Goal: Task Accomplishment & Management: Manage account settings

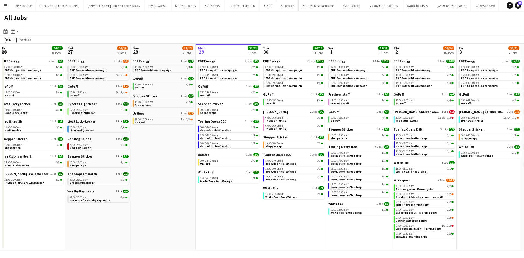
scroll to position [0, 131]
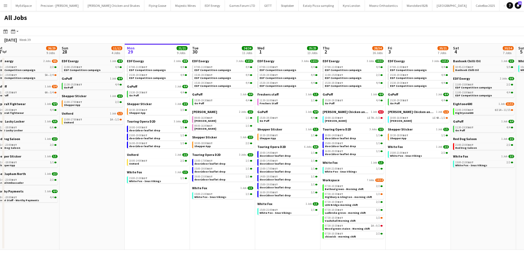
drag, startPoint x: 459, startPoint y: 215, endPoint x: 317, endPoint y: 217, distance: 142.5
click at [460, 214] on app-calendar-viewport "Thu 25 37/37 12 Jobs Fri 26 24/24 8 Jobs Sat 27 26/29 9 Jobs Sun 28 11/12 4 Job…" at bounding box center [262, 147] width 524 height 206
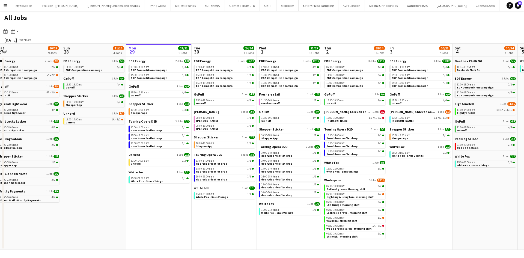
scroll to position [0, 119]
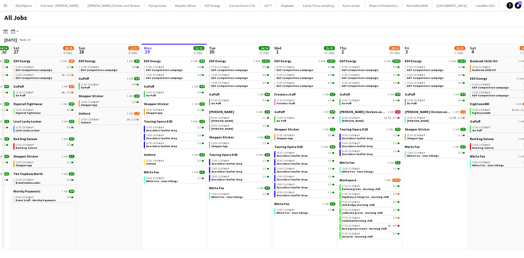
drag, startPoint x: 238, startPoint y: 221, endPoint x: 253, endPoint y: 220, distance: 14.5
click at [253, 220] on app-calendar-viewport "Thu 25 37/37 12 Jobs Fri 26 24/24 8 Jobs Sat 27 26/29 9 Jobs Sun 28 11/12 4 Job…" at bounding box center [262, 147] width 524 height 206
click at [164, 112] on link "10:30-18:00 BST 3/3 Shepper App" at bounding box center [175, 111] width 58 height 6
drag, startPoint x: 192, startPoint y: 202, endPoint x: 215, endPoint y: 186, distance: 27.9
click at [221, 202] on app-calendar-viewport "Thu 25 37/37 12 Jobs Fri 26 24/24 8 Jobs Sat 27 26/29 9 Jobs Sun 28 11/12 4 Job…" at bounding box center [262, 147] width 524 height 206
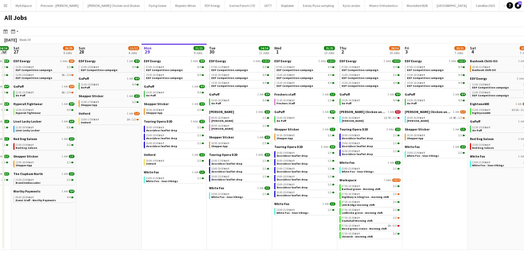
scroll to position [0, 155]
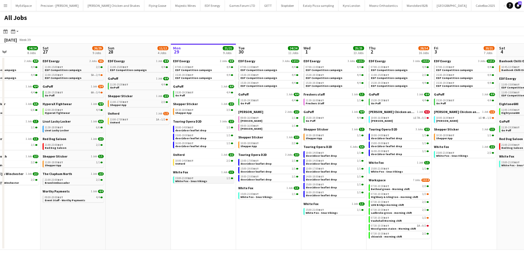
click at [208, 180] on link "15:00-21:00 BST 1/1 White Fox - Snus Vikings" at bounding box center [204, 179] width 58 height 6
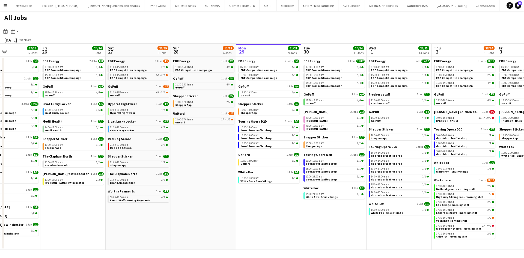
drag, startPoint x: 157, startPoint y: 150, endPoint x: 257, endPoint y: 139, distance: 101.0
click at [260, 152] on app-calendar-viewport "Tue 23 24/24 9 Jobs Wed 24 20/20 7 Jobs Thu 25 37/37 12 Jobs Fri 26 24/24 8 Job…" at bounding box center [262, 147] width 524 height 206
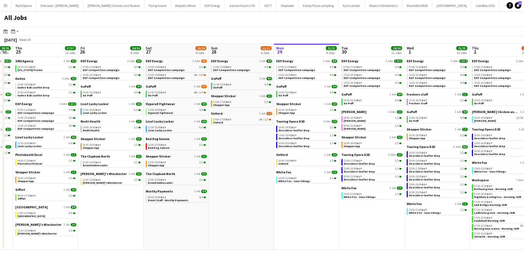
scroll to position [0, 174]
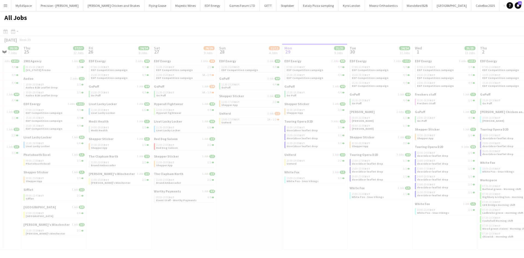
drag, startPoint x: 235, startPoint y: 160, endPoint x: 244, endPoint y: 135, distance: 27.0
click at [266, 153] on app-all-jobs "All Jobs Date picker SEP 2025 SEP 2025 Monday M Tuesday T Wednesday W Thursday …" at bounding box center [262, 130] width 524 height 239
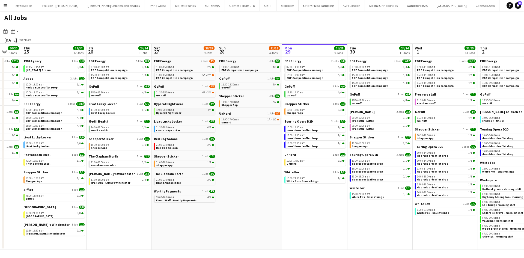
click at [184, 109] on div "12:00-20:00 BST 4/4" at bounding box center [185, 110] width 58 height 3
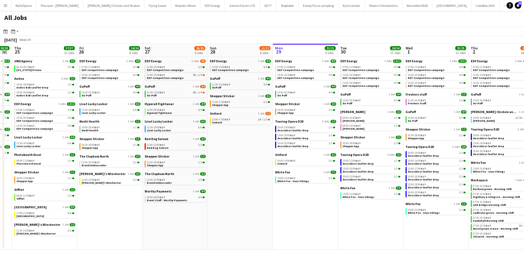
drag, startPoint x: 302, startPoint y: 212, endPoint x: 292, endPoint y: 210, distance: 9.5
click at [292, 210] on app-calendar-viewport "Mon 22 12/12 3 Jobs Tue 23 24/24 9 Jobs Wed 24 20/20 7 Jobs Thu 25 37/37 12 Job…" at bounding box center [262, 147] width 524 height 206
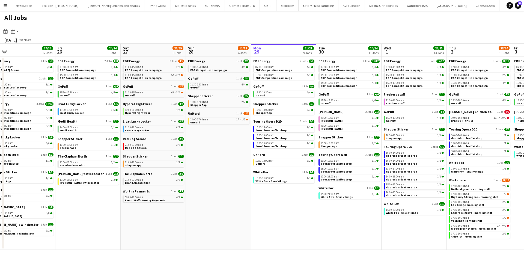
drag, startPoint x: 376, startPoint y: 224, endPoint x: 354, endPoint y: 221, distance: 22.7
click at [354, 221] on app-calendar-viewport "Mon 22 12/12 3 Jobs Tue 23 24/24 9 Jobs Wed 24 20/20 7 Jobs Thu 25 37/37 12 Job…" at bounding box center [262, 147] width 524 height 206
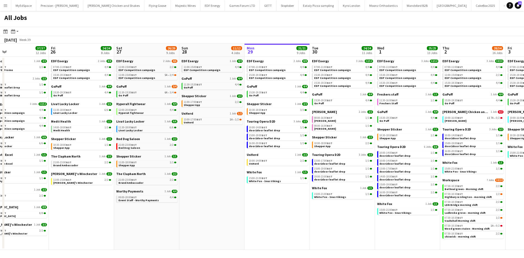
drag, startPoint x: 428, startPoint y: 230, endPoint x: 422, endPoint y: 229, distance: 6.0
click at [422, 229] on app-calendar-viewport "Mon 22 12/12 3 Jobs Tue 23 24/24 9 Jobs Wed 24 20/20 7 Jobs Thu 25 37/37 12 Job…" at bounding box center [262, 147] width 524 height 206
click at [466, 190] on span "Bethnal green - Morning shift" at bounding box center [464, 189] width 39 height 4
click at [275, 131] on span "door2door leaflet drop" at bounding box center [264, 131] width 31 height 4
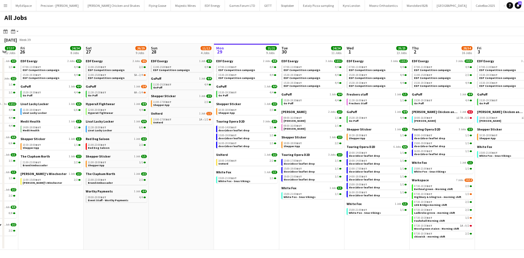
scroll to position [0, 269]
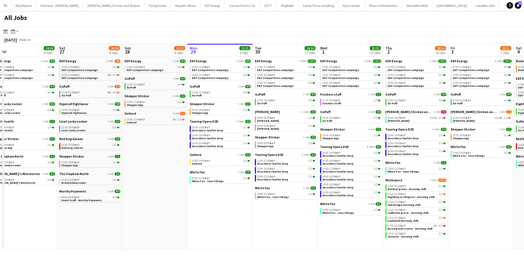
drag, startPoint x: 309, startPoint y: 215, endPoint x: 253, endPoint y: 203, distance: 57.3
click at [253, 203] on app-calendar-viewport "Mon 22 12/12 3 Jobs Tue 23 24/24 9 Jobs Wed 24 20/20 7 Jobs Thu 25 37/37 12 Job…" at bounding box center [262, 147] width 524 height 206
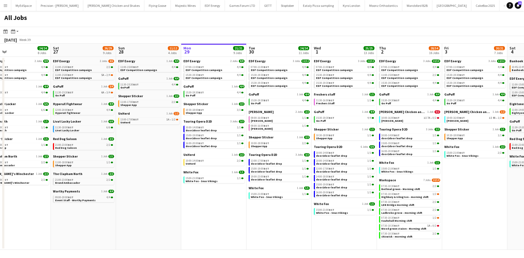
scroll to position [0, 150]
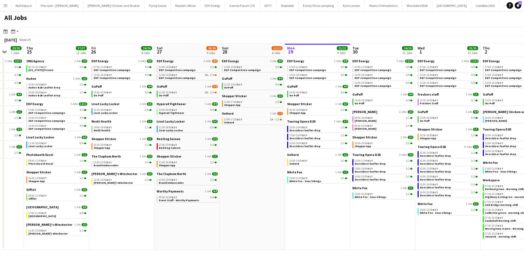
drag, startPoint x: 466, startPoint y: 198, endPoint x: 454, endPoint y: 199, distance: 11.8
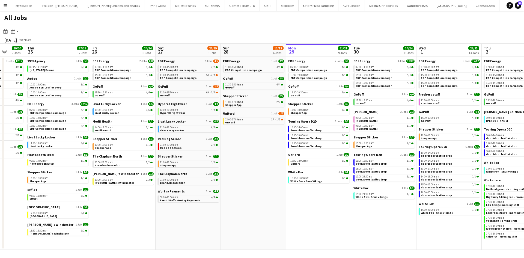
click at [454, 199] on app-calendar-viewport "Mon 22 12/12 3 Jobs Tue 23 24/24 9 Jobs Wed 24 20/20 7 Jobs Thu 25 37/37 12 Job…" at bounding box center [262, 147] width 524 height 206
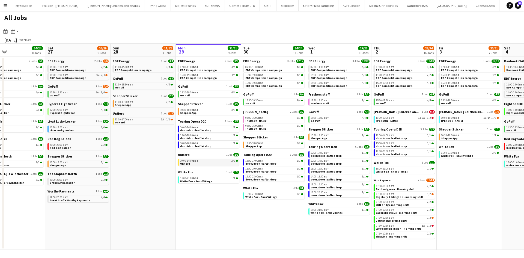
click at [198, 164] on link "10:00-14:00 BST 2/2 UnHerd" at bounding box center [209, 162] width 58 height 6
click at [204, 180] on span "White Fox - Snus Vikings" at bounding box center [196, 181] width 32 height 4
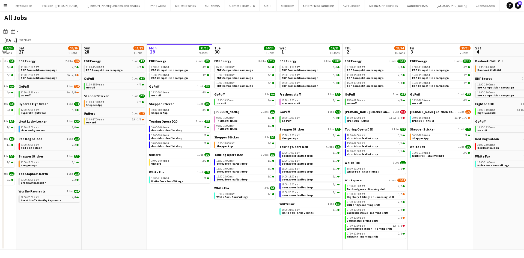
scroll to position [0, 220]
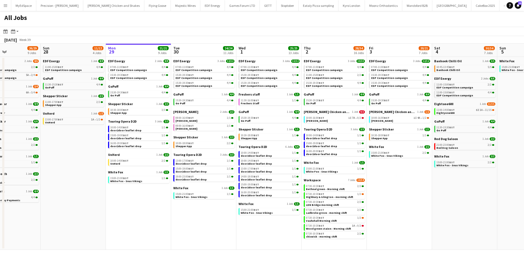
drag, startPoint x: 465, startPoint y: 116, endPoint x: 405, endPoint y: 109, distance: 60.2
click at [398, 112] on app-calendar-viewport "Wed 24 20/20 7 Jobs Thu 25 37/37 12 Jobs Fri 26 24/24 8 Jobs Sat 27 26/29 9 Job…" at bounding box center [262, 147] width 524 height 206
click at [449, 71] on span "Banhoek Chilli Oil" at bounding box center [448, 70] width 23 height 4
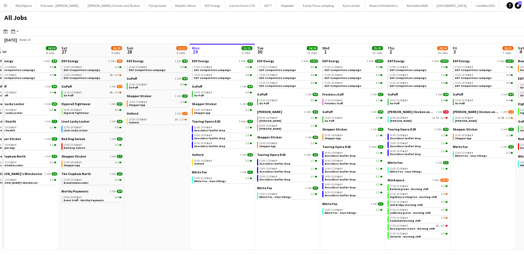
drag, startPoint x: 218, startPoint y: 234, endPoint x: 305, endPoint y: 234, distance: 87.4
click at [305, 234] on app-calendar-viewport "Wed 24 20/20 7 Jobs Thu 25 37/37 12 Jobs Fri 26 24/24 8 Jobs Sat 27 26/29 9 Job…" at bounding box center [262, 147] width 524 height 206
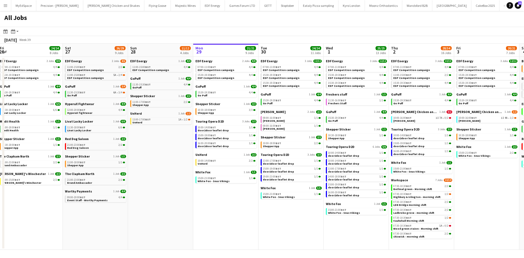
click at [283, 123] on app-calendar-brief-board "Knight Frank 2 Jobs 2/2 08:00-16:00 BST 1/1 Knight Frank 08:00-16:00 BST 1/1 Kn…" at bounding box center [291, 120] width 61 height 21
click at [286, 120] on link "08:00-16:00 BST 1/1 Knight Frank" at bounding box center [292, 119] width 58 height 6
click at [231, 180] on link "15:00-21:00 BST 1/1 White Fox - Snus Vikings" at bounding box center [227, 179] width 58 height 6
click at [360, 67] on div "07:00-11:00 BST 4/4" at bounding box center [357, 67] width 58 height 3
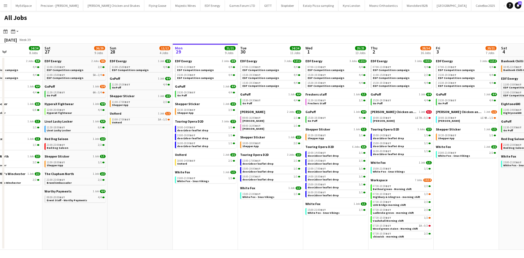
scroll to position [0, 160]
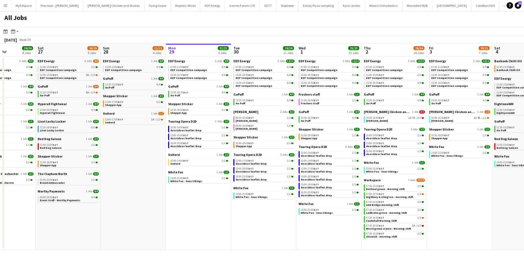
drag, startPoint x: 301, startPoint y: 217, endPoint x: 274, endPoint y: 210, distance: 28.1
click at [274, 210] on app-calendar-viewport "Wed 24 20/20 7 Jobs Thu 25 37/37 12 Jobs Fri 26 24/24 8 Jobs Sat 27 26/29 9 Job…" at bounding box center [262, 147] width 524 height 206
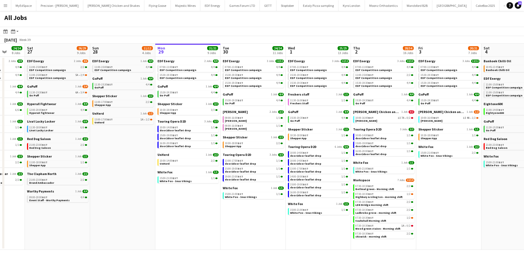
drag, startPoint x: 224, startPoint y: 213, endPoint x: 218, endPoint y: 212, distance: 6.1
click at [218, 212] on app-calendar-viewport "Wed 24 20/20 7 Jobs Thu 25 37/37 12 Jobs Fri 26 24/24 8 Jobs Sat 27 26/29 9 Job…" at bounding box center [262, 147] width 524 height 206
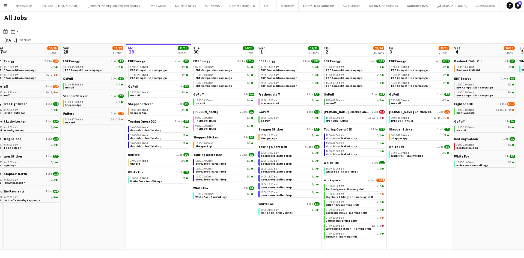
drag, startPoint x: 425, startPoint y: 198, endPoint x: 395, endPoint y: 202, distance: 30.3
click at [395, 202] on app-calendar-viewport "Wed 24 20/20 7 Jobs Thu 25 37/37 12 Jobs Fri 26 24/24 8 Jobs Sat 27 26/29 9 Job…" at bounding box center [262, 147] width 524 height 206
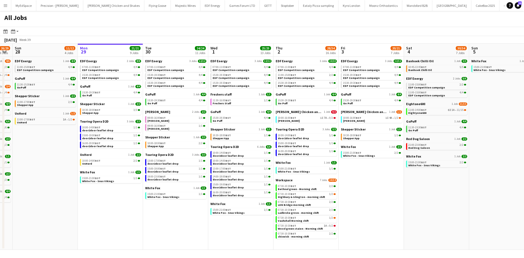
drag, startPoint x: 419, startPoint y: 183, endPoint x: 369, endPoint y: 183, distance: 50.0
click at [369, 183] on app-calendar-viewport "Wed 24 20/20 7 Jobs Thu 25 37/37 12 Jobs Fri 26 24/24 8 Jobs Sat 27 26/29 9 Job…" at bounding box center [262, 147] width 524 height 206
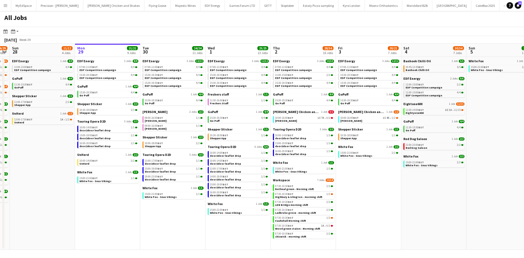
scroll to position [0, 235]
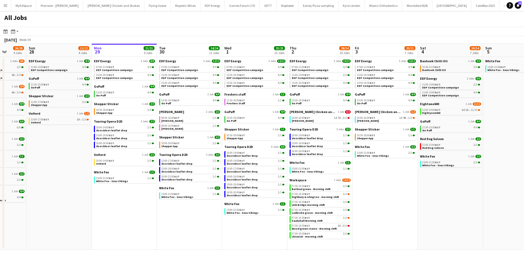
drag, startPoint x: 378, startPoint y: 205, endPoint x: 395, endPoint y: 204, distance: 16.7
click at [395, 204] on app-calendar-viewport "Wed 24 20/20 7 Jobs Thu 25 37/37 12 Jobs Fri 26 24/24 8 Jobs Sat 27 26/29 9 Job…" at bounding box center [262, 147] width 524 height 206
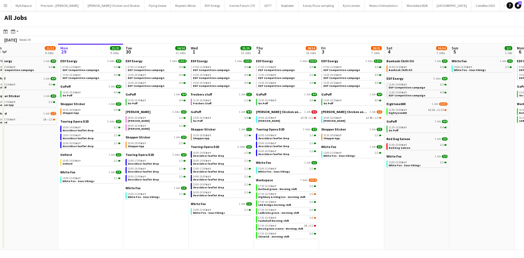
drag, startPoint x: 451, startPoint y: 217, endPoint x: 420, endPoint y: 200, distance: 35.7
click at [417, 211] on app-calendar-viewport "Wed 24 20/20 7 Jobs Thu 25 37/37 12 Jobs Fri 26 24/24 8 Jobs Sat 27 26/29 9 Job…" at bounding box center [262, 147] width 524 height 206
click at [436, 109] on div "11:00-14:00 BST 6I 1A • 11/15" at bounding box center [418, 110] width 58 height 3
click at [149, 166] on app-calendar-brief-board "Touring Opera D2D 3 Jobs 3/3 13:00-17:00 BST 1/1 door2door leaflet drop 15:00-1…" at bounding box center [155, 167] width 61 height 29
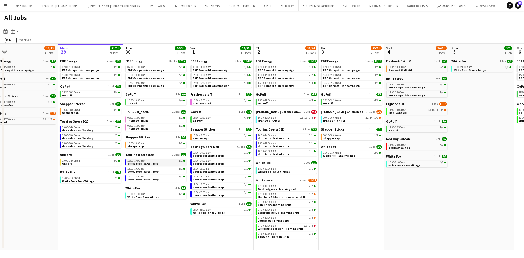
click at [165, 159] on link "13:00-17:00 BST 1/1 door2door leaflet drop" at bounding box center [157, 162] width 58 height 6
drag, startPoint x: 133, startPoint y: 191, endPoint x: 104, endPoint y: 106, distance: 89.4
click at [142, 188] on app-calendar-viewport "Wed 24 20/20 7 Jobs Thu 25 37/37 12 Jobs Fri 26 24/24 8 Jobs Sat 27 26/29 9 Job…" at bounding box center [262, 147] width 524 height 206
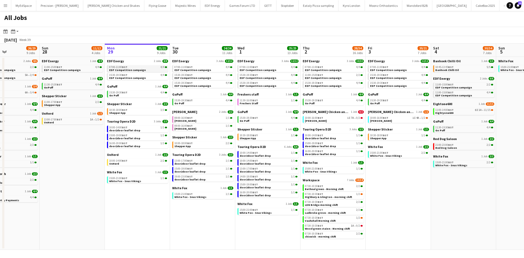
click at [125, 66] on span "BST" at bounding box center [124, 67] width 5 height 4
click at [266, 102] on link "11:30-16:00 BST 1/1 Freshers Staff" at bounding box center [269, 102] width 58 height 6
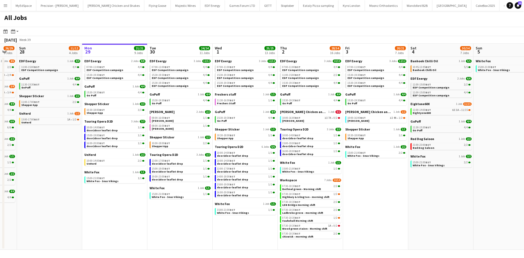
scroll to position [0, 259]
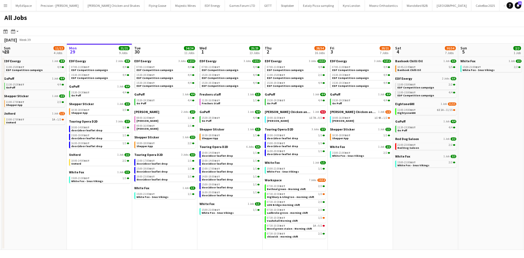
drag, startPoint x: 433, startPoint y: 190, endPoint x: 395, endPoint y: 185, distance: 38.3
click at [395, 185] on app-calendar-viewport "Wed 24 20/20 7 Jobs Thu 25 37/37 12 Jobs Fri 26 24/24 8 Jobs Sat 27 26/29 9 Job…" at bounding box center [262, 147] width 524 height 206
click at [436, 111] on div "11:00-14:00 BST 6I 1A • 11/15" at bounding box center [427, 110] width 58 height 3
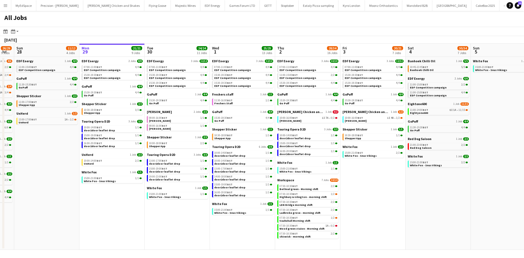
drag, startPoint x: 393, startPoint y: 191, endPoint x: 280, endPoint y: 191, distance: 113.3
click at [278, 191] on app-calendar-viewport "Wed 24 20/20 7 Jobs Thu 25 37/37 12 Jobs Fri 26 24/24 8 Jobs Sat 27 26/29 9 Job…" at bounding box center [262, 147] width 524 height 206
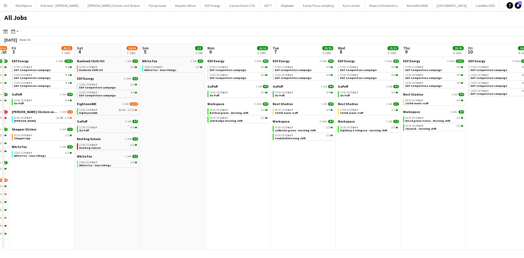
drag, startPoint x: 488, startPoint y: 232, endPoint x: 478, endPoint y: 220, distance: 15.0
click at [330, 212] on app-calendar-viewport "Mon 29 21/21 9 Jobs Tue 30 24/24 11 Jobs Wed 1 25/25 13 Jobs Thu 2 28/34 16 Job…" at bounding box center [262, 147] width 524 height 206
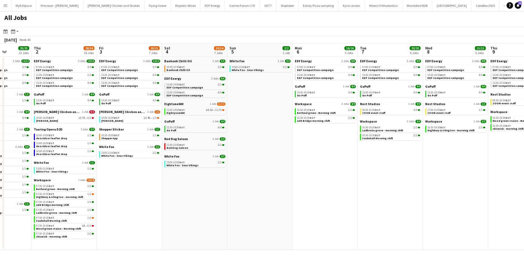
click at [327, 195] on app-all-jobs "All Jobs Date picker SEP 2025 SEP 2025 Monday M Tuesday T Wednesday W Thursday …" at bounding box center [262, 130] width 524 height 239
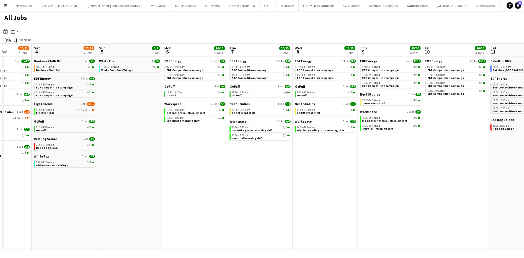
drag, startPoint x: 470, startPoint y: 197, endPoint x: 361, endPoint y: 179, distance: 110.6
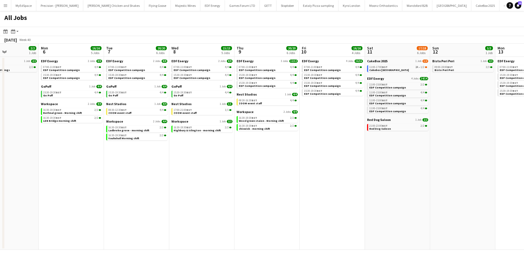
drag, startPoint x: 318, startPoint y: 171, endPoint x: 300, endPoint y: 180, distance: 20.2
click at [292, 179] on app-calendar-viewport "Wed 1 25/25 13 Jobs Thu 2 28/34 16 Jobs Fri 3 20/21 7 Jobs Sat 4 30/34 7 Jobs S…" at bounding box center [262, 147] width 524 height 206
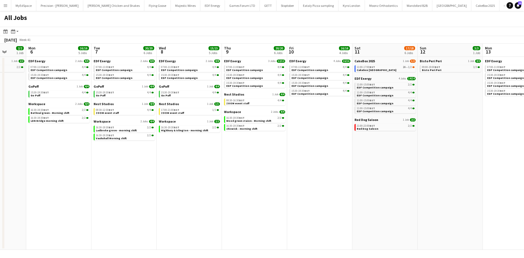
click at [217, 166] on app-all-jobs "All Jobs Date picker SEP 2025 SEP 2025 Monday M Tuesday T Wednesday W Thursday …" at bounding box center [262, 130] width 524 height 239
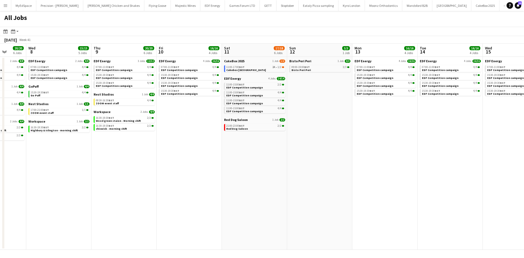
drag, startPoint x: 366, startPoint y: 194, endPoint x: 318, endPoint y: 185, distance: 49.2
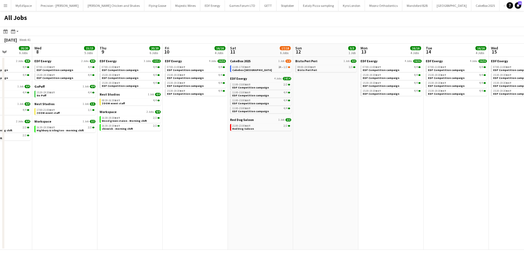
drag, startPoint x: 278, startPoint y: 177, endPoint x: 264, endPoint y: 174, distance: 14.4
click at [265, 174] on app-calendar-viewport "Sun 5 2/2 1 Job Mon 6 16/16 5 Jobs Tue 7 20/20 6 Jobs Wed 8 15/15 5 Jobs Thu 9 …" at bounding box center [262, 147] width 524 height 206
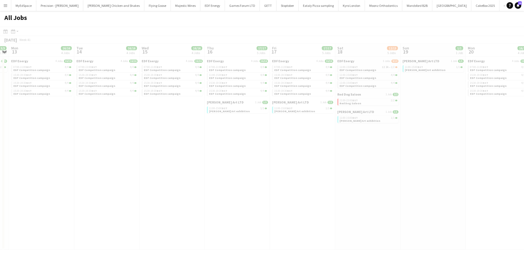
drag, startPoint x: 332, startPoint y: 180, endPoint x: 271, endPoint y: 172, distance: 61.5
click at [271, 172] on app-all-jobs "All Jobs Date picker SEP 2025 SEP 2025 Monday M Tuesday T Wednesday W Thursday …" at bounding box center [262, 130] width 524 height 239
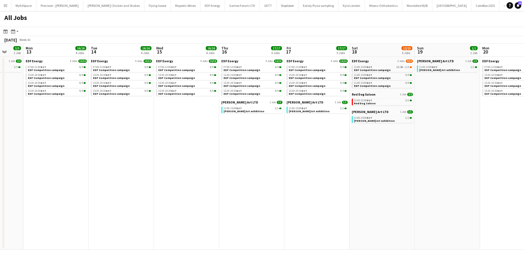
drag, startPoint x: 312, startPoint y: 167, endPoint x: 271, endPoint y: 164, distance: 41.1
click at [267, 165] on app-calendar-viewport "Fri 10 16/16 4 Jobs Sat 11 17/18 6 Jobs Sun 12 3/3 1 Job Mon 13 16/16 4 Jobs Tu…" at bounding box center [262, 147] width 524 height 206
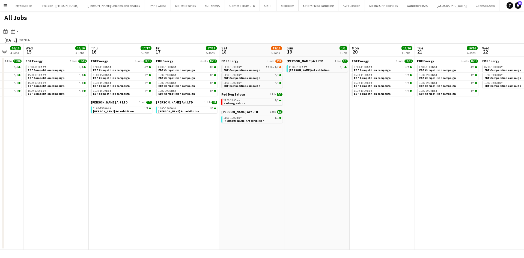
scroll to position [0, 177]
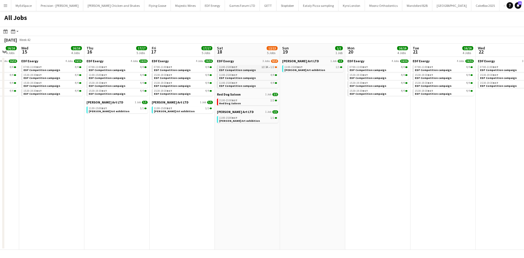
click at [273, 69] on link "11:00-15:00 BST 1I 3A • 1/2 EDF Competition campaign" at bounding box center [248, 68] width 58 height 6
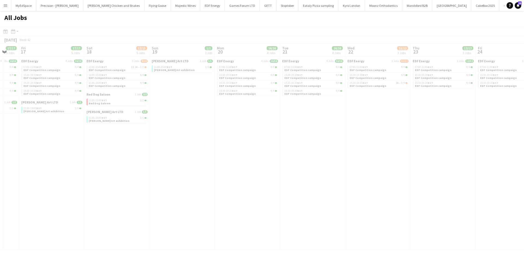
drag, startPoint x: 432, startPoint y: 183, endPoint x: 211, endPoint y: 139, distance: 225.7
click at [211, 139] on app-all-jobs "All Jobs Date picker SEP 2025 SEP 2025 Monday M Tuesday T Wednesday W Thursday …" at bounding box center [262, 130] width 524 height 239
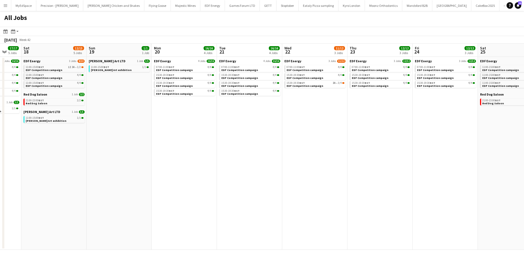
drag, startPoint x: 277, startPoint y: 147, endPoint x: 261, endPoint y: 146, distance: 16.7
click at [232, 141] on app-calendar-viewport "Tue 14 16/16 4 Jobs Wed 15 16/16 4 Jobs Thu 16 17/17 5 Jobs Fri 17 17/17 5 Jobs…" at bounding box center [262, 147] width 524 height 206
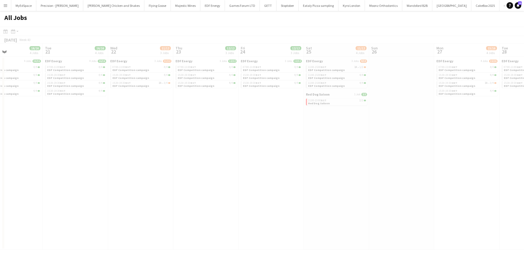
drag, startPoint x: 425, startPoint y: 172, endPoint x: 231, endPoint y: 154, distance: 194.7
click at [231, 154] on app-all-jobs "All Jobs Date picker SEP 2025 SEP 2025 Monday M Tuesday T Wednesday W Thursday …" at bounding box center [262, 130] width 524 height 239
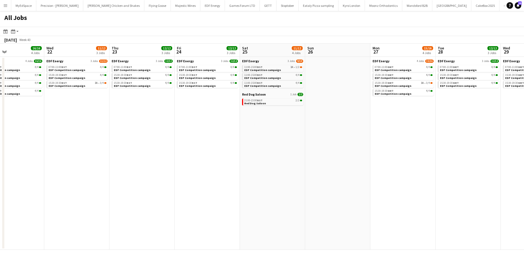
drag, startPoint x: 390, startPoint y: 180, endPoint x: 246, endPoint y: 156, distance: 146.7
click at [246, 156] on app-calendar-viewport "Sat 18 12/13 5 Jobs Sun 19 1/1 1 Job Mon 20 16/16 4 Jobs Tue 21 16/16 4 Jobs We…" at bounding box center [262, 147] width 524 height 206
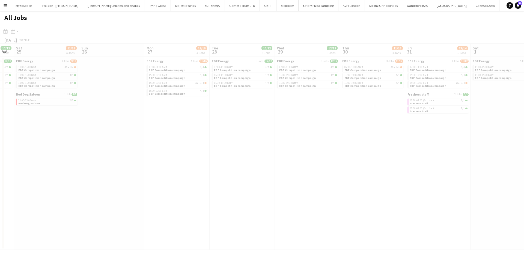
drag, startPoint x: 343, startPoint y: 164, endPoint x: 327, endPoint y: 159, distance: 16.8
click at [149, 137] on app-all-jobs "All Jobs Date picker SEP 2025 SEP 2025 Monday M Tuesday T Wednesday W Thursday …" at bounding box center [262, 130] width 524 height 239
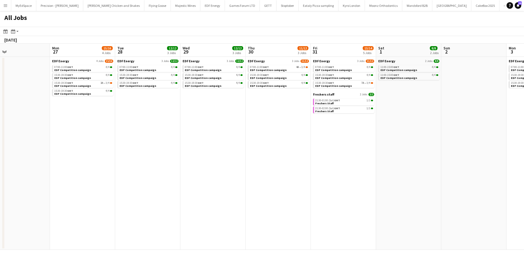
click at [144, 134] on app-all-jobs "All Jobs Date picker SEP 2025 SEP 2025 Monday M Tuesday T Wednesday W Thursday …" at bounding box center [262, 130] width 524 height 239
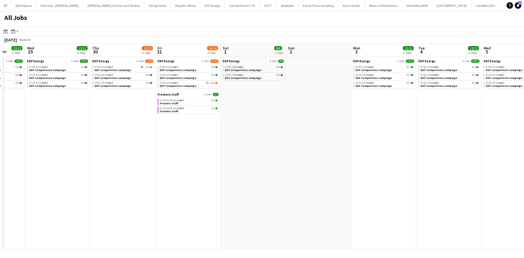
drag, startPoint x: 404, startPoint y: 170, endPoint x: 241, endPoint y: 148, distance: 165.3
click at [241, 148] on app-calendar-viewport "Sun 26 Mon 27 15/16 4 Jobs Tue 28 12/12 3 Jobs Wed 29 12/12 3 Jobs Thu 30 11/12…" at bounding box center [262, 147] width 524 height 206
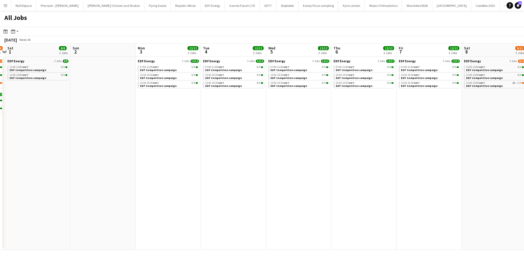
click at [195, 140] on app-all-jobs "All Jobs Date picker SEP 2025 SEP 2025 Monday M Tuesday T Wednesday W Thursday …" at bounding box center [262, 130] width 524 height 239
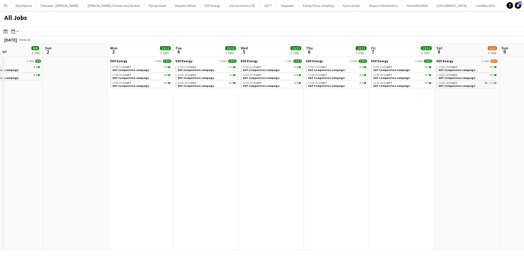
scroll to position [0, 219]
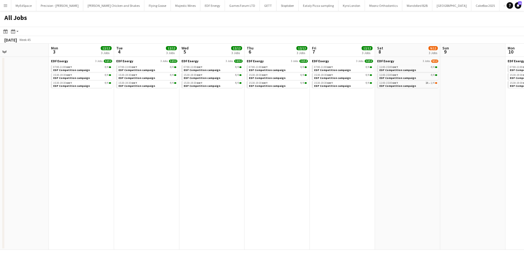
drag, startPoint x: 260, startPoint y: 130, endPoint x: 208, endPoint y: 122, distance: 52.3
click at [203, 122] on app-calendar-viewport "Thu 30 11/12 3 Jobs Fri 31 13/14 5 Jobs Sat 1 8/8 2 Jobs Sun 2 Mon 3 12/12 3 Jo…" at bounding box center [262, 147] width 524 height 206
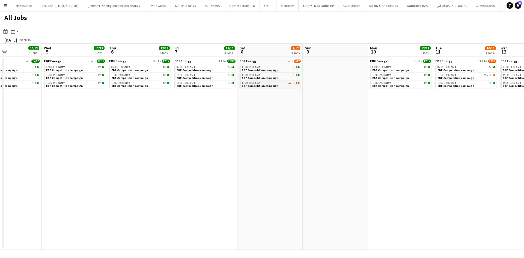
click at [289, 85] on link "11:00-15:00 GMT 3A • 1/4 EDF Competition campaign" at bounding box center [271, 84] width 58 height 6
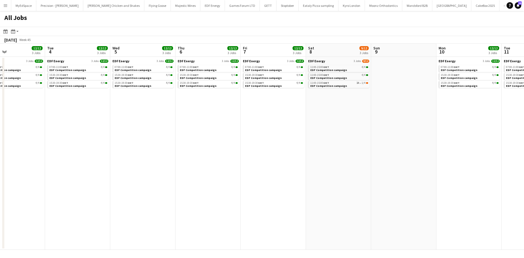
click at [285, 126] on app-all-jobs "All Jobs Date picker SEP 2025 SEP 2025 Monday M Tuesday T Wednesday W Thursday …" at bounding box center [262, 130] width 524 height 239
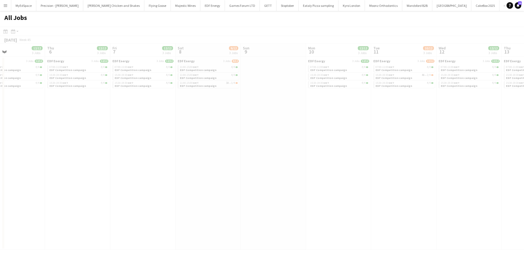
drag, startPoint x: 352, startPoint y: 124, endPoint x: 377, endPoint y: 129, distance: 25.3
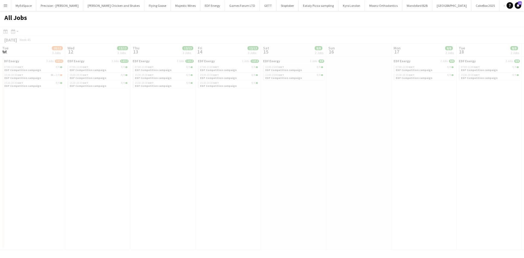
drag, startPoint x: 444, startPoint y: 142, endPoint x: 227, endPoint y: 112, distance: 218.9
click at [227, 112] on app-all-jobs "All Jobs Date picker SEP 2025 SEP 2025 Monday M Tuesday T Wednesday W Thursday …" at bounding box center [262, 130] width 524 height 239
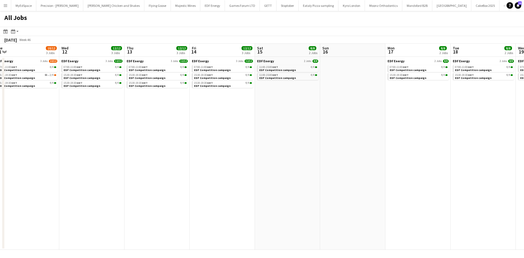
drag, startPoint x: 380, startPoint y: 125, endPoint x: 262, endPoint y: 108, distance: 120.0
click at [262, 109] on app-calendar-viewport "Fri 7 12/12 3 Jobs Sat 8 9/12 3 Jobs Sun 9 Mon 10 12/12 3 Jobs Tue 11 10/12 3 J…" at bounding box center [262, 147] width 524 height 206
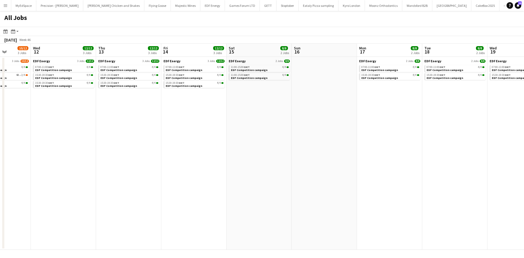
scroll to position [0, 171]
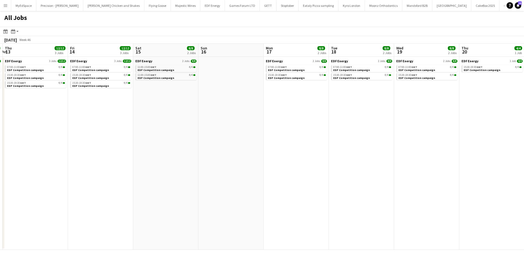
click at [300, 91] on app-all-jobs "All Jobs Date picker SEP 2025 SEP 2025 Monday M Tuesday T Wednesday W Thursday …" at bounding box center [262, 130] width 524 height 239
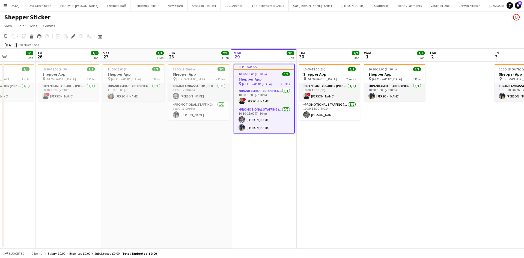
scroll to position [0, 160]
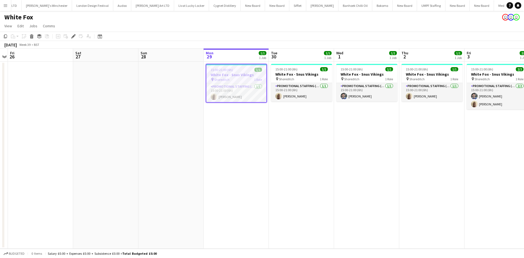
scroll to position [0, 1376]
click at [70, 35] on div "Edit" at bounding box center [73, 36] width 7 height 7
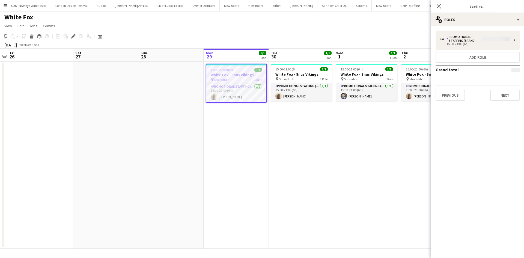
type input "**********"
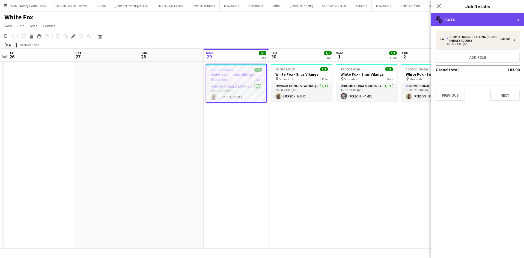
click at [479, 16] on div "multiple-users-add Roles" at bounding box center [477, 19] width 93 height 13
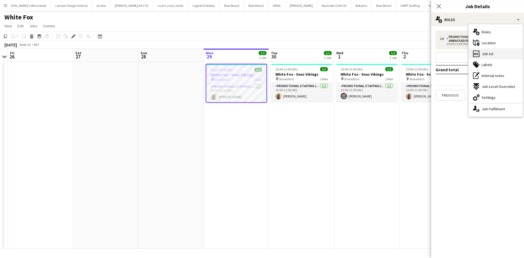
click at [496, 50] on div "ads-window Job Ad" at bounding box center [496, 53] width 54 height 11
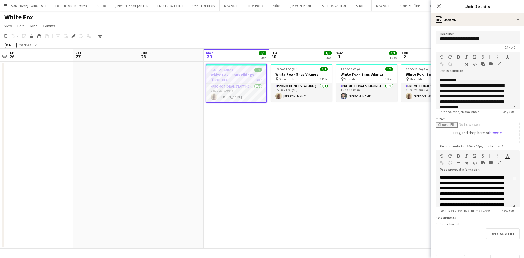
scroll to position [82, 0]
click at [278, 143] on app-date-cell "15:00-21:00 (6h) 1/1 White Fox - Snus Vikings pin Shoreditch 1 Role Promotional…" at bounding box center [301, 155] width 65 height 187
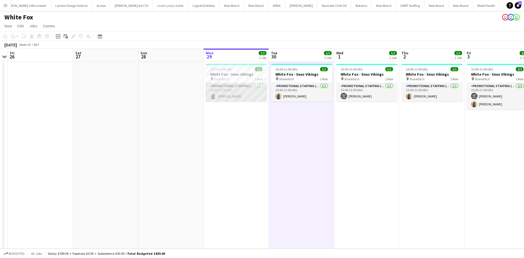
click at [220, 96] on app-card-role "Promotional Staffing (Brand Ambassadors) 1/1 15:00-21:00 (6h) Oluwatobi Fagbenle" at bounding box center [236, 92] width 61 height 19
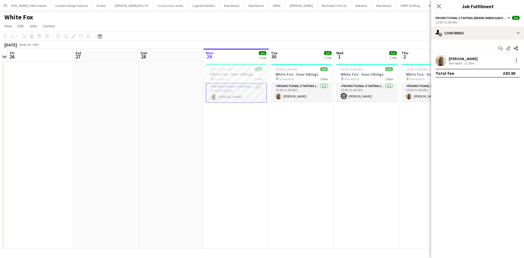
click at [461, 59] on div "Oluwatobi Fagbenle" at bounding box center [463, 58] width 29 height 5
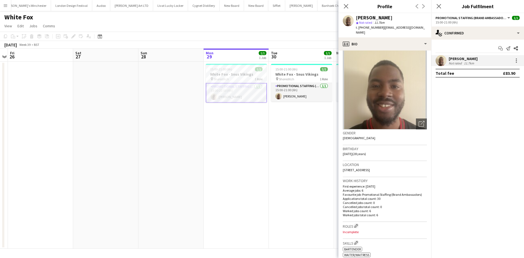
scroll to position [27, 0]
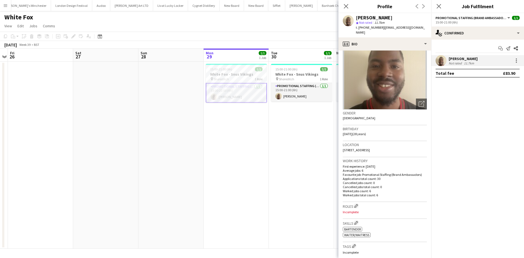
click at [295, 180] on app-date-cell "15:00-21:00 (6h) 1/1 White Fox - Snus Vikings pin Shoreditch 1 Role Promotional…" at bounding box center [301, 155] width 65 height 187
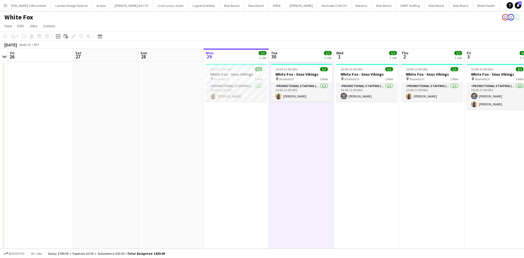
scroll to position [0, 205]
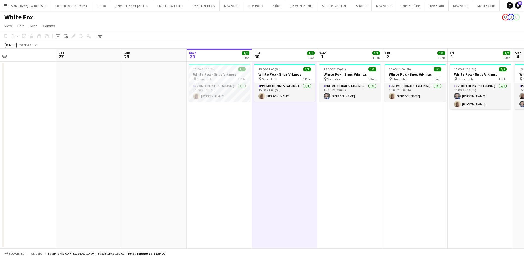
drag, startPoint x: 290, startPoint y: 141, endPoint x: 273, endPoint y: 137, distance: 17.6
click at [273, 137] on app-calendar-viewport "Tue 23 Wed 24 Thu 25 Fri 26 Sat 27 Sun 28 Mon 29 1/1 1 Job Tue 30 1/1 1 Job Wed…" at bounding box center [262, 149] width 524 height 200
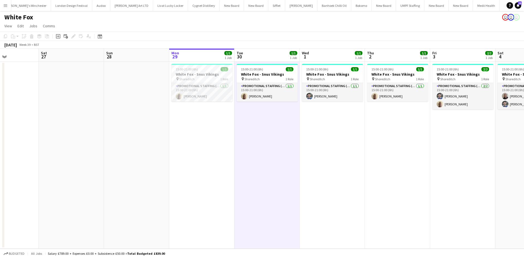
drag, startPoint x: 261, startPoint y: 134, endPoint x: 242, endPoint y: 137, distance: 19.1
click at [242, 137] on app-calendar-viewport "Tue 23 Wed 24 Thu 25 Fri 26 Sat 27 Sun 28 Mon 29 1/1 1 Job Tue 30 1/1 1 Job Wed…" at bounding box center [262, 149] width 524 height 200
click at [216, 186] on app-date-cell "15:00-21:00 (6h) 1/1 White Fox - Snus Vikings pin Shoreditch 1 Role Promotional…" at bounding box center [200, 155] width 65 height 187
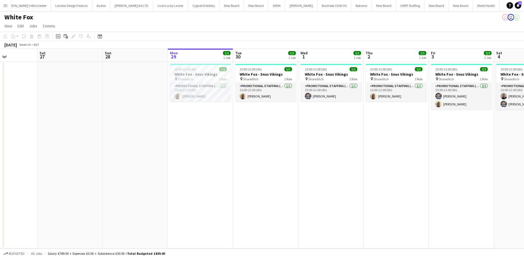
scroll to position [0, 251]
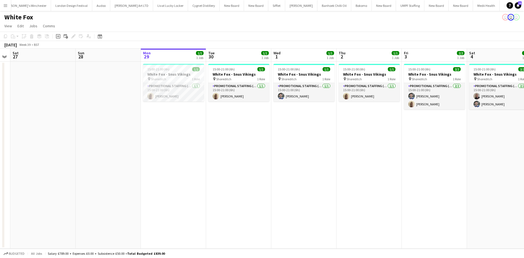
drag, startPoint x: 237, startPoint y: 130, endPoint x: 210, endPoint y: 128, distance: 27.1
click at [210, 128] on app-calendar-viewport "Tue 23 Wed 24 Thu 25 Fri 26 Sat 27 Sun 28 Mon 29 1/1 1 Job Tue 30 1/1 1 Job Wed…" at bounding box center [262, 149] width 524 height 200
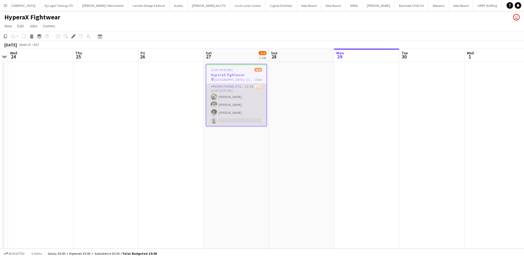
click at [227, 113] on app-card-role "Promotional Staffing (Brand Ambassadors) 2I 5A 3/4 12:00-20:00 (8h) Joshua Adep…" at bounding box center [236, 105] width 60 height 42
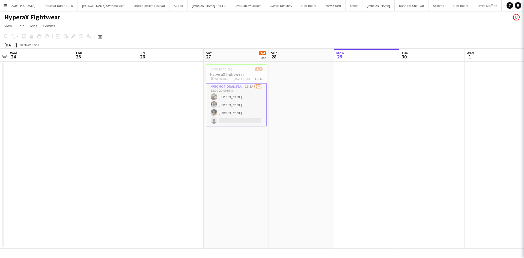
scroll to position [0, 1300]
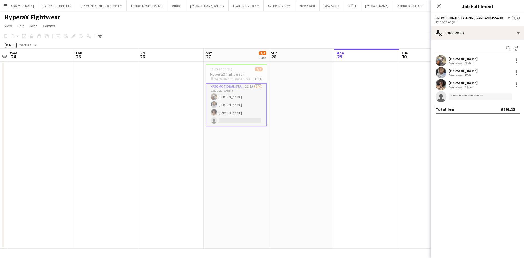
click at [336, 138] on app-date-cell at bounding box center [366, 155] width 65 height 187
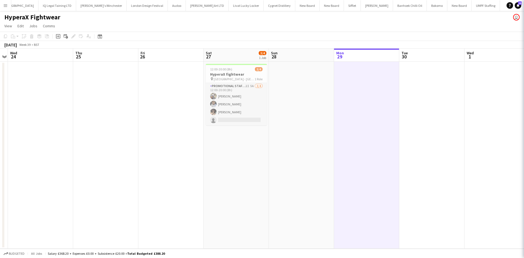
scroll to position [0, 187]
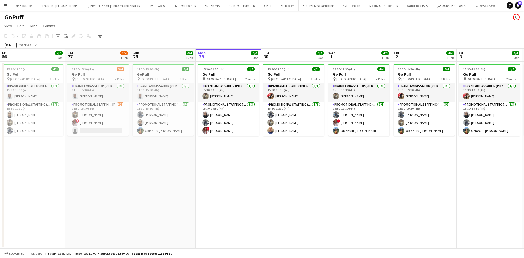
scroll to position [0, 153]
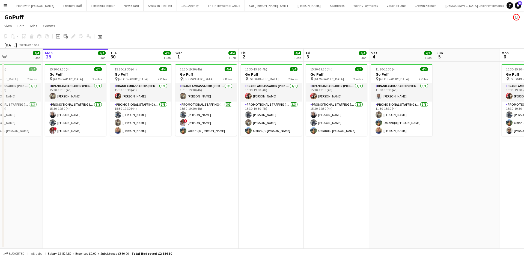
drag, startPoint x: 260, startPoint y: 166, endPoint x: 260, endPoint y: 147, distance: 19.7
click at [269, 162] on app-calendar-viewport "Fri 26 4/4 1 Job Sat 27 3/4 1 Job Sun 28 4/4 1 Job Mon 29 4/4 1 Job Tue 30 4/4 …" at bounding box center [262, 149] width 524 height 200
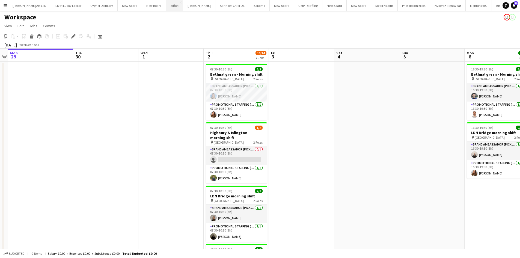
scroll to position [0, 188]
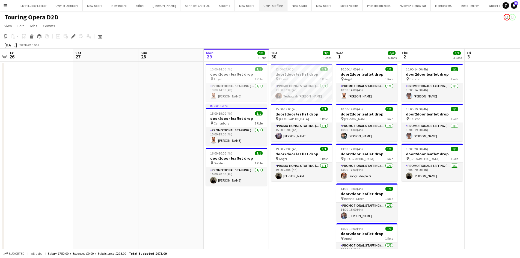
scroll to position [0, 188]
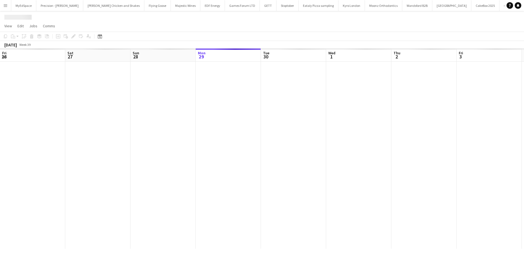
scroll to position [0, 131]
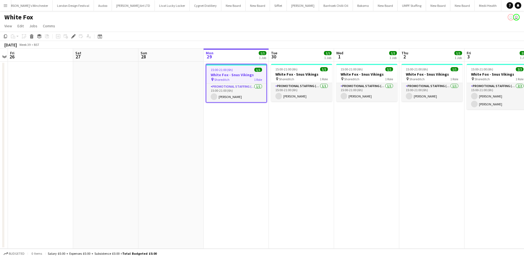
scroll to position [0, 1376]
click at [74, 35] on icon at bounding box center [73, 36] width 3 height 3
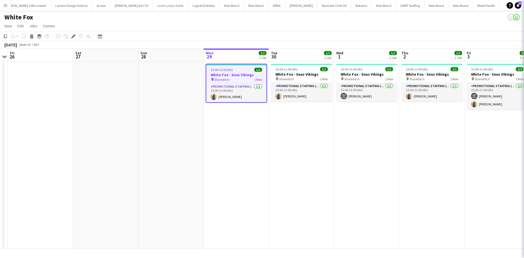
type input "**********"
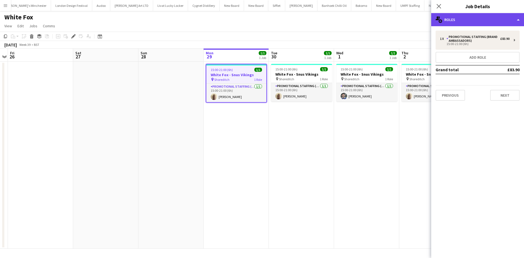
click at [462, 19] on div "multiple-users-add Roles" at bounding box center [477, 19] width 93 height 13
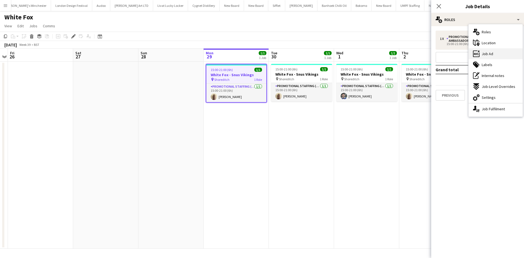
click at [493, 51] on div "ads-window Job Ad" at bounding box center [496, 53] width 54 height 11
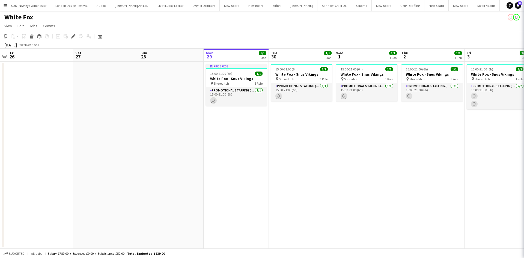
scroll to position [0, 188]
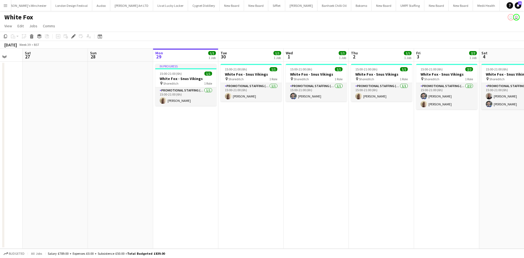
drag, startPoint x: 509, startPoint y: 162, endPoint x: 459, endPoint y: 158, distance: 50.7
click at [459, 158] on app-calendar-viewport "Tue 23 Wed 24 Thu 25 Fri 26 Sat 27 Sun 28 Mon 29 1/1 1 Job Tue 30 1/1 1 Job Wed…" at bounding box center [262, 149] width 524 height 200
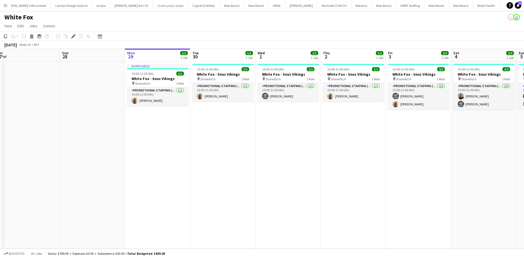
drag, startPoint x: 436, startPoint y: 161, endPoint x: 410, endPoint y: 161, distance: 26.2
click at [410, 161] on app-calendar-viewport "Tue 23 Wed 24 Thu 25 Fri 26 Sat 27 Sun 28 Mon 29 1/1 1 Job Tue 30 1/1 1 Job Wed…" at bounding box center [262, 149] width 524 height 200
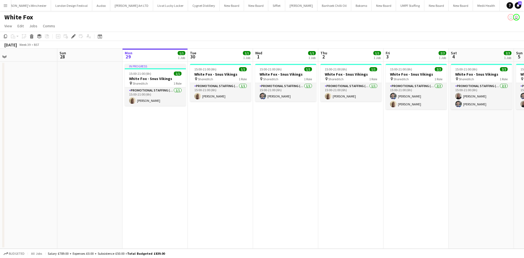
scroll to position [0, 186]
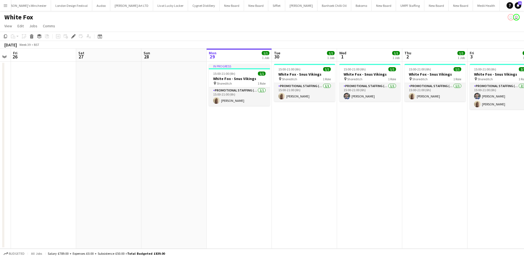
drag, startPoint x: 462, startPoint y: 166, endPoint x: 428, endPoint y: 164, distance: 33.9
click at [428, 164] on app-calendar-viewport "Tue 23 Wed 24 Thu 25 Fri 26 Sat 27 Sun 28 Mon 29 1/1 1 Job Tue 30 1/1 1 Job Wed…" at bounding box center [262, 149] width 524 height 200
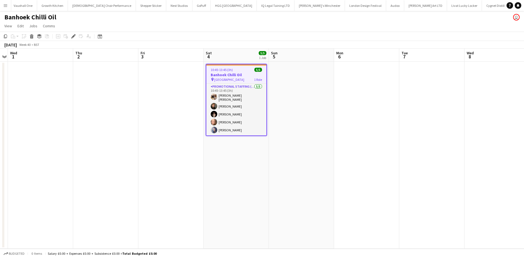
scroll to position [0, 1085]
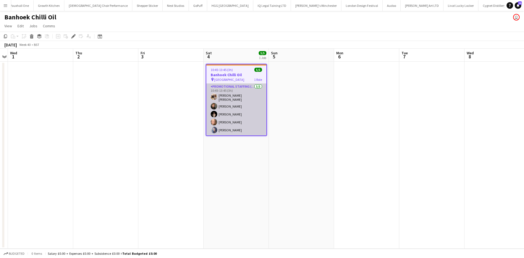
drag, startPoint x: 228, startPoint y: 104, endPoint x: 238, endPoint y: 104, distance: 9.6
click at [228, 104] on app-card-role "Promotional Staffing (Sampling Staff) 5/5 10:45-13:45 (3h) Annie Dan Chiara Pat…" at bounding box center [236, 110] width 60 height 52
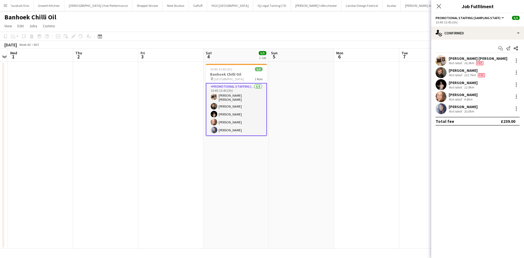
click at [461, 69] on div "Chiara Patricolo" at bounding box center [467, 70] width 37 height 5
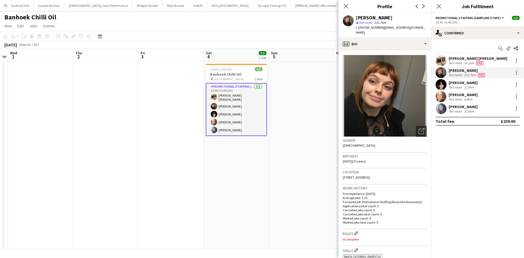
drag, startPoint x: 392, startPoint y: 172, endPoint x: 362, endPoint y: 176, distance: 30.2
click at [341, 175] on app-crew-profile-bio "Open photos pop-in Gender Female Birthday 06-12-1993 (31 years) Location 12 Ame…" at bounding box center [385, 155] width 93 height 208
copy span "12 America Place, Porth, CF39 9UW"
click at [283, 112] on app-date-cell at bounding box center [301, 155] width 65 height 187
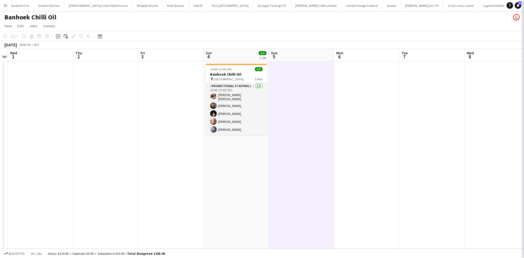
click at [239, 75] on app-calendar-viewport "Sun 28 Mon 29 Tue 30 Wed 1 Thu 2 Fri 3 Sat 4 5/5 1 Job Sun 5 Mon 6 Tue 7 Wed 8 …" at bounding box center [262, 149] width 524 height 200
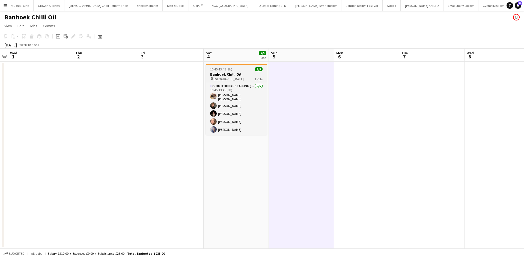
scroll to position [0, 190]
click at [232, 70] on div "10:45-13:45 (3h) 5/5" at bounding box center [233, 69] width 61 height 4
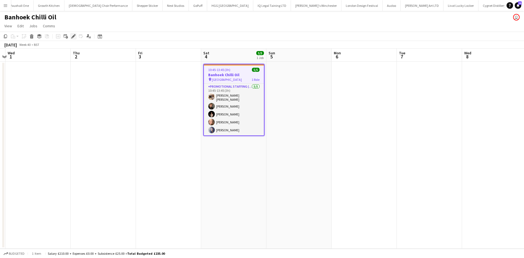
click at [75, 37] on icon "Edit" at bounding box center [73, 36] width 4 height 4
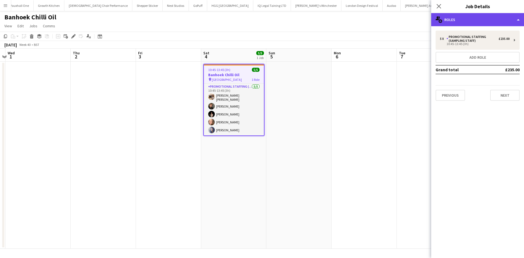
click at [455, 19] on div "multiple-users-add Roles" at bounding box center [477, 19] width 93 height 13
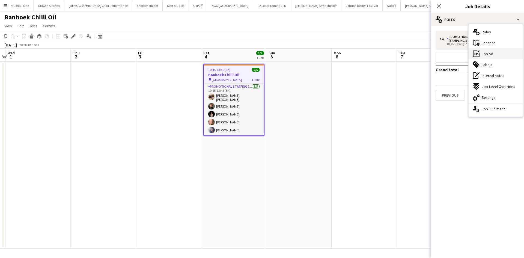
click at [490, 55] on span "Job Ad" at bounding box center [487, 53] width 11 height 5
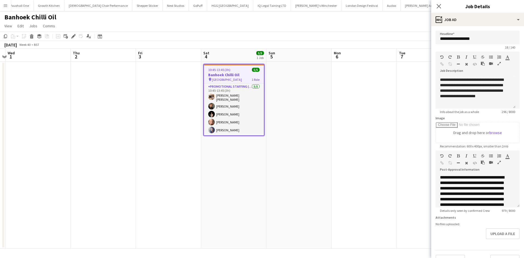
scroll to position [0, 0]
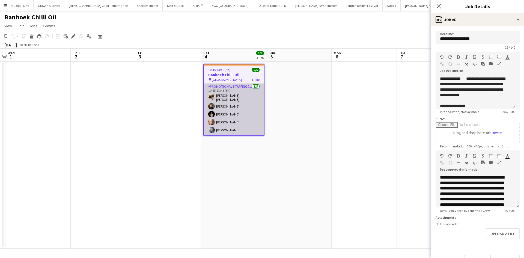
drag, startPoint x: 225, startPoint y: 127, endPoint x: 228, endPoint y: 127, distance: 2.7
click at [226, 127] on app-card-role "Promotional Staffing (Sampling Staff) 5/5 10:45-13:45 (3h) Annie Dan Chiara Pat…" at bounding box center [234, 110] width 60 height 52
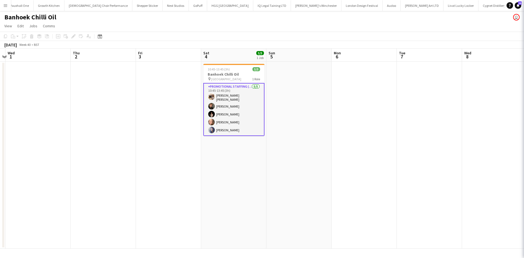
scroll to position [0, 190]
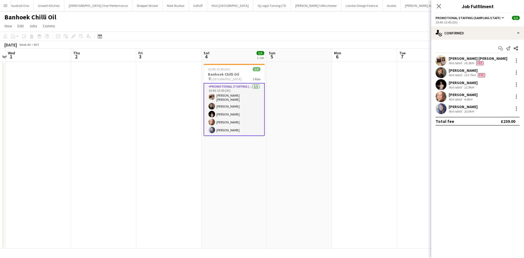
click at [456, 108] on div "Amy Simango" at bounding box center [463, 106] width 29 height 5
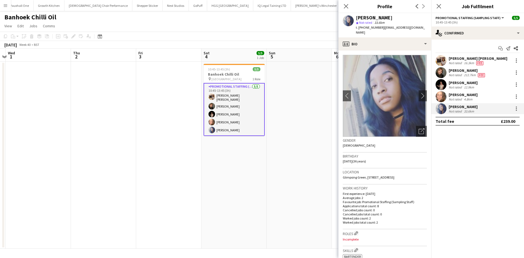
drag, startPoint x: 419, startPoint y: 173, endPoint x: 342, endPoint y: 176, distance: 77.0
click at [339, 176] on app-crew-profile-bio "chevron-left chevron-right Open photos pop-in Gender Female Birthday 24-02-1989…" at bounding box center [385, 155] width 93 height 208
copy span "Glimpsing Green, 1 Glimpsing Grn, Erith, Erith, DA18 4HA"
click at [465, 94] on div "Gemma Taylor" at bounding box center [463, 94] width 29 height 5
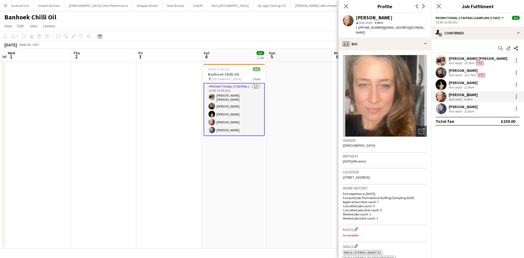
drag, startPoint x: 407, startPoint y: 171, endPoint x: 355, endPoint y: 176, distance: 52.0
click at [355, 176] on div "Location KT8 9AZ, 34 Rivermead, East Molesey, KT8 9AZ" at bounding box center [385, 176] width 84 height 16
copy span "34 Rivermead, East Molesey, KT8 9AZ"
click at [478, 83] on div "Yuliia Levytska Not rated 12.9km" at bounding box center [477, 84] width 93 height 11
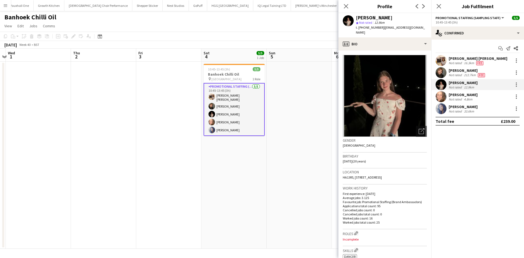
drag, startPoint x: 419, startPoint y: 172, endPoint x: 356, endPoint y: 177, distance: 63.8
click at [356, 177] on div "Location HA13RS, 33 Herga Court, Sudbury Hill, Harrow, HA13RS" at bounding box center [385, 176] width 84 height 16
copy span "33 Herga Court, Sudbury Hill, Harrow, HA13RS"
click at [475, 62] on div "Fee" at bounding box center [479, 63] width 9 height 4
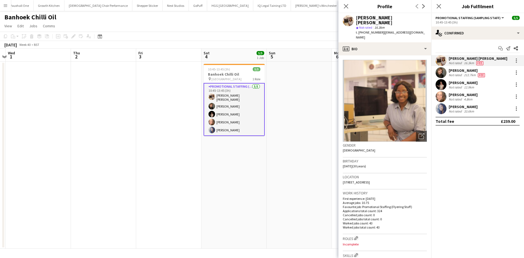
drag, startPoint x: 398, startPoint y: 173, endPoint x: 352, endPoint y: 177, distance: 46.0
click at [343, 176] on div "Location Belsize Park Gardens, London, NW3 4NA" at bounding box center [385, 181] width 84 height 16
copy span "Belsize Park Gardens, London, NW3 4NA"
click at [321, 183] on app-date-cell at bounding box center [299, 155] width 65 height 187
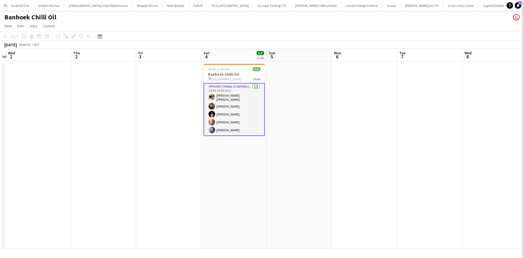
scroll to position [0, 190]
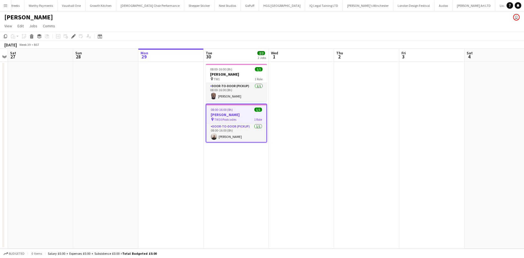
scroll to position [0, 1052]
click at [229, 99] on app-card-role "Door-to-Door (Pickup) [DATE] 08:00-16:00 (8h) [PERSON_NAME]" at bounding box center [236, 92] width 61 height 19
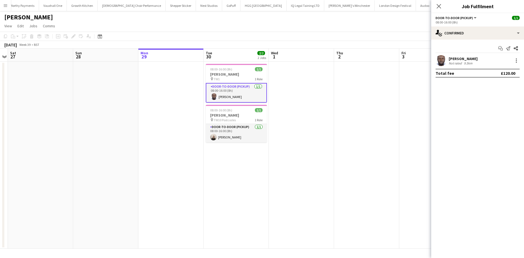
click at [457, 58] on div "[PERSON_NAME]" at bounding box center [463, 58] width 29 height 5
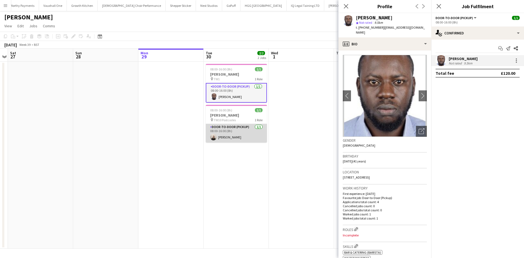
click at [236, 142] on app-card-role "Door-to-Door (Pickup) 1/1 08:00-16:00 (8h) Gavin Rowe" at bounding box center [236, 133] width 61 height 19
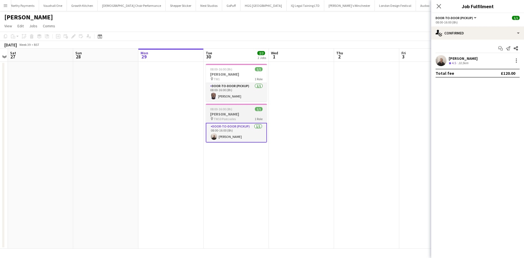
click at [228, 119] on span "TW10 Postcodes" at bounding box center [225, 119] width 22 height 4
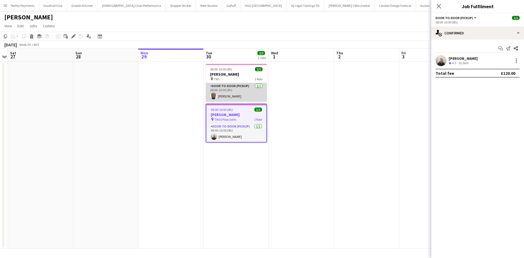
click at [232, 94] on app-card-role "Door-to-Door (Pickup) 1/1 08:00-16:00 (8h) Ibukunoluwa Bolaji" at bounding box center [236, 92] width 61 height 19
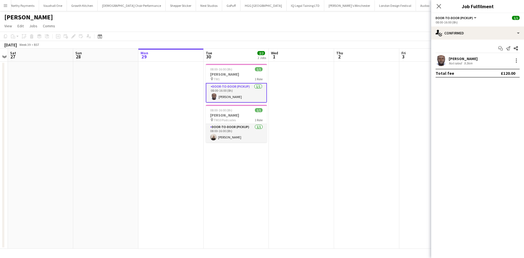
click at [472, 63] on div "9.5km" at bounding box center [468, 63] width 11 height 4
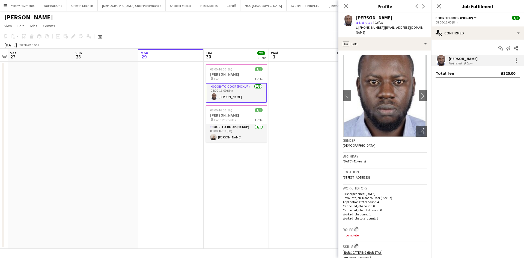
drag, startPoint x: 357, startPoint y: 178, endPoint x: 360, endPoint y: 174, distance: 4.9
click at [360, 174] on div "Location Hook Road, 432, Hook Road, Chessington,, Chessington, KT9 1NA" at bounding box center [385, 176] width 84 height 16
copy span "432, Hook Road, Chessington,, Chessington, KT9 1NA"
drag, startPoint x: 364, startPoint y: 27, endPoint x: 381, endPoint y: 30, distance: 17.3
click at [381, 30] on div "Ibukunoluwa Bolaji star Not rated 9.5km t. +447823570913 | bolajibukun3@gmail.c…" at bounding box center [385, 25] width 93 height 24
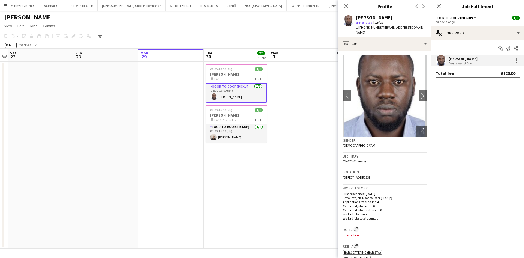
copy span "7823570913"
click at [226, 76] on h3 "[PERSON_NAME]" at bounding box center [236, 74] width 61 height 5
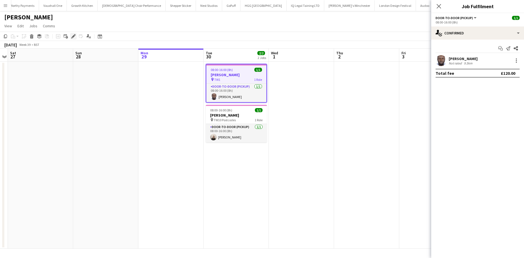
click at [75, 37] on icon "Edit" at bounding box center [73, 36] width 4 height 4
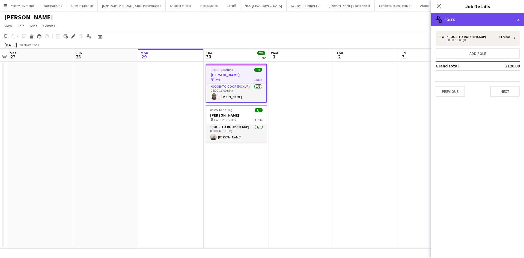
click at [493, 21] on div "multiple-users-add Roles" at bounding box center [477, 19] width 93 height 13
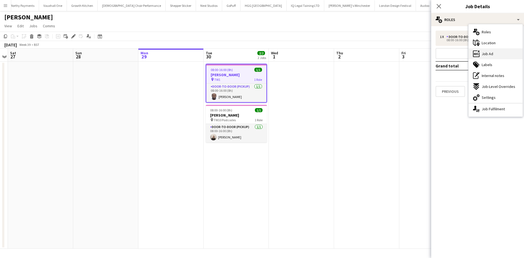
click at [497, 51] on div "ads-window Job Ad" at bounding box center [496, 53] width 54 height 11
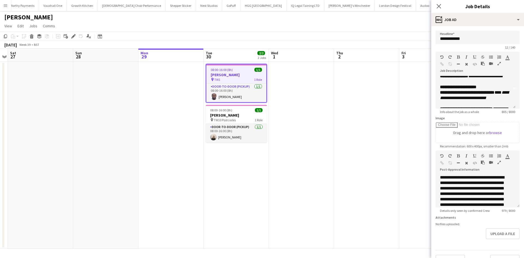
scroll to position [27, 0]
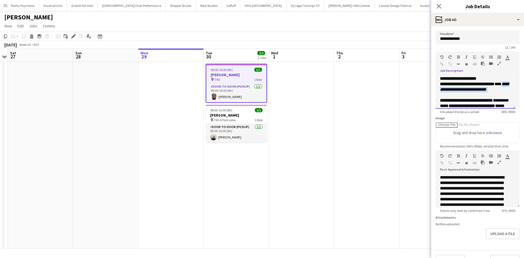
drag, startPoint x: 507, startPoint y: 98, endPoint x: 445, endPoint y: 96, distance: 62.0
click at [445, 96] on div "**********" at bounding box center [475, 87] width 71 height 22
copy em "**********"
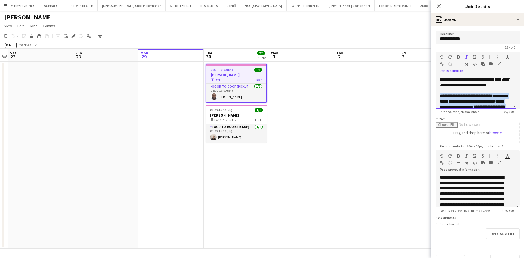
scroll to position [34, 0]
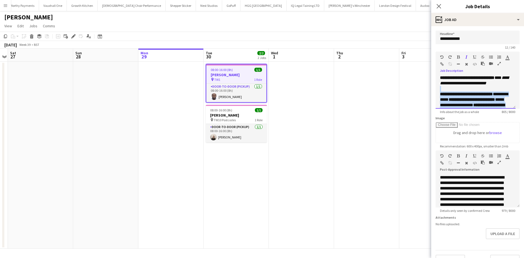
drag, startPoint x: 488, startPoint y: 101, endPoint x: 441, endPoint y: 94, distance: 47.5
click at [441, 94] on div "**********" at bounding box center [476, 92] width 80 height 33
copy div "**********"
click at [232, 121] on span "TW10 Postcodes" at bounding box center [225, 120] width 22 height 4
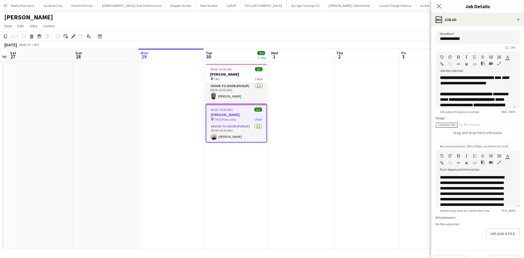
click at [76, 36] on div "Edit" at bounding box center [73, 36] width 7 height 7
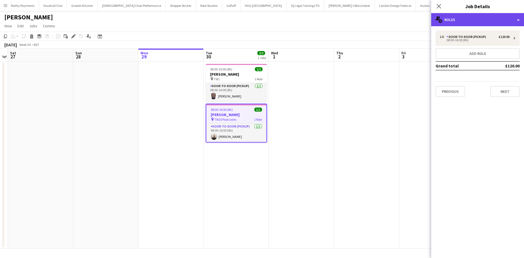
click at [476, 20] on div "multiple-users-add Roles" at bounding box center [477, 19] width 93 height 13
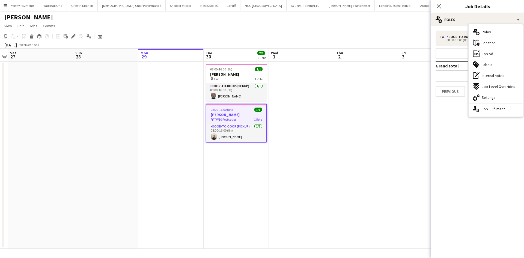
click at [498, 56] on div "ads-window Job Ad" at bounding box center [496, 53] width 54 height 11
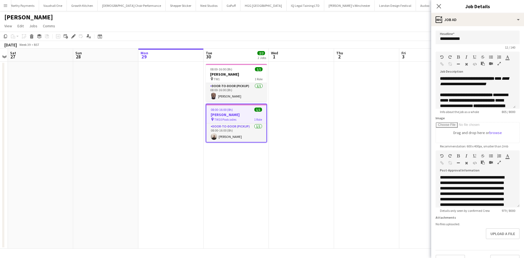
scroll to position [27, 0]
drag, startPoint x: 357, startPoint y: 170, endPoint x: 360, endPoint y: 169, distance: 3.2
click at [357, 169] on app-date-cell at bounding box center [366, 155] width 65 height 187
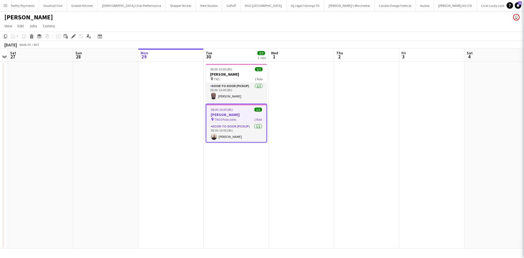
scroll to position [0, 187]
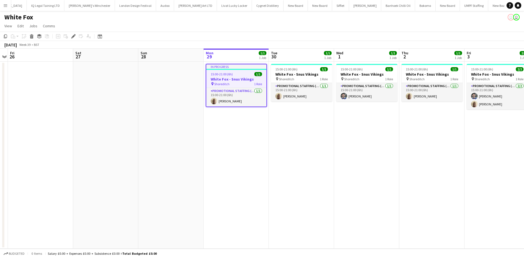
scroll to position [0, 206]
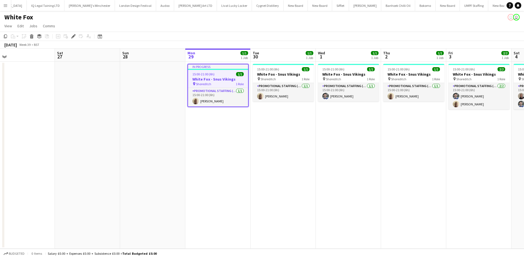
drag, startPoint x: 250, startPoint y: 148, endPoint x: 231, endPoint y: 145, distance: 18.6
click at [231, 145] on app-calendar-viewport "Tue 23 Wed 24 Thu 25 Fri 26 Sat 27 Sun 28 Mon 29 1/1 1 Job Tue 30 1/1 1 Job Wed…" at bounding box center [262, 149] width 524 height 200
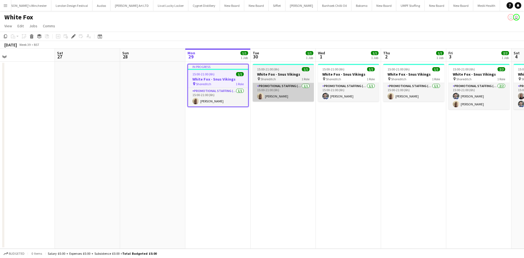
scroll to position [0, 1376]
click at [282, 101] on app-card-role "Promotional Staffing (Brand Ambassadors) [DATE] 15:00-21:00 (6h) [PERSON_NAME]" at bounding box center [283, 92] width 61 height 19
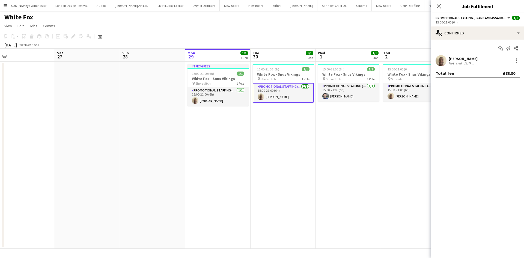
click at [464, 61] on div "[PERSON_NAME]" at bounding box center [463, 58] width 29 height 5
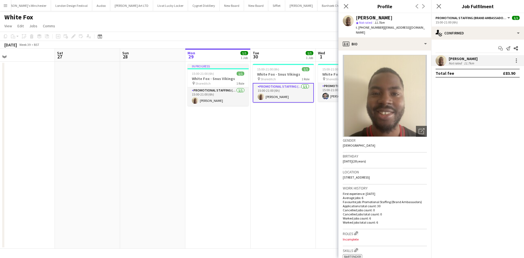
drag, startPoint x: 247, startPoint y: 170, endPoint x: 288, endPoint y: 162, distance: 42.3
click at [248, 167] on app-calendar-viewport "Tue 23 Wed 24 Thu 25 Fri 26 Sat 27 Sun 28 Mon 29 1/1 1 Job Tue 30 1/1 1 Job Wed…" at bounding box center [262, 149] width 524 height 200
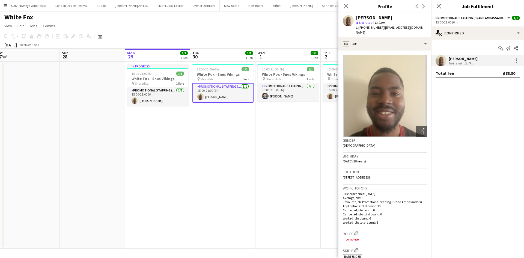
drag, startPoint x: 300, startPoint y: 156, endPoint x: 239, endPoint y: 146, distance: 61.2
click at [240, 148] on app-calendar-viewport "Tue 23 Wed 24 Thu 25 Fri 26 Sat 27 Sun 28 Mon 29 1/1 1 Job Tue 30 1/1 1 Job Wed…" at bounding box center [262, 149] width 524 height 200
click at [243, 101] on app-card-role "Promotional Staffing (Brand Ambassadors) [DATE] 15:00-21:00 (6h) [PERSON_NAME]" at bounding box center [222, 93] width 61 height 20
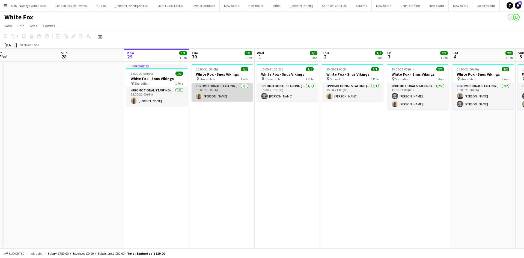
click at [230, 97] on app-card-role "Promotional Staffing (Brand Ambassadors) [DATE] 15:00-21:00 (6h) [PERSON_NAME]" at bounding box center [222, 92] width 61 height 19
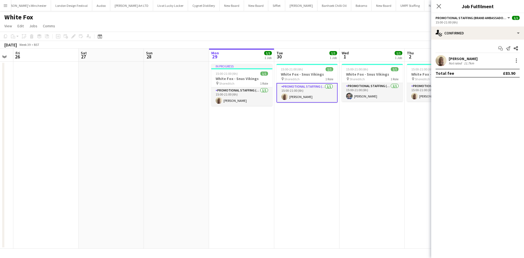
drag, startPoint x: 366, startPoint y: 150, endPoint x: 326, endPoint y: 145, distance: 40.2
click at [323, 144] on app-calendar-viewport "Tue 23 Wed 24 Thu 25 Fri 26 Sat 27 Sun 28 Mon 29 1/1 1 Job Tue 30 1/1 1 Job Wed…" at bounding box center [262, 149] width 524 height 200
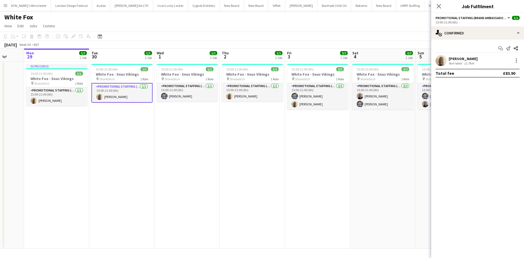
click at [343, 134] on app-calendar-viewport "Thu 25 Fri 26 Sat 27 Sun 28 Mon 29 1/1 1 Job Tue 30 1/1 1 Job Wed 1 1/1 1 Job T…" at bounding box center [262, 149] width 524 height 200
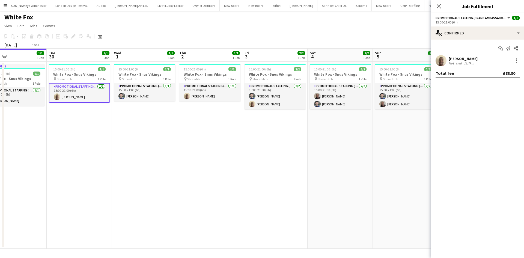
drag, startPoint x: 338, startPoint y: 133, endPoint x: 311, endPoint y: 132, distance: 27.4
click at [299, 132] on app-calendar-viewport "Thu 25 Fri 26 Sat 27 Sun 28 Mon 29 1/1 1 Job Tue 30 1/1 1 Job Wed 1 1/1 1 Job T…" at bounding box center [262, 149] width 524 height 200
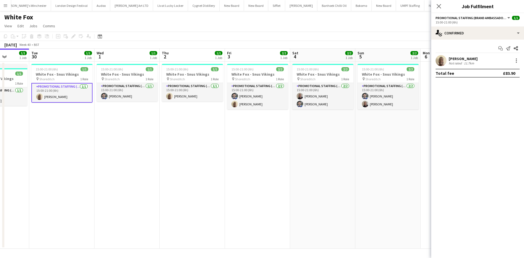
scroll to position [0, 158]
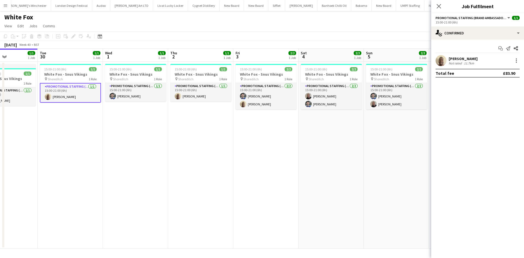
drag, startPoint x: 320, startPoint y: 131, endPoint x: 327, endPoint y: 131, distance: 7.4
click at [327, 131] on app-calendar-viewport "Sat 27 Sun 28 Mon 29 1/1 1 Job Tue 30 1/1 1 Job Wed 1 1/1 1 Job Thu 2 1/1 1 Job…" at bounding box center [262, 149] width 524 height 200
click at [260, 76] on h3 "White Fox - Snus Vikings" at bounding box center [266, 74] width 61 height 5
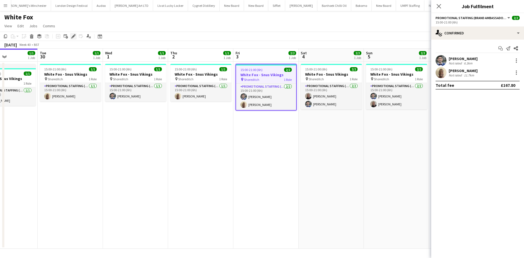
click at [74, 35] on icon at bounding box center [73, 36] width 3 height 3
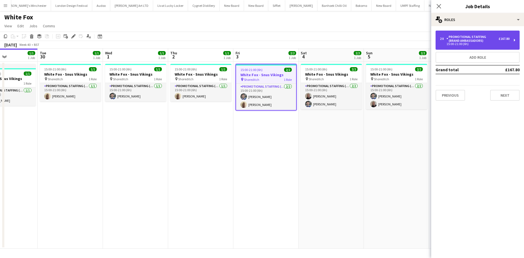
click at [506, 37] on div "£167.80" at bounding box center [504, 39] width 11 height 4
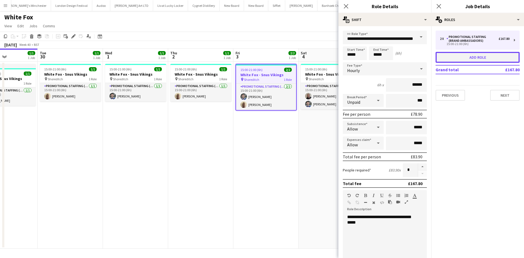
click at [478, 56] on button "Add role" at bounding box center [478, 57] width 84 height 11
type input "**********"
type input "*****"
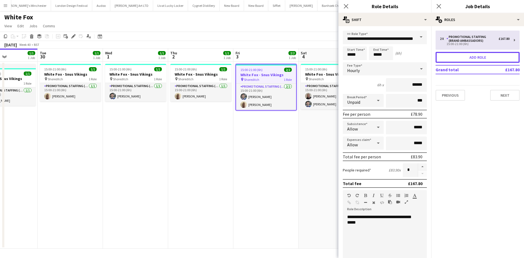
type input "*****"
type input "*"
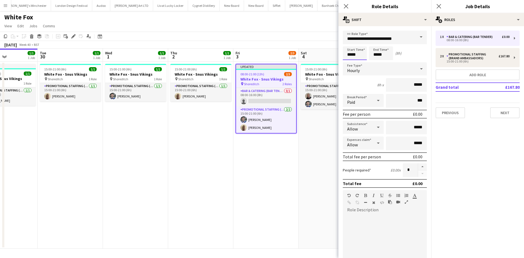
click at [367, 55] on input "*****" at bounding box center [355, 53] width 24 height 14
click at [350, 44] on div at bounding box center [349, 43] width 11 height 5
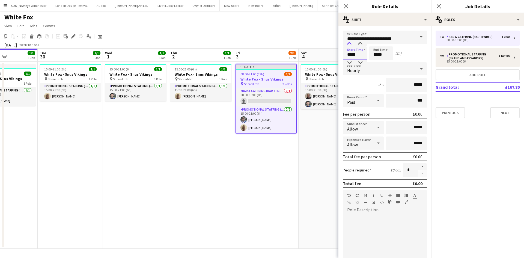
click at [350, 44] on div at bounding box center [349, 43] width 11 height 5
type input "*****"
click at [350, 44] on div at bounding box center [349, 43] width 11 height 5
click at [381, 54] on input "*****" at bounding box center [381, 53] width 24 height 14
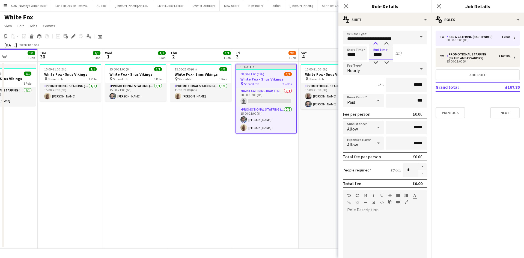
click at [377, 45] on div at bounding box center [375, 43] width 11 height 5
type input "*****"
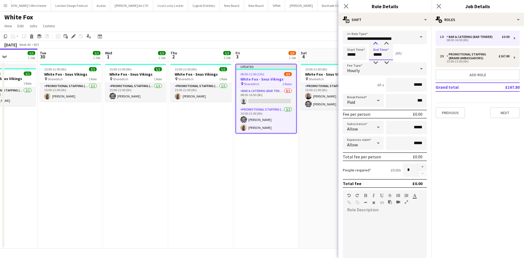
click at [377, 45] on div at bounding box center [375, 43] width 11 height 5
click at [374, 36] on input "**********" at bounding box center [385, 38] width 84 height 14
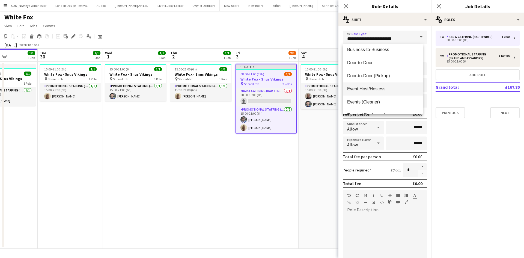
scroll to position [55, 0]
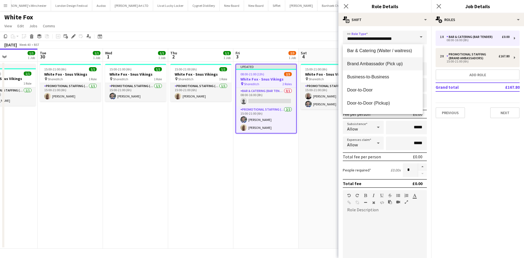
click at [389, 67] on mat-option "Brand Ambassador (Pick up)" at bounding box center [383, 63] width 80 height 13
type input "**********"
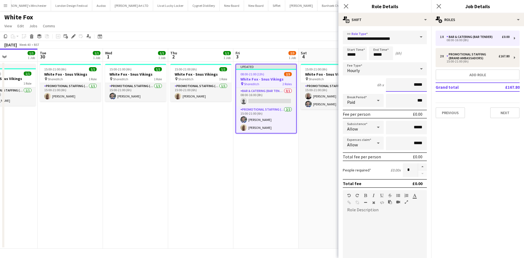
click at [412, 84] on input "*****" at bounding box center [406, 85] width 41 height 14
type input "******"
click at [363, 104] on div "Paid" at bounding box center [358, 100] width 30 height 13
click at [366, 128] on span "Unpaid" at bounding box center [362, 129] width 30 height 5
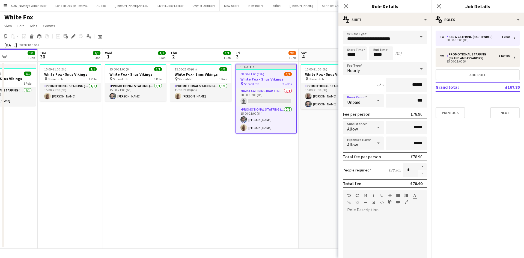
click at [415, 127] on input "*****" at bounding box center [406, 128] width 41 height 14
type input "******"
click at [366, 213] on div at bounding box center [385, 245] width 84 height 69
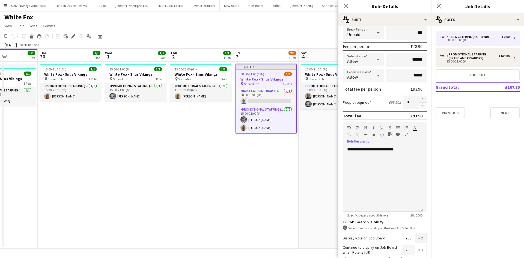
scroll to position [109, 0]
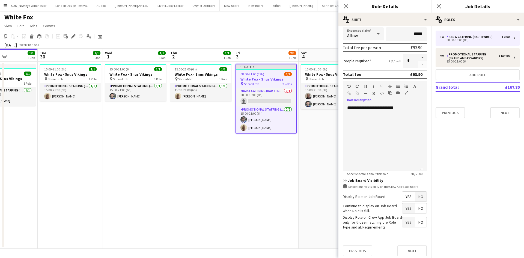
click at [405, 208] on span "Yes" at bounding box center [408, 208] width 13 height 10
click at [410, 254] on button "Next" at bounding box center [412, 250] width 29 height 11
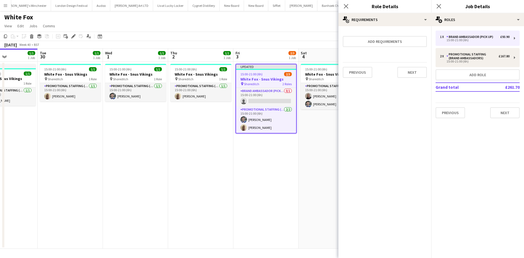
scroll to position [0, 0]
click at [327, 193] on app-date-cell "15:00-21:00 (6h) 2/2 White Fox - Snus Vikings pin Shoreditch 1 Role Promotional…" at bounding box center [331, 155] width 65 height 187
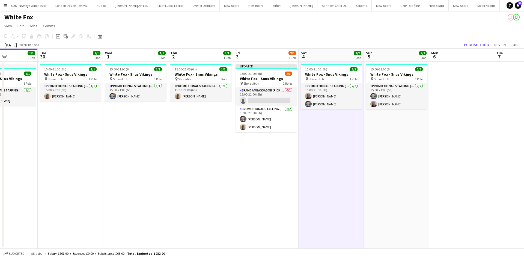
click at [288, 137] on app-calendar-viewport "Sat 27 Sun 28 Mon 29 1/1 1 Job Tue 30 1/1 1 Job Wed 1 1/1 1 Job Thu 2 1/1 1 Job…" at bounding box center [262, 149] width 524 height 200
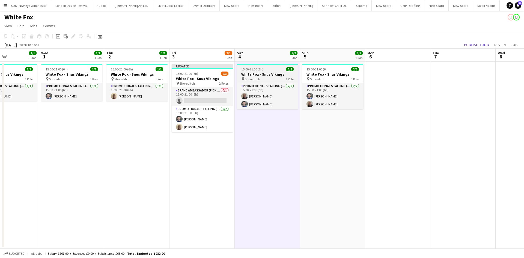
click at [248, 64] on div at bounding box center [267, 64] width 61 height 1
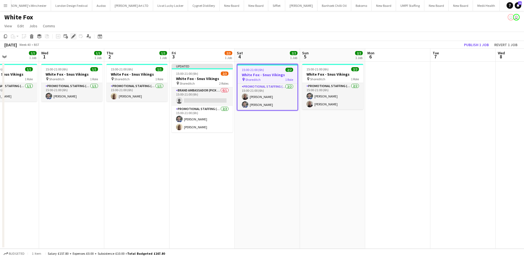
click at [75, 37] on icon "Edit" at bounding box center [73, 36] width 4 height 4
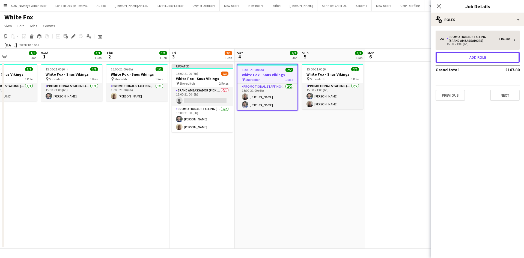
drag, startPoint x: 470, startPoint y: 55, endPoint x: 472, endPoint y: 57, distance: 2.9
click at [471, 55] on button "Add role" at bounding box center [478, 57] width 84 height 11
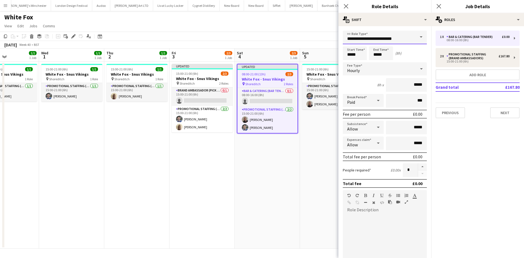
click at [370, 37] on input "**********" at bounding box center [385, 38] width 84 height 14
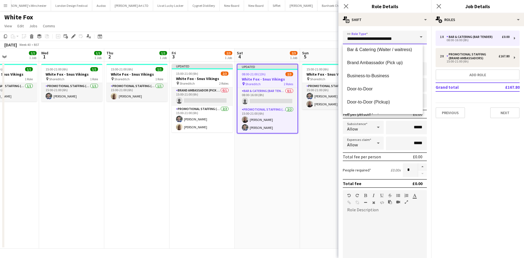
scroll to position [55, 0]
click at [394, 67] on mat-option "Brand Ambassador (Pick up)" at bounding box center [383, 63] width 80 height 13
type input "**********"
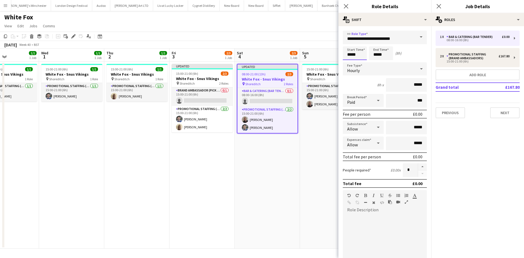
click at [358, 55] on input "*****" at bounding box center [355, 53] width 24 height 14
click at [347, 42] on div at bounding box center [349, 43] width 11 height 5
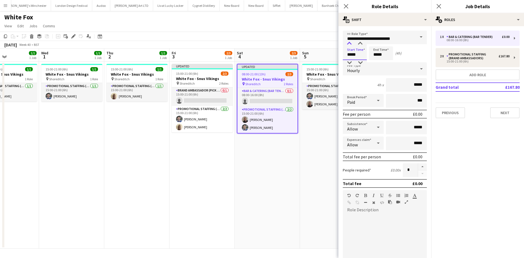
click at [347, 42] on div at bounding box center [349, 43] width 11 height 5
type input "*****"
click at [351, 44] on div at bounding box center [349, 43] width 11 height 5
click at [379, 55] on input "*****" at bounding box center [381, 53] width 24 height 14
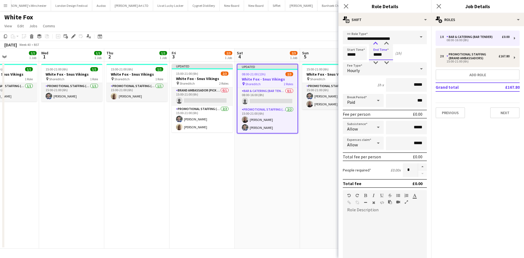
click at [375, 42] on div at bounding box center [375, 43] width 11 height 5
type input "*****"
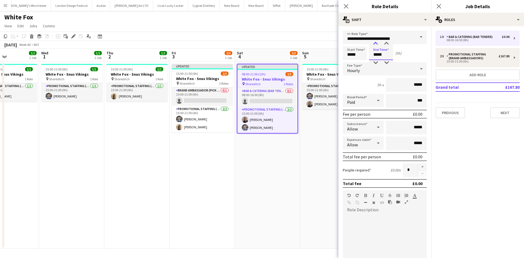
click at [375, 43] on div at bounding box center [375, 43] width 11 height 5
click at [413, 84] on input "*****" at bounding box center [406, 85] width 41 height 14
click at [414, 84] on input "*****" at bounding box center [406, 85] width 41 height 14
type input "******"
click at [365, 101] on div "Paid" at bounding box center [358, 100] width 30 height 13
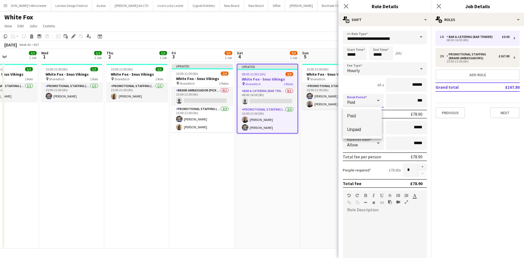
drag, startPoint x: 363, startPoint y: 128, endPoint x: 392, endPoint y: 128, distance: 29.2
click at [363, 128] on span "Unpaid" at bounding box center [362, 129] width 30 height 5
click at [412, 129] on input "*****" at bounding box center [406, 128] width 41 height 14
type input "******"
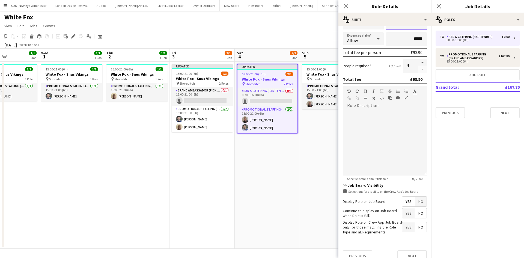
scroll to position [109, 0]
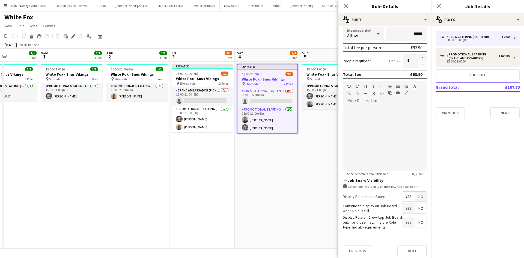
click at [403, 209] on span "Yes" at bounding box center [408, 208] width 13 height 10
click at [379, 132] on div at bounding box center [385, 138] width 84 height 66
drag, startPoint x: 212, startPoint y: 162, endPoint x: 180, endPoint y: 143, distance: 37.1
click at [212, 162] on app-date-cell "Updated 15:00-21:00 (6h) 2/3 White Fox - Snus Vikings pin Shoreditch 2 Roles Br…" at bounding box center [202, 155] width 65 height 187
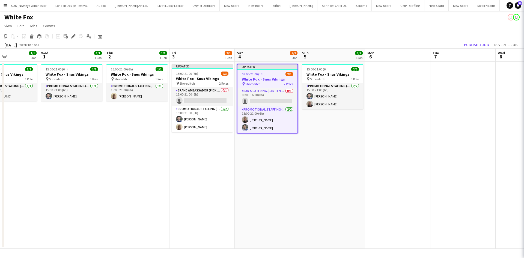
scroll to position [0, 222]
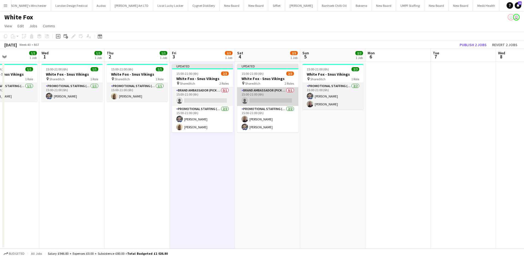
click at [278, 93] on app-card-role "Brand Ambassador (Pick up) 0/1 15:00-21:00 (6h) single-neutral-actions" at bounding box center [267, 96] width 61 height 19
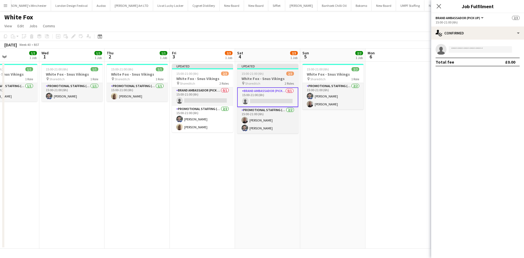
drag, startPoint x: 276, startPoint y: 73, endPoint x: 255, endPoint y: 74, distance: 21.0
click at [275, 73] on div "15:00-21:00 (6h) 2/3" at bounding box center [267, 74] width 61 height 4
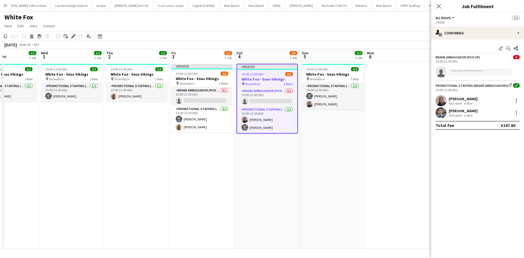
click at [73, 36] on icon at bounding box center [73, 36] width 3 height 3
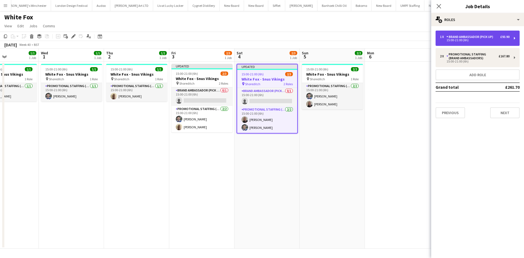
click at [490, 37] on div "Brand Ambassador (Pick up)" at bounding box center [471, 37] width 49 height 4
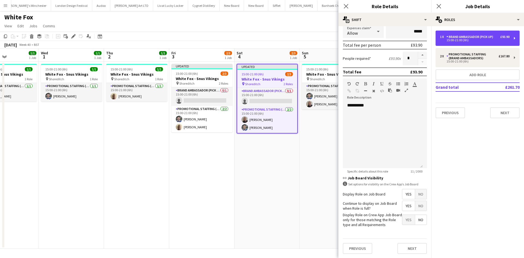
scroll to position [112, 0]
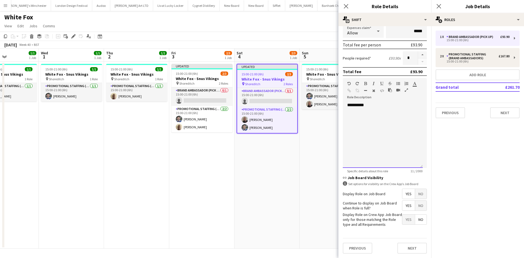
click at [386, 105] on div "**********" at bounding box center [383, 135] width 80 height 66
click at [410, 115] on div "**********" at bounding box center [383, 135] width 80 height 66
click at [404, 251] on button "Next" at bounding box center [412, 248] width 29 height 11
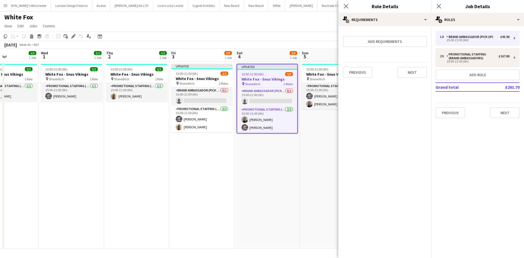
scroll to position [0, 0]
click at [286, 191] on app-date-cell "Updated 15:00-21:00 (6h) 2/3 White Fox - Snus Vikings pin Shoreditch 2 Roles Br…" at bounding box center [267, 155] width 65 height 187
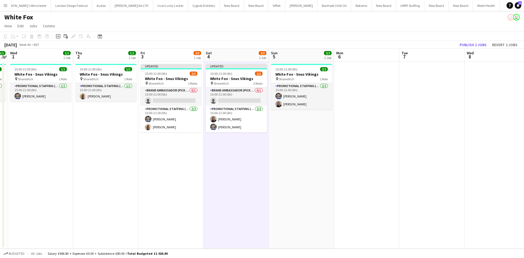
drag, startPoint x: 342, startPoint y: 159, endPoint x: 306, endPoint y: 159, distance: 36.0
click at [309, 156] on app-calendar-viewport "Sat 27 Sun 28 Mon 29 1/1 1 Job Tue 30 1/1 1 Job Wed 1 1/1 1 Job Thu 2 1/1 1 Job…" at bounding box center [262, 149] width 524 height 200
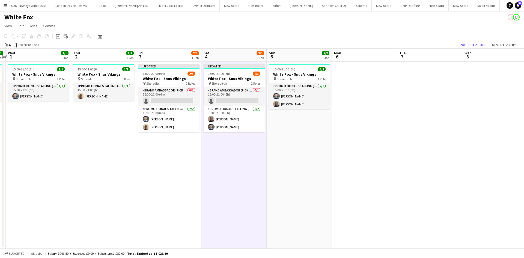
click at [288, 69] on span "15:00-21:00 (6h)" at bounding box center [284, 69] width 22 height 4
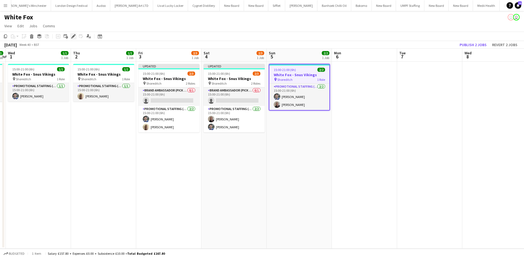
click at [73, 34] on icon "Edit" at bounding box center [73, 36] width 4 height 4
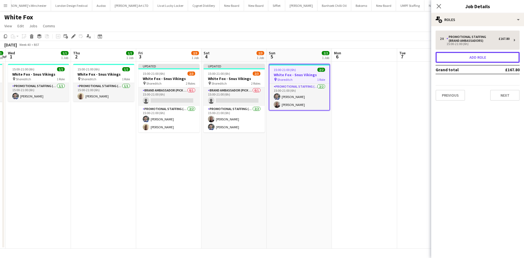
click at [487, 54] on button "Add role" at bounding box center [478, 57] width 84 height 11
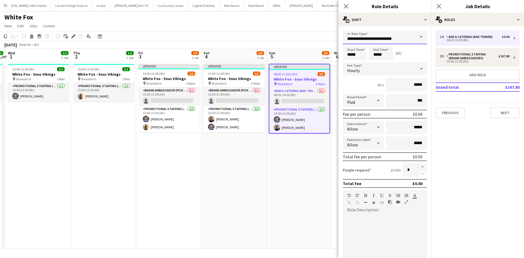
click at [390, 41] on input "**********" at bounding box center [385, 38] width 84 height 14
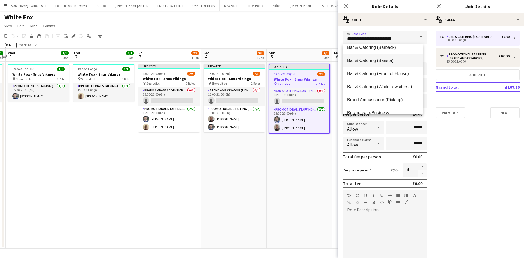
scroll to position [27, 0]
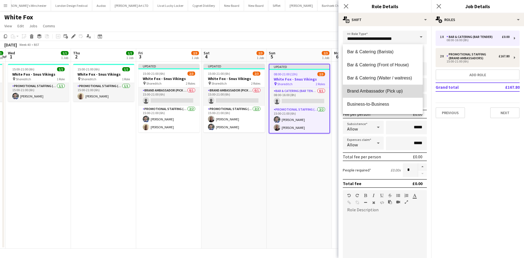
click at [396, 91] on span "Brand Ambassador (Pick up)" at bounding box center [382, 90] width 71 height 5
type input "**********"
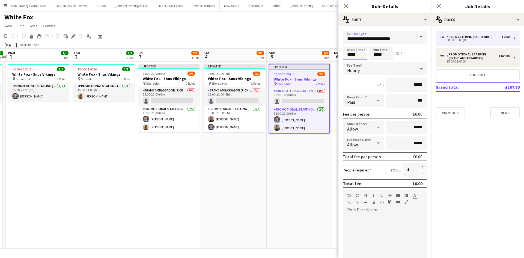
click at [357, 57] on input "*****" at bounding box center [355, 53] width 24 height 14
click at [351, 43] on div at bounding box center [349, 43] width 11 height 5
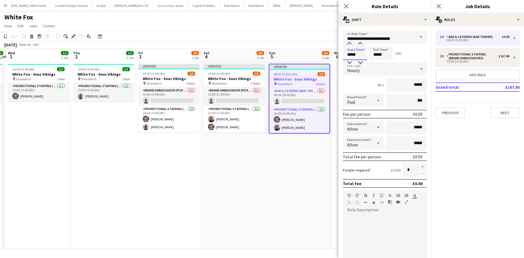
click at [351, 43] on div at bounding box center [349, 43] width 11 height 5
type input "*****"
click at [351, 45] on div at bounding box center [349, 43] width 11 height 5
click at [382, 50] on input "*****" at bounding box center [381, 53] width 24 height 14
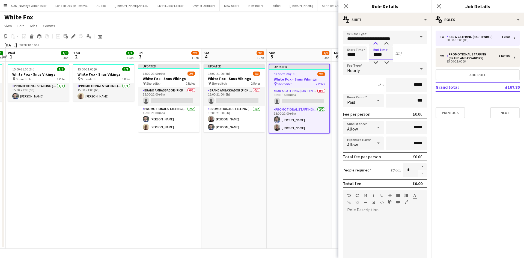
click at [375, 43] on div at bounding box center [375, 43] width 11 height 5
type input "*****"
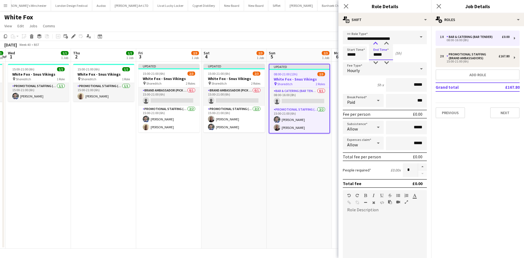
click at [376, 44] on div at bounding box center [375, 43] width 11 height 5
click at [410, 88] on input "*****" at bounding box center [406, 85] width 41 height 14
click at [411, 88] on input "*****" at bounding box center [406, 85] width 41 height 14
click at [418, 86] on input "*****" at bounding box center [406, 85] width 41 height 14
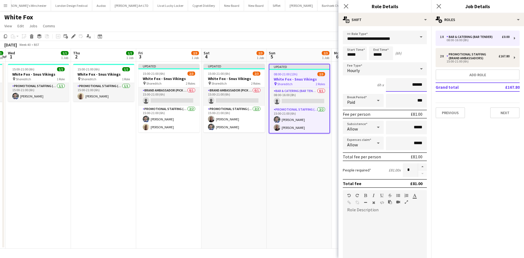
click at [419, 86] on input "******" at bounding box center [406, 85] width 41 height 14
type input "******"
click at [375, 102] on icon at bounding box center [378, 100] width 7 height 11
click at [373, 129] on span "Unpaid" at bounding box center [362, 129] width 30 height 5
click at [411, 127] on input "*****" at bounding box center [406, 128] width 41 height 14
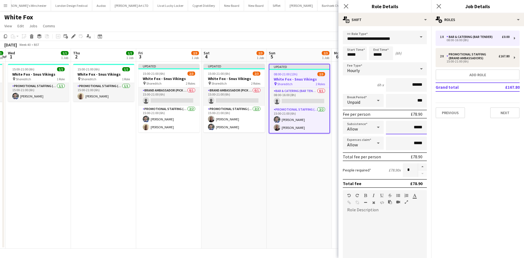
click at [411, 127] on input "*****" at bounding box center [406, 128] width 41 height 14
type input "******"
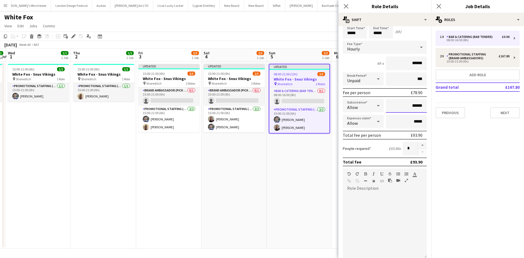
scroll to position [55, 0]
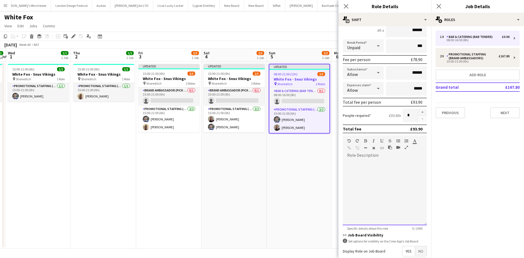
click at [391, 170] on div at bounding box center [385, 193] width 84 height 66
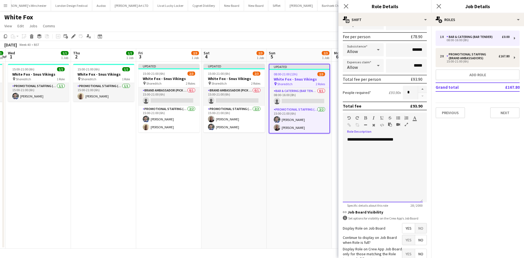
scroll to position [112, 0]
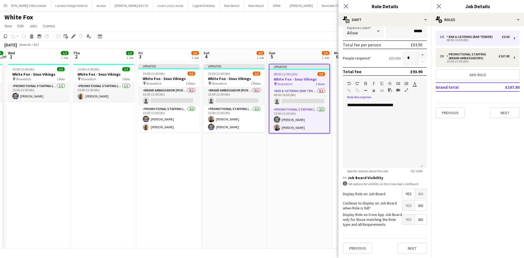
click at [409, 209] on span "Yes" at bounding box center [408, 206] width 13 height 10
click at [410, 247] on button "Next" at bounding box center [412, 248] width 29 height 11
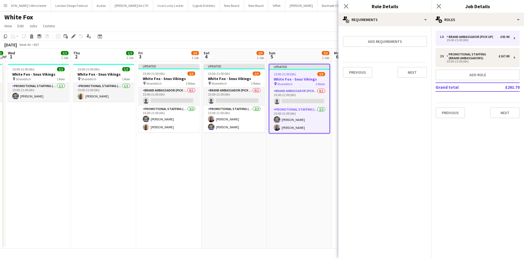
scroll to position [0, 0]
click at [295, 185] on app-date-cell "Updated 15:00-21:00 (6h) 2/3 White Fox - Snus Vikings pin Shoreditch 2 Roles Br…" at bounding box center [299, 155] width 65 height 187
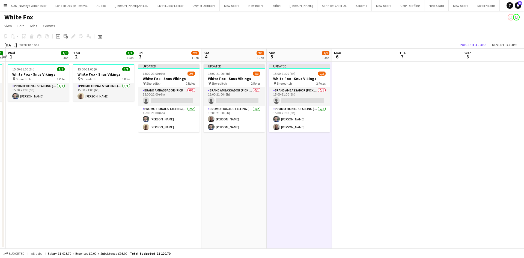
scroll to position [0, 152]
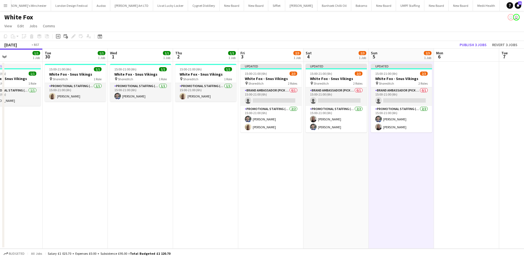
drag, startPoint x: 159, startPoint y: 165, endPoint x: 289, endPoint y: 164, distance: 130.2
click at [289, 164] on app-calendar-viewport "Sat 27 Sun 28 Mon 29 1/1 1 Job Tue 30 1/1 1 Job Wed 1 1/1 1 Job Thu 2 1/1 1 Job…" at bounding box center [262, 149] width 524 height 200
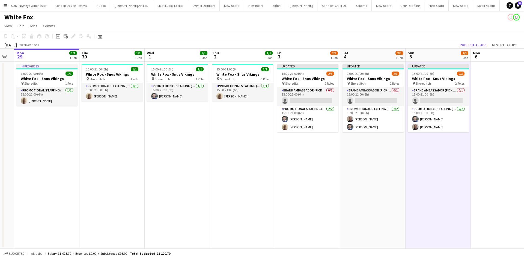
drag, startPoint x: 414, startPoint y: 176, endPoint x: 381, endPoint y: 173, distance: 32.4
click at [381, 173] on app-calendar-viewport "Fri 26 Sat 27 Sun 28 Mon 29 1/1 1 Job Tue 30 1/1 1 Job Wed 1 1/1 1 Job Thu 2 1/…" at bounding box center [262, 149] width 524 height 200
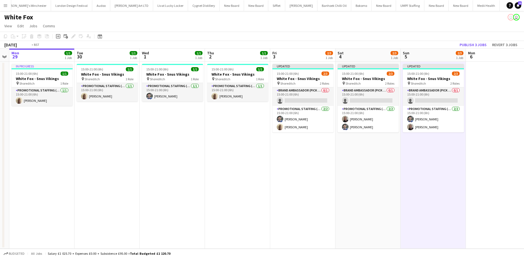
scroll to position [0, 223]
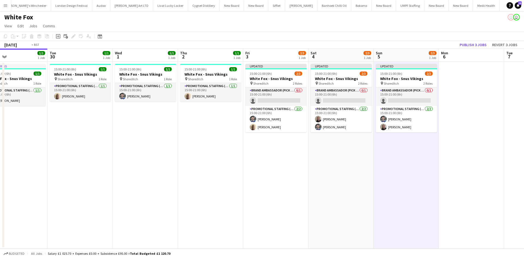
drag, startPoint x: 245, startPoint y: 154, endPoint x: 208, endPoint y: 134, distance: 42.0
click at [208, 137] on app-calendar-viewport "Fri 26 Sat 27 Sun 28 Mon 29 1/1 1 Job Tue 30 1/1 1 Job Wed 1 1/1 1 Job Thu 2 1/…" at bounding box center [262, 149] width 524 height 200
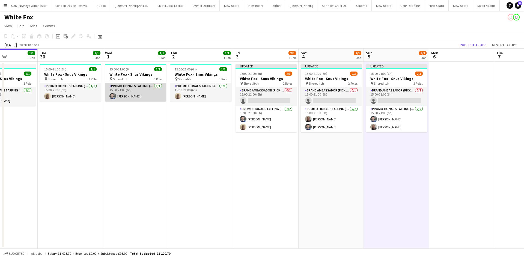
click at [143, 96] on app-card-role "Promotional Staffing (Brand Ambassadors) 1/1 15:00-21:00 (6h) Elvis Assadi" at bounding box center [135, 92] width 61 height 19
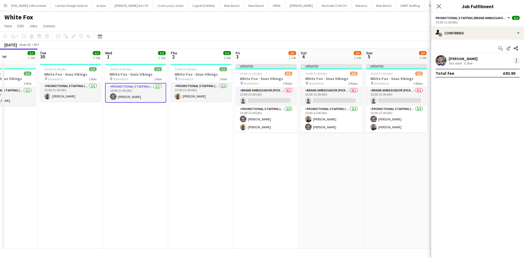
click at [514, 62] on div at bounding box center [516, 60] width 7 height 7
click at [500, 71] on span "Edit fee" at bounding box center [499, 70] width 34 height 5
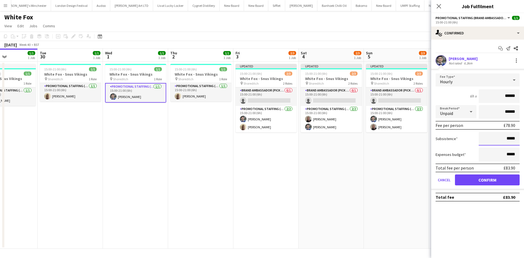
click at [508, 141] on input "*****" at bounding box center [499, 139] width 41 height 14
type input "******"
click at [503, 177] on button "Confirm" at bounding box center [487, 179] width 65 height 11
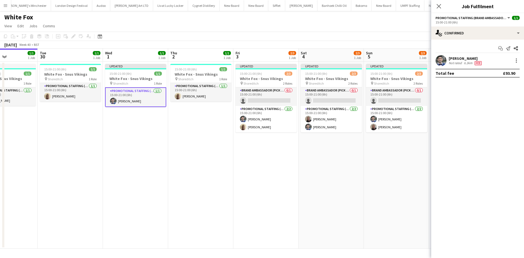
click at [371, 161] on app-date-cell "Updated 15:00-21:00 (6h) 2/3 White Fox - Snus Vikings pin Shoreditch 2 Roles Br…" at bounding box center [396, 155] width 65 height 187
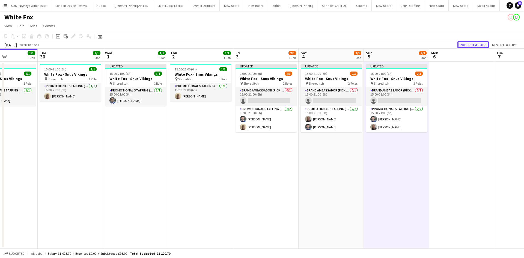
click at [474, 45] on button "Publish 4 jobs" at bounding box center [473, 44] width 31 height 7
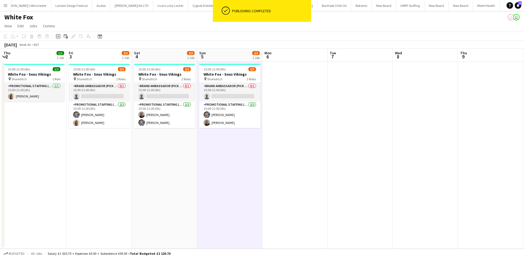
drag, startPoint x: 423, startPoint y: 164, endPoint x: 302, endPoint y: 151, distance: 121.6
click at [332, 160] on app-calendar-viewport "Sun 28 Mon 29 1/1 1 Job Tue 30 1/1 1 Job Wed 1 1/1 1 Job Thu 2 1/1 1 Job Fri 3 …" at bounding box center [262, 149] width 524 height 200
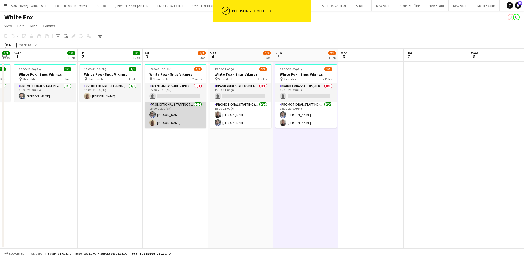
click at [172, 113] on app-card-role "Promotional Staffing (Brand Ambassadors) 2/2 15:00-21:00 (6h) Elvis Assadi Oluw…" at bounding box center [175, 115] width 61 height 26
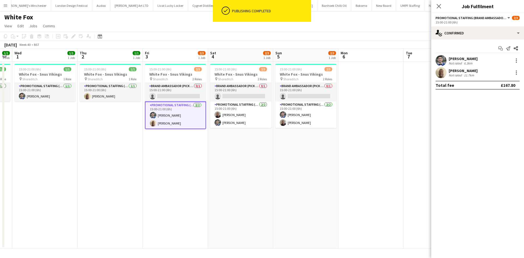
scroll to position [0, 184]
click at [516, 59] on div at bounding box center [516, 60] width 7 height 7
click at [501, 126] on span "Remove" at bounding box center [499, 123] width 34 height 5
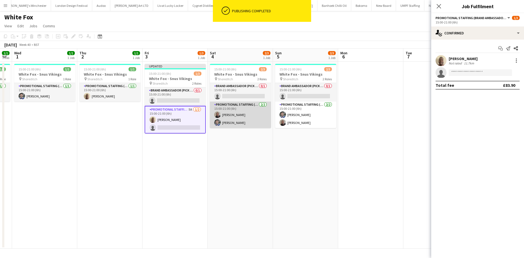
drag, startPoint x: 237, startPoint y: 125, endPoint x: 261, endPoint y: 123, distance: 24.1
click at [237, 125] on app-card-role "Promotional Staffing (Brand Ambassadors) 2/2 15:00-21:00 (6h) Joseph Mesioye El…" at bounding box center [240, 115] width 61 height 26
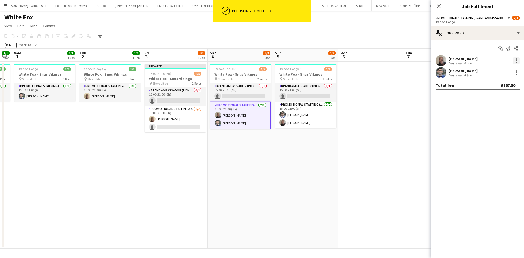
scroll to position [0, 183]
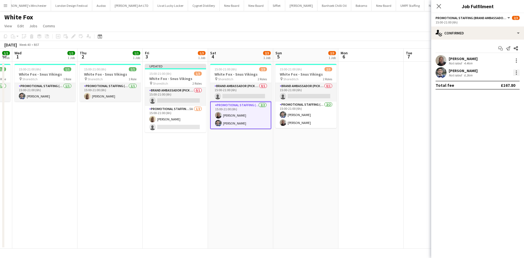
click at [518, 74] on div at bounding box center [516, 72] width 7 height 7
drag, startPoint x: 494, startPoint y: 136, endPoint x: 432, endPoint y: 143, distance: 62.4
click at [493, 136] on span "Remove" at bounding box center [490, 135] width 16 height 5
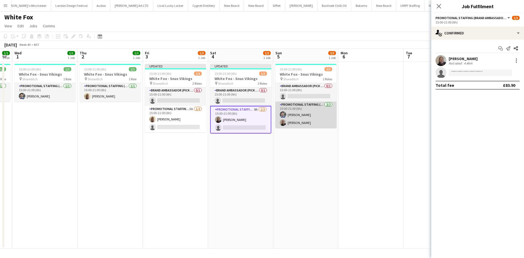
click at [297, 114] on app-card-role "Promotional Staffing (Brand Ambassadors) 2/2 15:00-21:00 (6h) Elvis Assadi Jose…" at bounding box center [305, 115] width 61 height 26
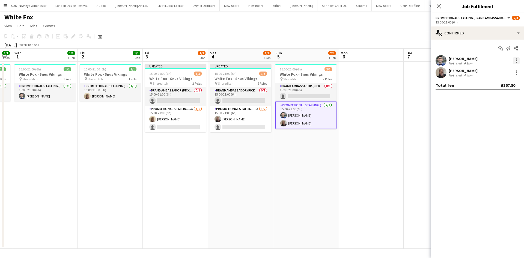
click at [514, 60] on div at bounding box center [516, 60] width 7 height 7
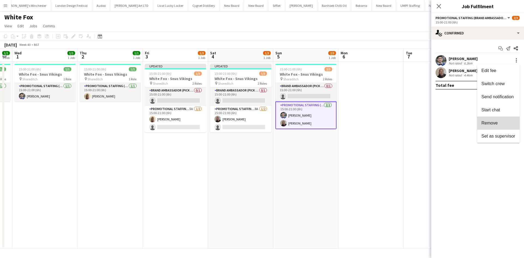
drag, startPoint x: 492, startPoint y: 121, endPoint x: 395, endPoint y: 95, distance: 99.9
click at [491, 121] on span "Remove" at bounding box center [490, 123] width 16 height 5
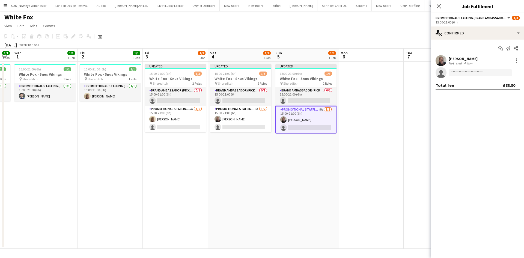
click at [382, 89] on app-date-cell at bounding box center [371, 155] width 65 height 187
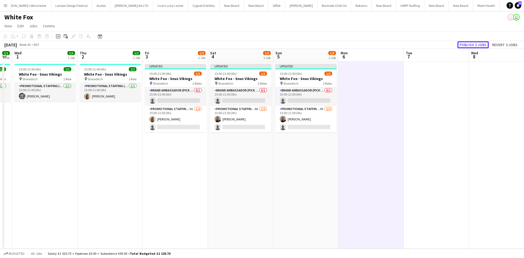
click at [477, 42] on button "Publish 3 jobs" at bounding box center [473, 44] width 31 height 7
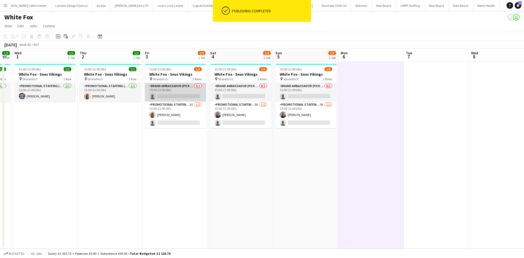
click at [179, 94] on app-card-role "Brand Ambassador (Pick up) 0/1 15:00-21:00 (6h) single-neutral-actions" at bounding box center [175, 92] width 61 height 19
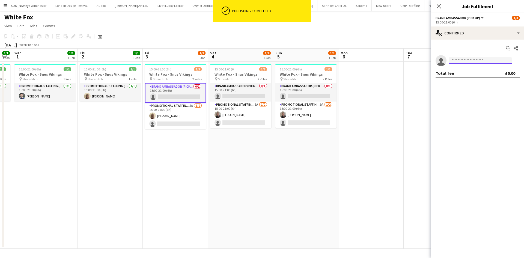
click at [471, 62] on input at bounding box center [480, 60] width 63 height 7
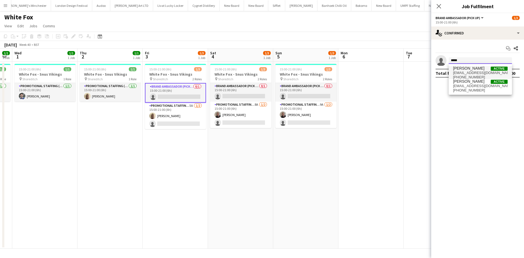
type input "*****"
click at [465, 73] on span "elvis199999@hotmail.com" at bounding box center [480, 73] width 55 height 4
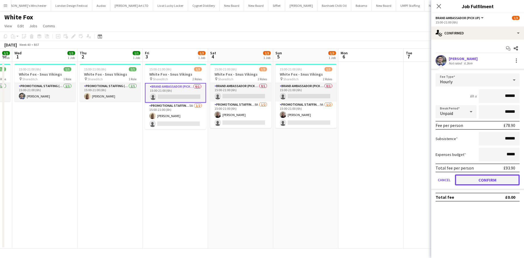
click at [480, 179] on button "Confirm" at bounding box center [487, 179] width 65 height 11
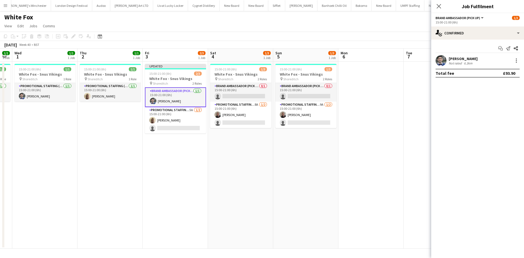
drag, startPoint x: 241, startPoint y: 99, endPoint x: 274, endPoint y: 97, distance: 33.7
click at [241, 99] on app-card-role "Brand Ambassador (Pick up) 0/1 15:00-21:00 (6h) single-neutral-actions" at bounding box center [240, 92] width 61 height 19
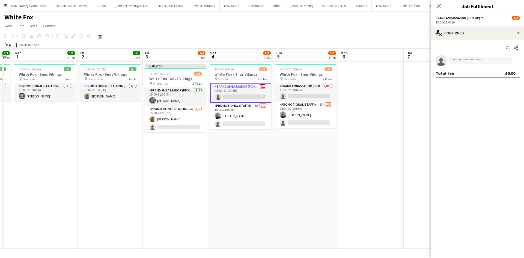
scroll to position [0, 183]
click at [458, 64] on input at bounding box center [480, 60] width 63 height 7
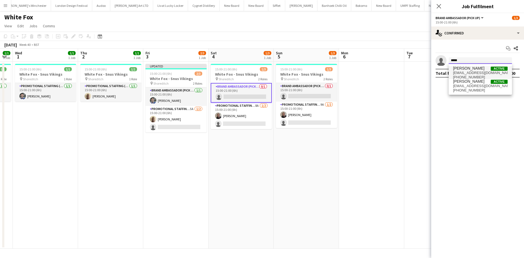
type input "*****"
click at [471, 70] on span "Elvis Assadi" at bounding box center [468, 68] width 31 height 5
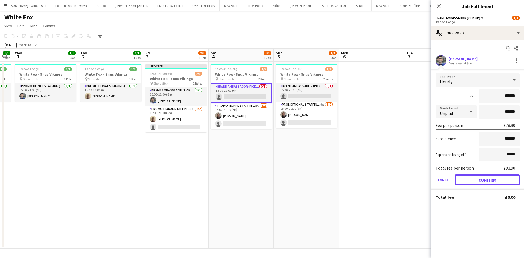
drag, startPoint x: 493, startPoint y: 179, endPoint x: 422, endPoint y: 136, distance: 82.9
click at [493, 180] on button "Confirm" at bounding box center [487, 179] width 65 height 11
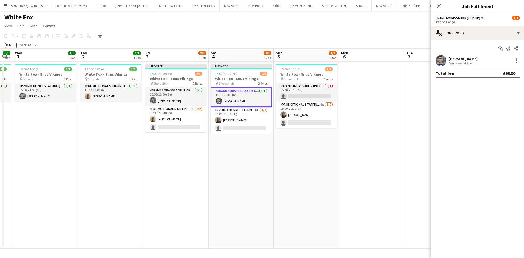
click at [300, 98] on app-card-role "Brand Ambassador (Pick up) 0/1 15:00-21:00 (6h) single-neutral-actions" at bounding box center [306, 92] width 61 height 19
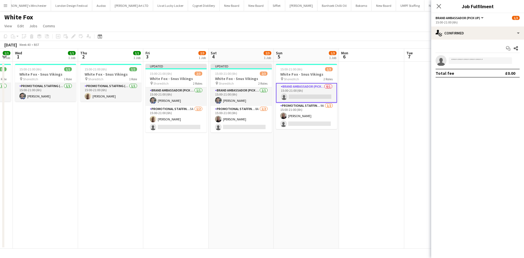
scroll to position [0, 182]
click at [459, 66] on app-invite-slot "single-neutral-actions" at bounding box center [477, 60] width 93 height 11
click at [462, 59] on input at bounding box center [480, 60] width 63 height 7
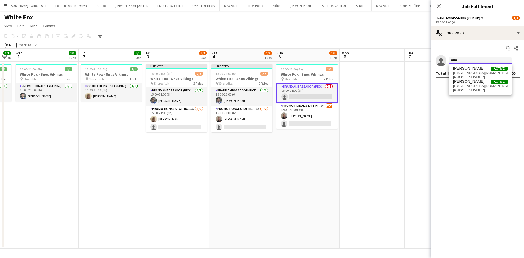
type input "*****"
drag, startPoint x: 460, startPoint y: 64, endPoint x: 467, endPoint y: 76, distance: 14.0
click at [466, 77] on span "+447535617050" at bounding box center [480, 77] width 55 height 4
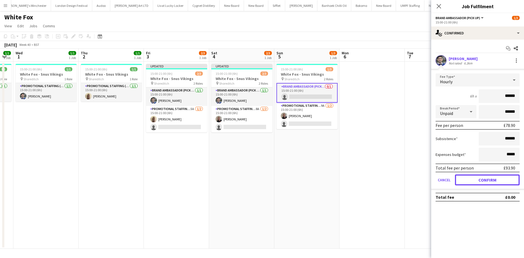
click at [481, 179] on button "Confirm" at bounding box center [487, 179] width 65 height 11
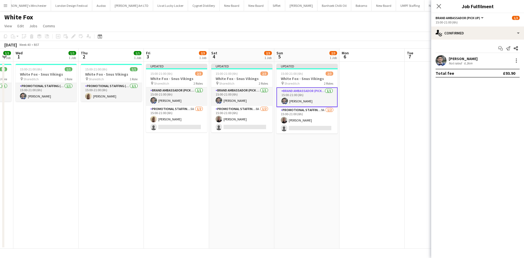
drag, startPoint x: 302, startPoint y: 137, endPoint x: 408, endPoint y: 135, distance: 106.0
click at [302, 137] on app-date-cell "Updated 15:00-21:00 (6h) 2/3 White Fox - Snus Vikings pin Shoreditch 2 Roles Br…" at bounding box center [306, 155] width 65 height 187
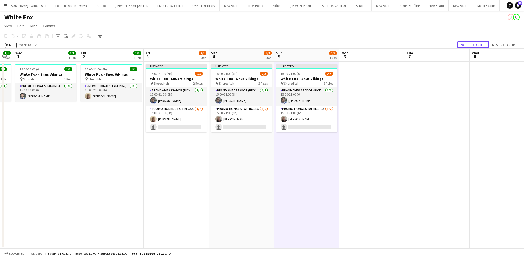
click at [481, 44] on button "Publish 3 jobs" at bounding box center [473, 44] width 31 height 7
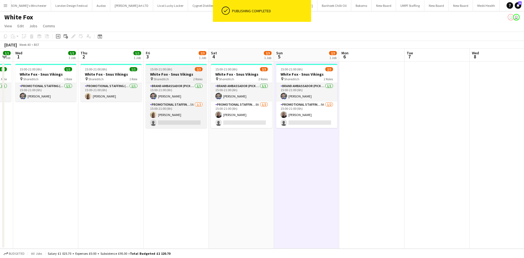
click at [170, 74] on h3 "White Fox - Snus Vikings" at bounding box center [176, 74] width 61 height 5
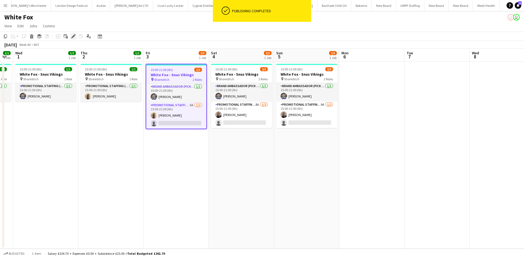
click at [73, 38] on icon "Edit" at bounding box center [73, 36] width 4 height 4
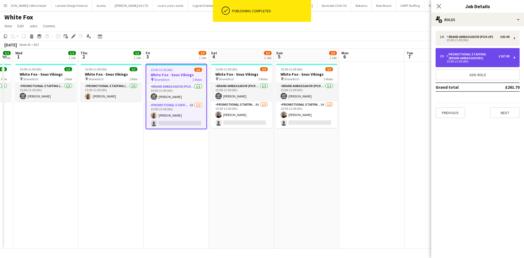
click at [467, 55] on div "Promotional Staffing (Brand Ambassadors)" at bounding box center [473, 56] width 52 height 8
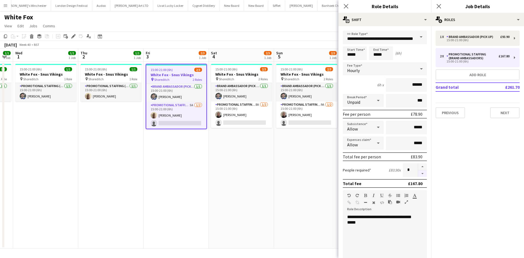
click at [418, 174] on button "button" at bounding box center [422, 173] width 9 height 7
type input "*"
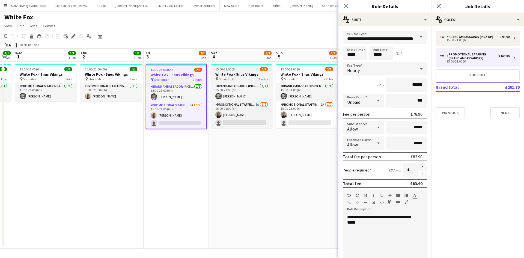
click at [243, 80] on div "pin Shoreditch 2 Roles" at bounding box center [241, 79] width 61 height 4
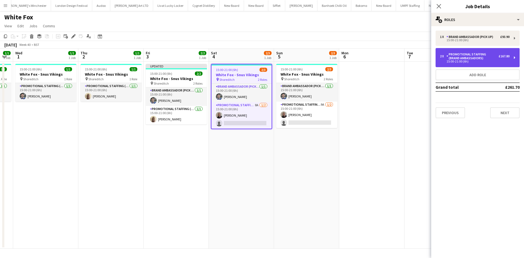
click at [489, 57] on div "Promotional Staffing (Brand Ambassadors)" at bounding box center [473, 56] width 52 height 8
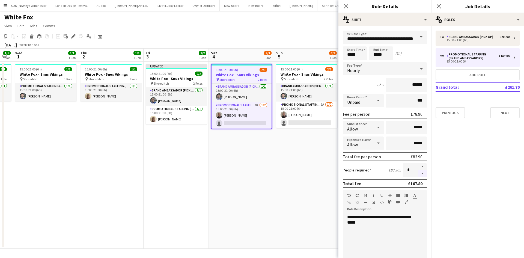
click at [421, 175] on button "button" at bounding box center [422, 173] width 9 height 7
type input "*"
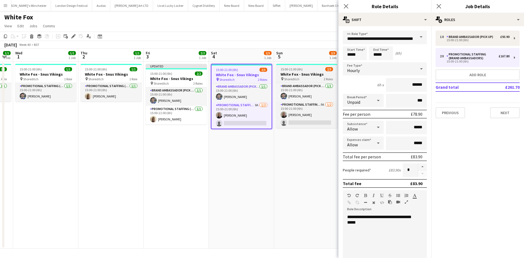
click at [297, 76] on h3 "White Fox - Snus Vikings" at bounding box center [306, 74] width 61 height 5
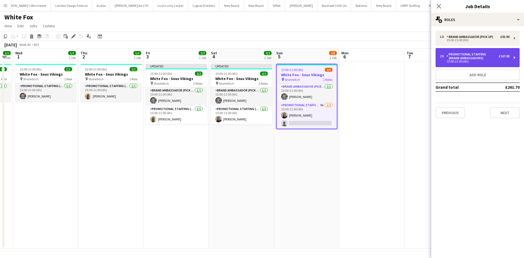
click at [482, 61] on div "15:00-21:00 (6h)" at bounding box center [475, 61] width 70 height 3
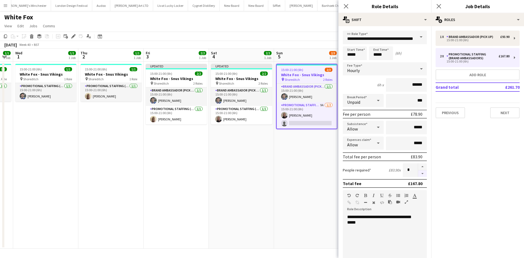
click at [418, 173] on button "button" at bounding box center [422, 173] width 9 height 7
type input "*"
click at [315, 167] on app-date-cell "15:00-21:00 (6h) 2/3 White Fox - Snus Vikings pin Shoreditch 2 Roles Brand Amba…" at bounding box center [306, 155] width 65 height 187
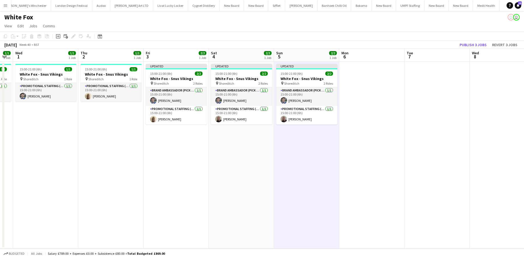
click at [478, 49] on app-board-header-date "Wed 8" at bounding box center [502, 55] width 65 height 13
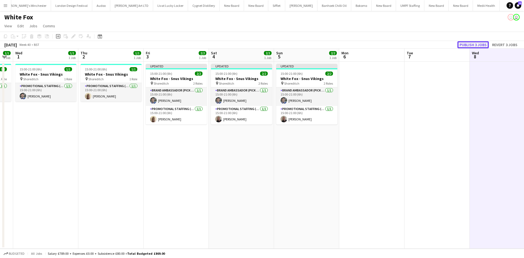
click at [478, 46] on button "Publish 3 jobs" at bounding box center [473, 44] width 31 height 7
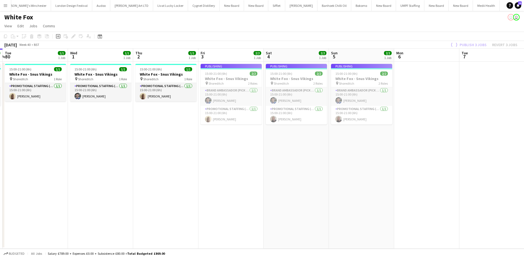
drag, startPoint x: 58, startPoint y: 138, endPoint x: 155, endPoint y: 132, distance: 96.3
click at [155, 132] on app-calendar-viewport "Sun 28 Mon 29 1/1 1 Job Tue 30 1/1 1 Job Wed 1 1/1 1 Job Thu 2 1/1 1 Job Fri 3 …" at bounding box center [262, 149] width 524 height 200
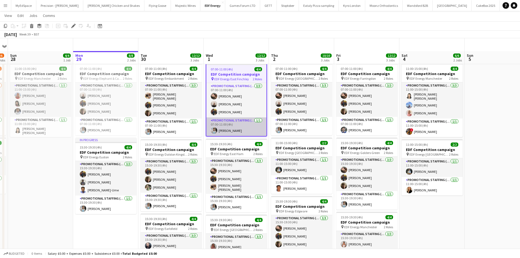
scroll to position [55, 0]
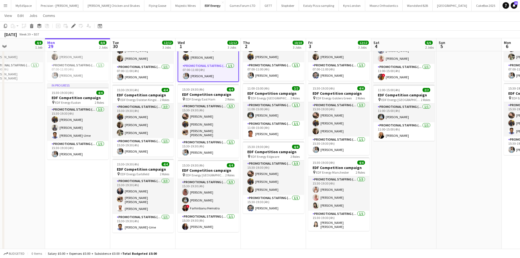
drag, startPoint x: 278, startPoint y: 231, endPoint x: 269, endPoint y: 230, distance: 9.3
click at [269, 230] on app-calendar-viewport "Thu 25 12/12 3 Jobs Fri 26 8/8 2 Jobs Sat 27 4/6 2 Jobs Sun 28 4/4 1 Job Mon 29…" at bounding box center [260, 113] width 520 height 293
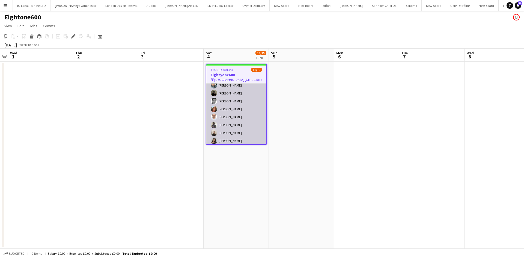
scroll to position [69, 0]
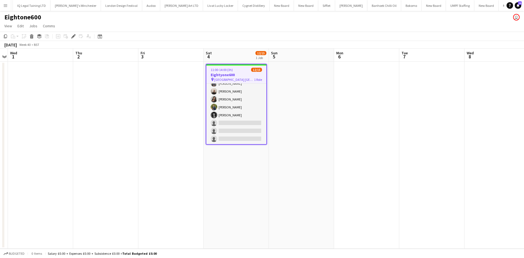
click at [243, 157] on app-date-cell "11:00-14:00 (3h) 12/15 Eightyone600 pin [GEOGRAPHIC_DATA] Twickenham 1 Role Pro…" at bounding box center [236, 155] width 65 height 187
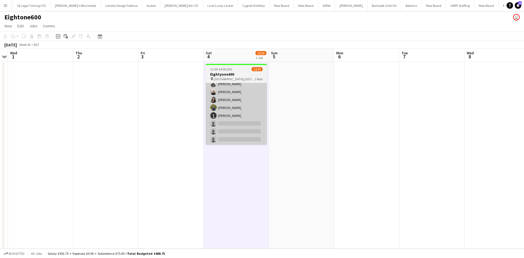
scroll to position [0, 188]
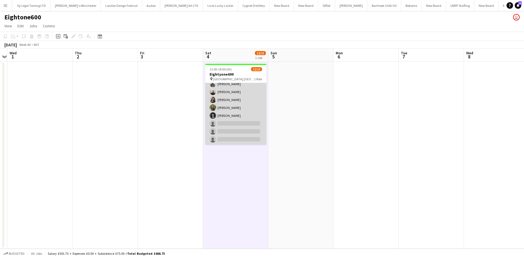
click at [241, 131] on app-card-role "Promotional Staffing (Brand Ambassadors) 9I [DATE] 11:00-14:00 (3h) [PERSON_NAM…" at bounding box center [235, 79] width 61 height 129
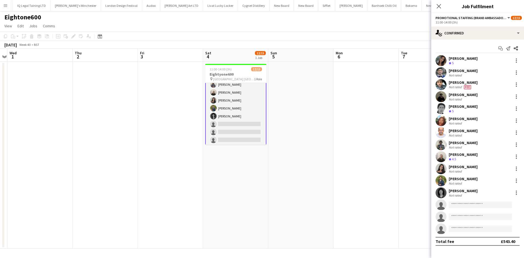
scroll to position [68, 0]
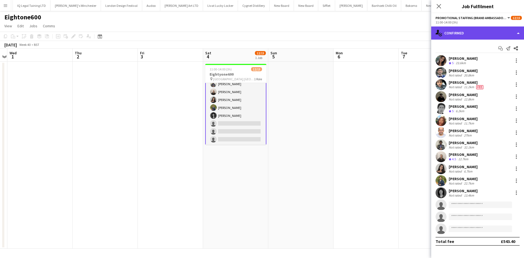
click at [490, 34] on div "single-neutral-actions-check-2 Confirmed" at bounding box center [477, 32] width 93 height 13
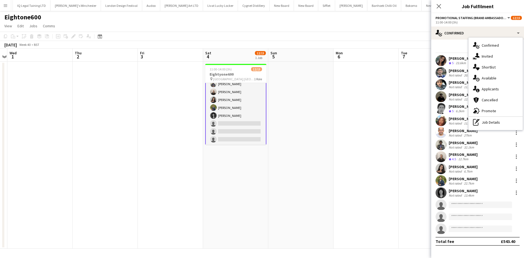
click at [499, 109] on div "advertising-megaphone Promote" at bounding box center [496, 110] width 54 height 11
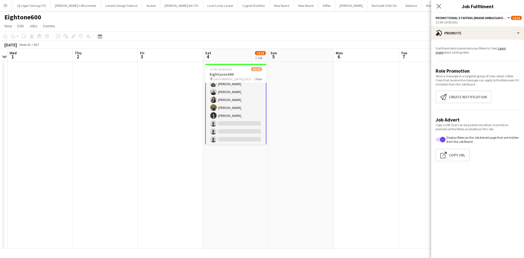
click at [468, 90] on app-promote-tab "Use these tools to promote your Roles to Crew. Learn more about adding roles. R…" at bounding box center [477, 105] width 93 height 122
click at [467, 96] on button "Create notification Create notification" at bounding box center [464, 97] width 56 height 13
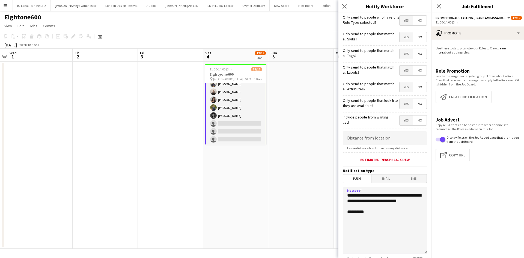
drag, startPoint x: 384, startPoint y: 220, endPoint x: 339, endPoint y: 183, distance: 58.4
click at [337, 191] on body "Menu Boards Boards Boards All jobs Status Workforce Workforce My Workforce Recr…" at bounding box center [262, 129] width 524 height 258
click at [405, 206] on textarea "**********" at bounding box center [385, 220] width 84 height 67
click at [354, 219] on textarea "**********" at bounding box center [385, 220] width 84 height 67
click at [410, 218] on textarea "**********" at bounding box center [385, 220] width 84 height 67
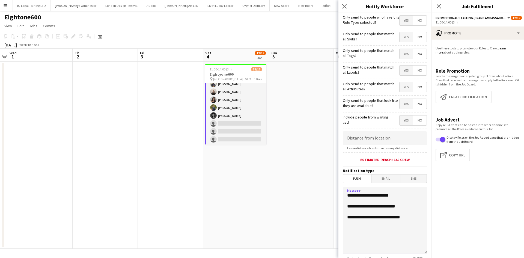
type textarea "**********"
click at [370, 137] on input at bounding box center [385, 138] width 84 height 14
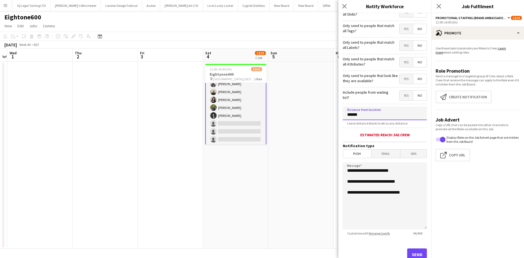
scroll to position [43, 0]
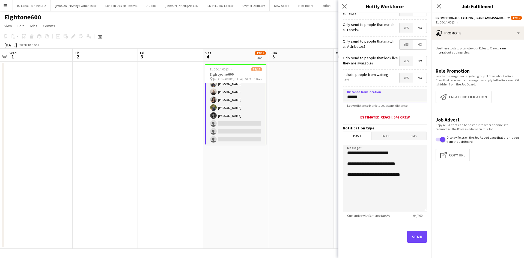
type input "******"
drag, startPoint x: 401, startPoint y: 174, endPoint x: 340, endPoint y: 146, distance: 66.2
click at [340, 146] on form "**********" at bounding box center [385, 115] width 93 height 288
click at [408, 236] on button "Send" at bounding box center [417, 237] width 20 height 12
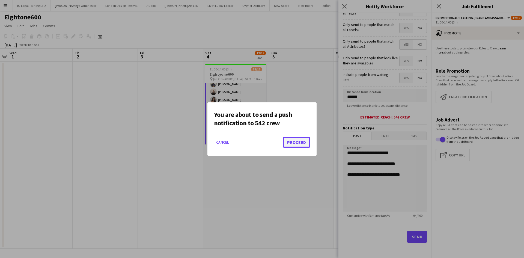
click at [301, 145] on button "Proceed" at bounding box center [296, 142] width 27 height 11
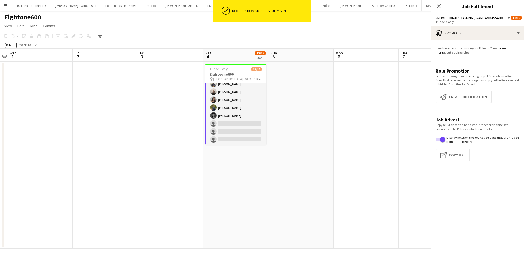
click at [452, 104] on app-promote-tab "Use these tools to promote your Roles to Crew. Learn more about adding roles. R…" at bounding box center [477, 105] width 93 height 122
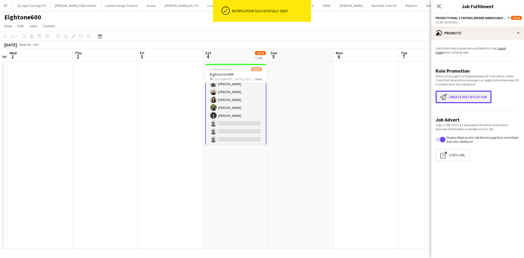
click at [457, 95] on button "Create notification Create notification" at bounding box center [464, 97] width 56 height 13
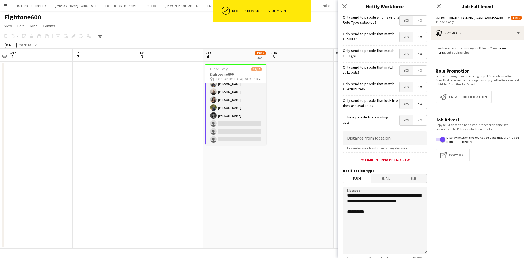
click at [384, 177] on span "Email" at bounding box center [386, 178] width 29 height 8
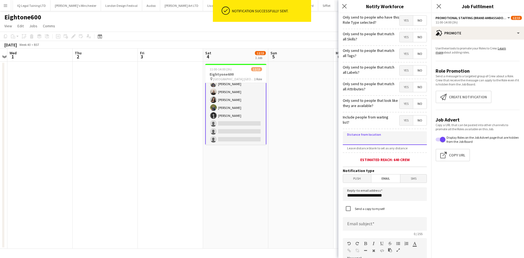
click at [382, 134] on input at bounding box center [385, 138] width 84 height 14
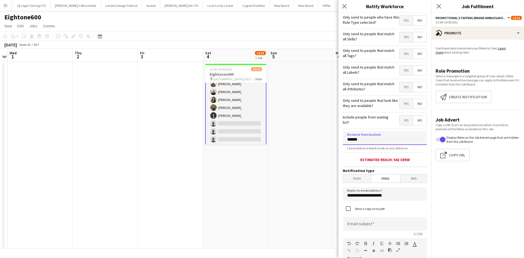
type input "******"
drag, startPoint x: 404, startPoint y: 200, endPoint x: 305, endPoint y: 190, distance: 100.1
click at [315, 191] on body "Menu Boards Boards Boards All jobs Status Workforce Workforce My Workforce Recr…" at bounding box center [262, 129] width 524 height 258
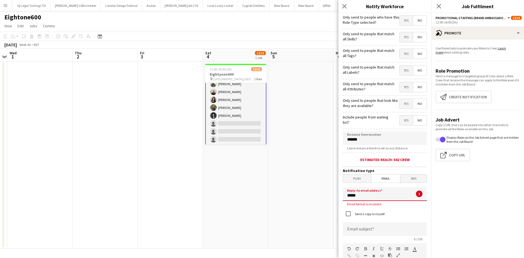
click at [366, 195] on input "*****" at bounding box center [385, 194] width 84 height 14
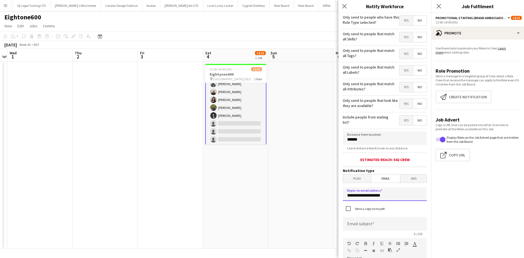
type input "**********"
click at [393, 227] on input at bounding box center [385, 224] width 84 height 14
drag, startPoint x: 402, startPoint y: 224, endPoint x: 383, endPoint y: 224, distance: 18.6
click at [383, 224] on input "**********" at bounding box center [385, 224] width 84 height 14
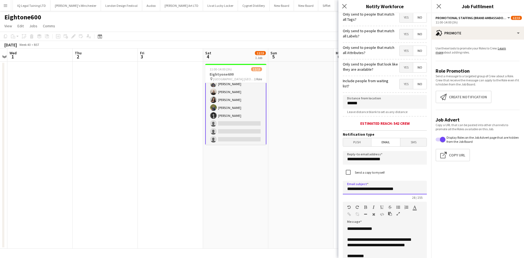
scroll to position [82, 0]
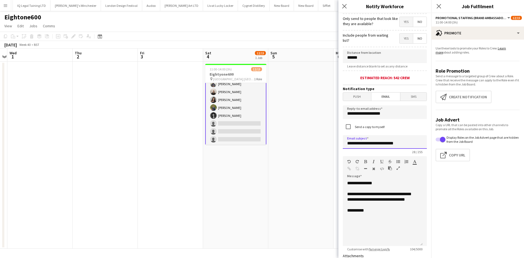
type input "**********"
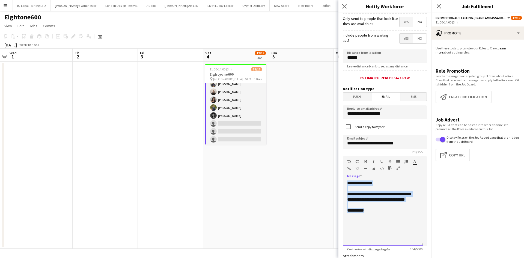
drag, startPoint x: 375, startPoint y: 214, endPoint x: 333, endPoint y: 168, distance: 62.8
click at [333, 168] on body "Menu Boards Boards Boards All jobs Status Workforce Workforce My Workforce Recr…" at bounding box center [262, 129] width 524 height 258
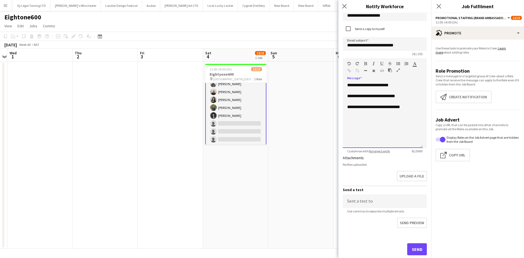
scroll to position [192, 0]
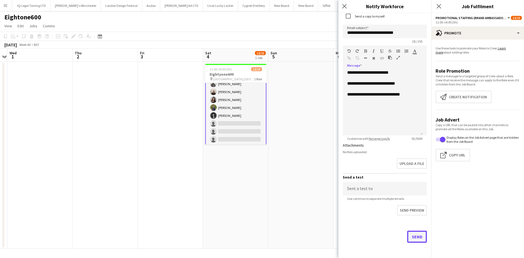
click at [411, 235] on button "Send" at bounding box center [417, 237] width 20 height 12
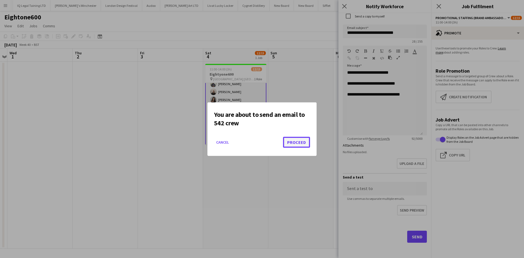
click at [301, 138] on button "Proceed" at bounding box center [296, 142] width 27 height 11
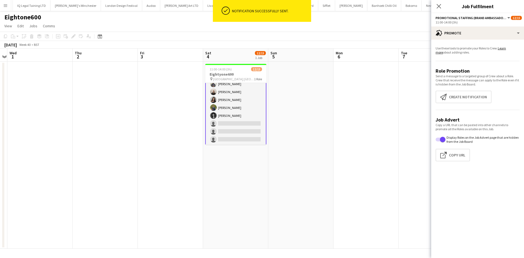
click at [311, 146] on app-date-cell at bounding box center [300, 155] width 65 height 187
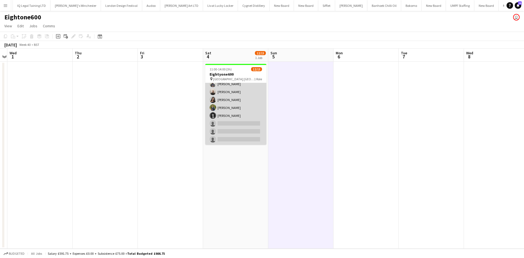
scroll to position [0, 0]
drag, startPoint x: 244, startPoint y: 84, endPoint x: 245, endPoint y: 88, distance: 4.9
click at [244, 84] on app-card-role "Promotional Staffing (Brand Ambassadors) 9I 12/15 11:00-14:00 (3h) Mariia Kopti…" at bounding box center [235, 147] width 61 height 129
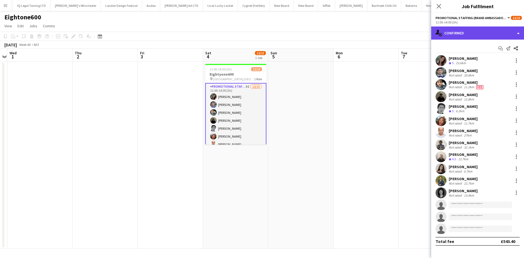
click at [487, 35] on div "single-neutral-actions-check-2 Confirmed" at bounding box center [477, 32] width 93 height 13
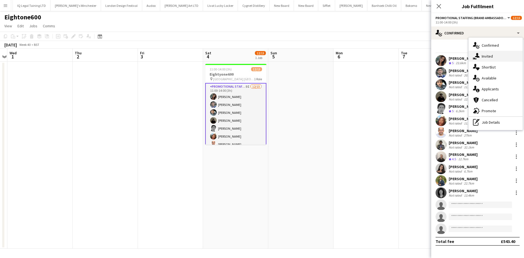
click at [498, 53] on div "single-neutral-actions-share-1 Invited" at bounding box center [496, 56] width 54 height 11
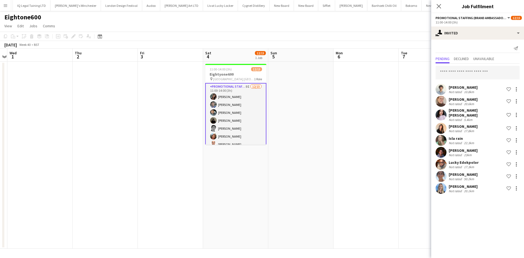
click at [115, 122] on app-date-cell at bounding box center [105, 155] width 65 height 187
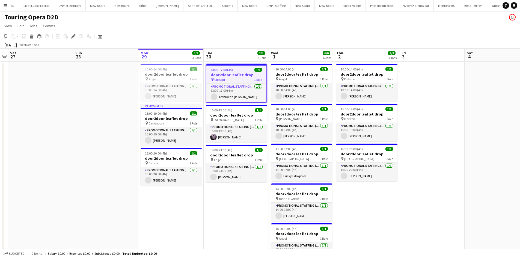
scroll to position [0, 1513]
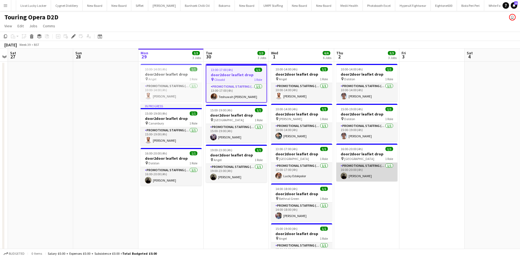
click at [362, 163] on app-card-role "Promotional Staffing (Brand Ambassadors) [DATE] 16:00-20:00 (4h) [PERSON_NAME]" at bounding box center [366, 172] width 61 height 19
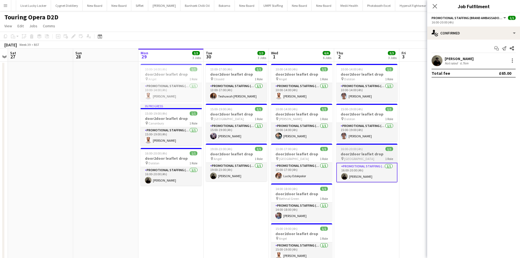
click at [364, 159] on span "[GEOGRAPHIC_DATA]" at bounding box center [359, 159] width 30 height 4
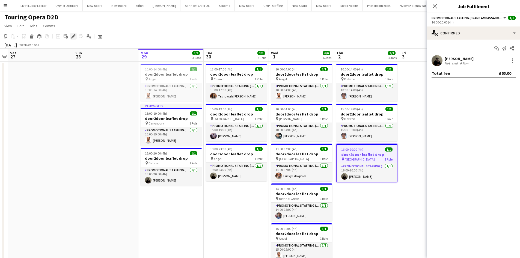
click at [71, 36] on div "Edit" at bounding box center [73, 36] width 7 height 7
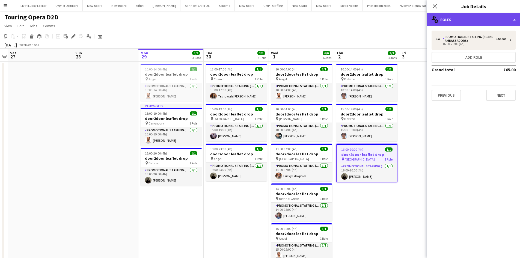
click at [462, 23] on div "multiple-users-add Roles" at bounding box center [473, 19] width 93 height 13
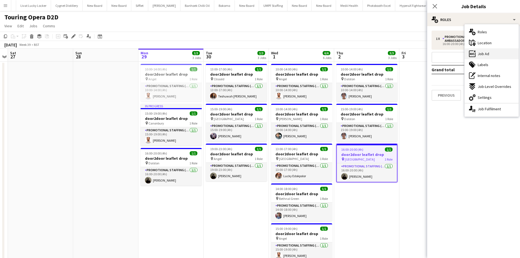
click at [490, 55] on div "ads-window Job Ad" at bounding box center [492, 53] width 54 height 11
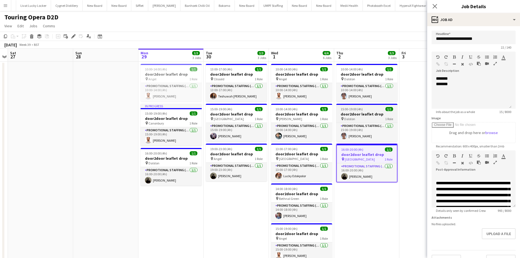
click at [361, 111] on span "15:00-19:00 (4h)" at bounding box center [352, 109] width 22 height 4
type input "**********"
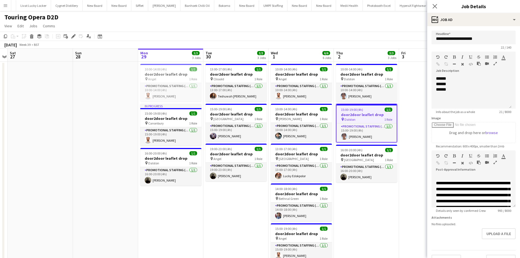
click at [356, 82] on app-job-card "10:00-14:00 (4h) 1/1 door2door leaflet drop pin Dalston 1 Role Promotional Staf…" at bounding box center [366, 83] width 61 height 38
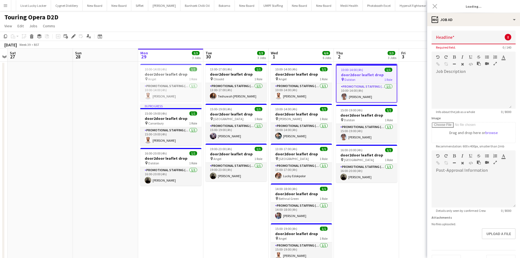
type input "**********"
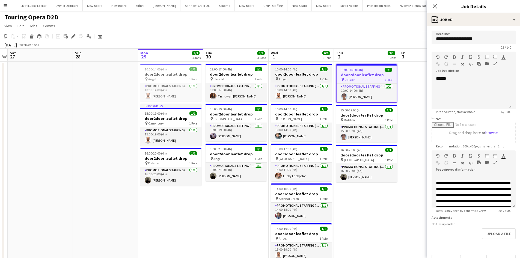
click at [278, 76] on h3 "door2door leaflet drop" at bounding box center [301, 74] width 61 height 5
type input "**********"
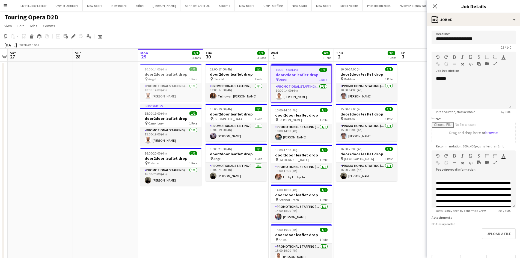
click at [289, 118] on span "[PERSON_NAME]" at bounding box center [290, 120] width 23 height 4
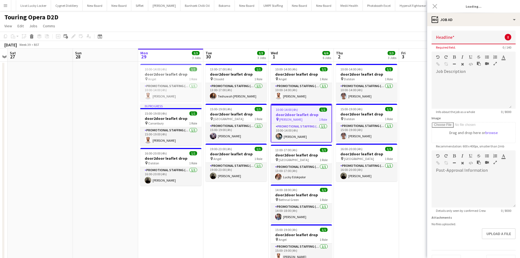
type input "**********"
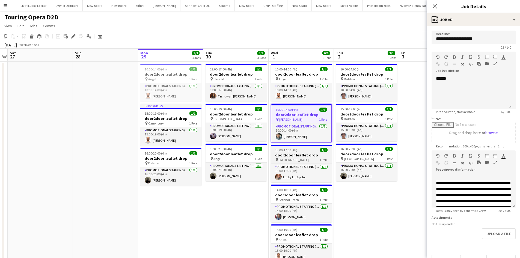
click at [297, 158] on div "pin Islington 1 Role" at bounding box center [301, 160] width 61 height 4
type input "**********"
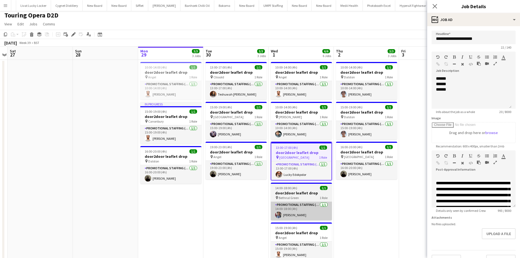
scroll to position [27, 0]
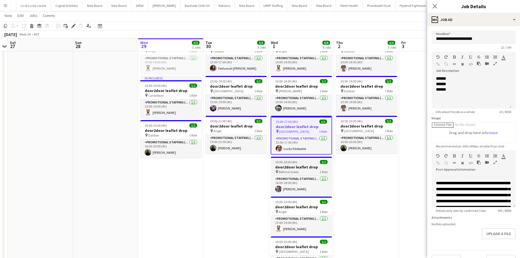
click at [298, 169] on h3 "door2door leaflet drop" at bounding box center [301, 167] width 61 height 5
type input "**********"
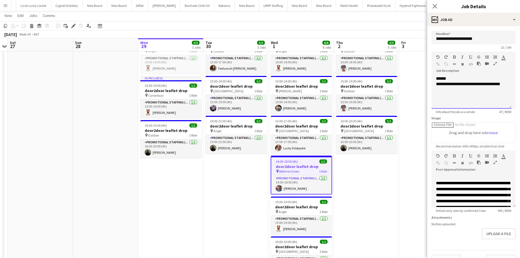
click at [505, 88] on div "**********" at bounding box center [472, 92] width 80 height 33
click at [467, 104] on div "**********" at bounding box center [469, 100] width 67 height 16
click at [500, 106] on div "**********" at bounding box center [469, 100] width 67 height 16
click at [437, 95] on div "**********" at bounding box center [469, 100] width 67 height 16
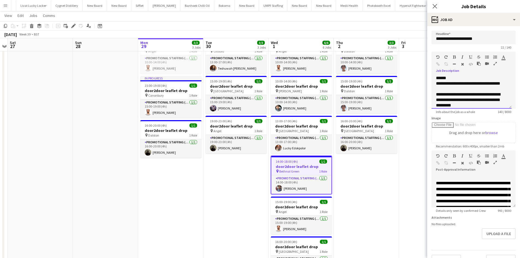
click at [483, 105] on div "**********" at bounding box center [469, 100] width 67 height 16
drag, startPoint x: 424, startPoint y: 111, endPoint x: 427, endPoint y: 105, distance: 6.1
click at [423, 111] on app-date-cell at bounding box center [431, 175] width 65 height 282
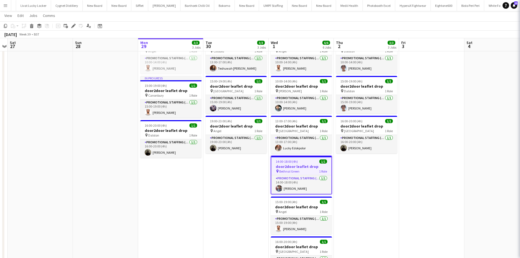
scroll to position [0, 188]
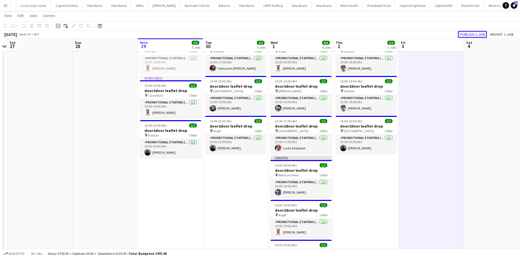
click at [477, 31] on button "Publish 1 job" at bounding box center [472, 34] width 29 height 7
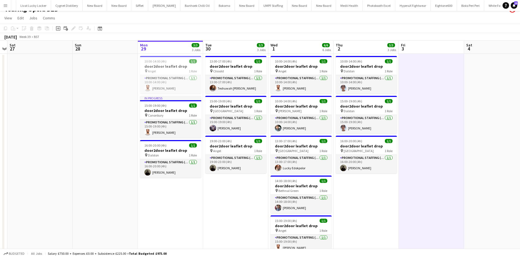
scroll to position [0, 0]
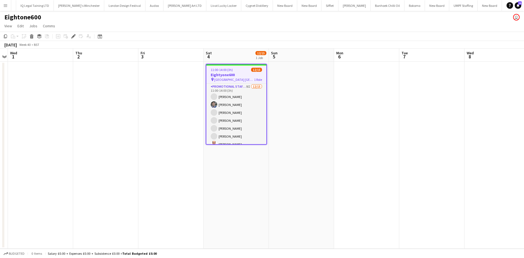
scroll to position [0, 1326]
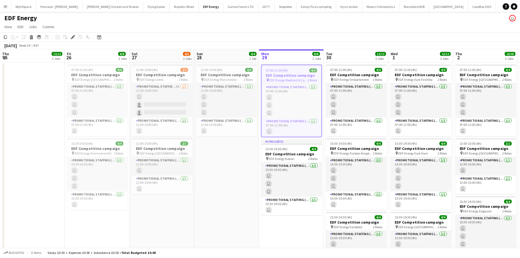
scroll to position [0, 188]
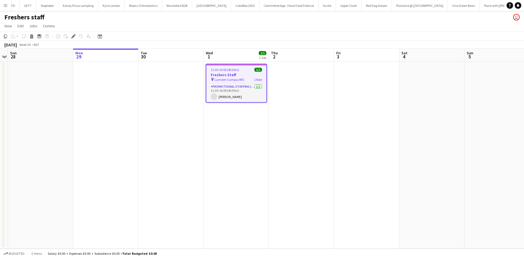
scroll to position [0, 244]
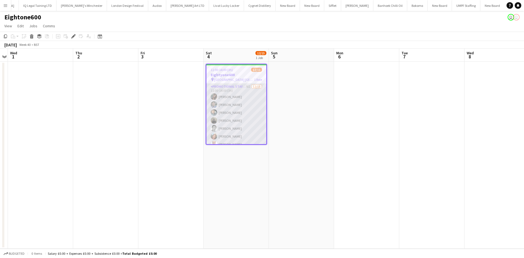
scroll to position [0, 1326]
click at [244, 87] on app-card-role "Promotional Staffing (Brand Ambassadors) 9I 12/15 11:00-14:00 (3h) Mariia Kopti…" at bounding box center [236, 148] width 60 height 129
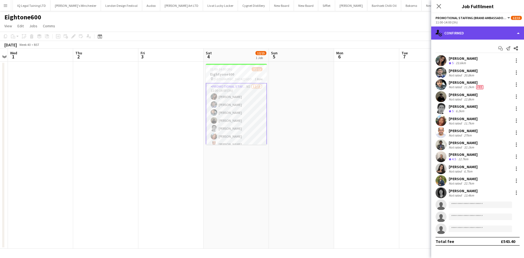
click at [478, 32] on div "single-neutral-actions-check-2 Confirmed" at bounding box center [477, 32] width 93 height 13
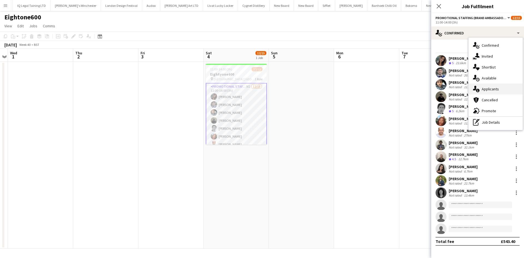
click at [494, 84] on div "single-neutral-actions-information Applicants" at bounding box center [496, 89] width 54 height 11
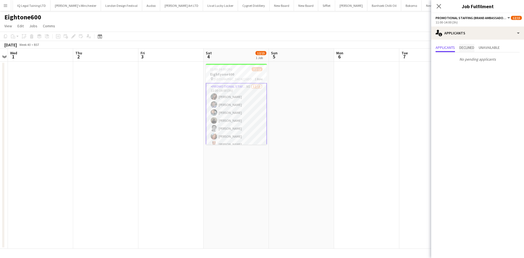
click at [475, 46] on span "Declined" at bounding box center [467, 48] width 15 height 4
click at [500, 47] on span "Unavailable" at bounding box center [489, 48] width 21 height 4
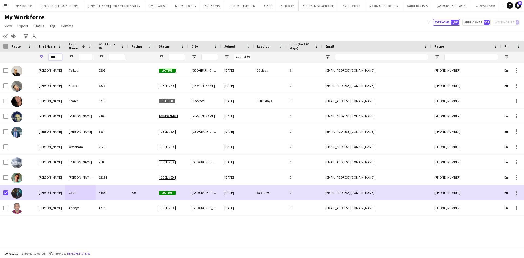
click at [52, 57] on input "****" at bounding box center [56, 57] width 14 height 7
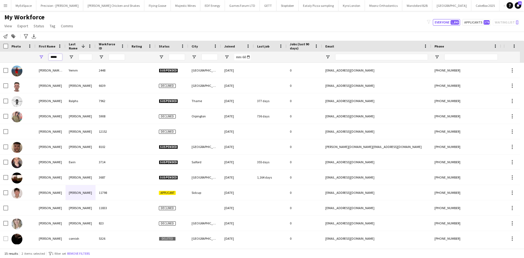
type input "*****"
click at [87, 58] on input "Last Name Filter Input" at bounding box center [86, 57] width 14 height 7
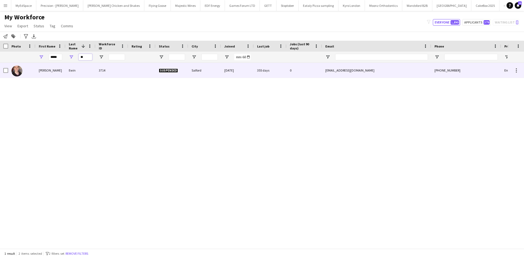
type input "**"
click at [77, 68] on div "Ewin" at bounding box center [81, 70] width 30 height 15
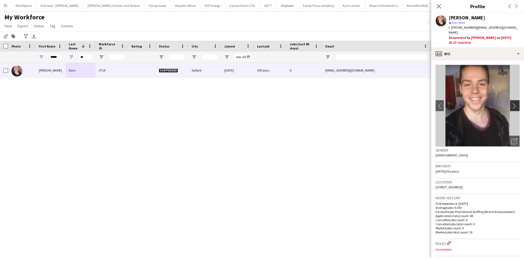
click at [515, 103] on app-icon "chevron-right" at bounding box center [516, 106] width 8 height 6
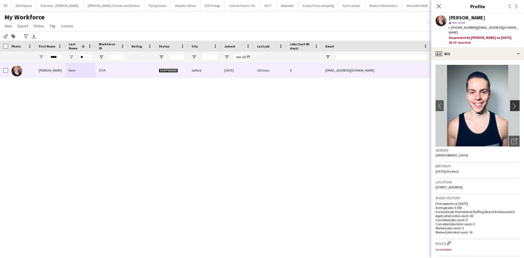
click at [512, 103] on app-icon "chevron-right" at bounding box center [516, 106] width 8 height 6
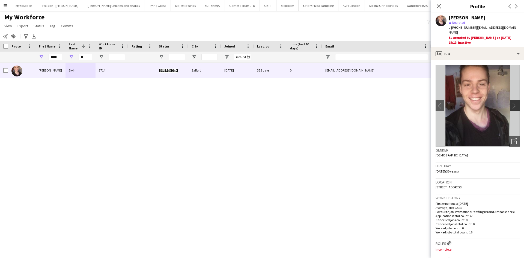
click at [512, 103] on app-icon "chevron-right" at bounding box center [516, 106] width 8 height 6
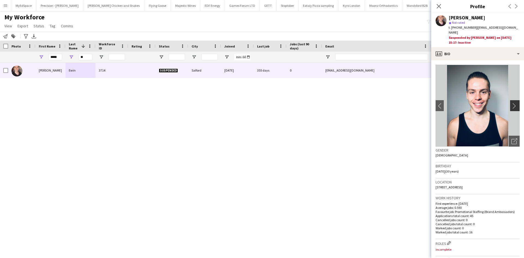
click at [512, 103] on app-icon "chevron-right" at bounding box center [516, 106] width 8 height 6
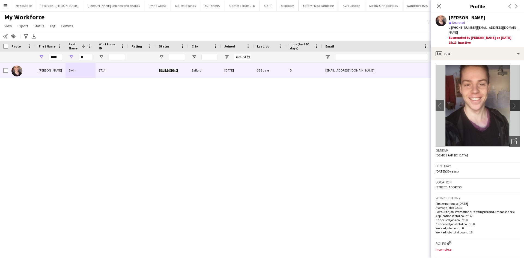
click at [512, 103] on app-icon "chevron-right" at bounding box center [516, 106] width 8 height 6
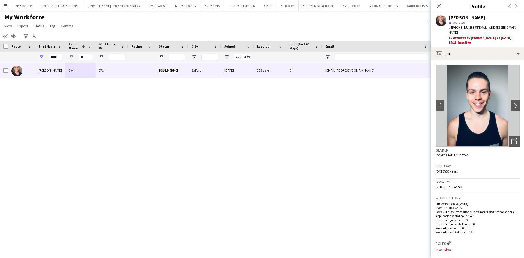
click at [265, 168] on div "Ollie Ewin 3714 Suspended Salford 21-07-2022 355 days 0 ollieee09@hotmail.co.uk…" at bounding box center [254, 154] width 508 height 182
click at [292, 165] on div "Ollie Ewin 3714 Suspended Salford 21-07-2022 355 days 0 ollieee09@hotmail.co.uk…" at bounding box center [254, 154] width 508 height 182
click at [221, 89] on div "Ollie Ewin 3714 Suspended Salford 21-07-2022 355 days 0 ollieee09@hotmail.co.uk…" at bounding box center [254, 154] width 508 height 182
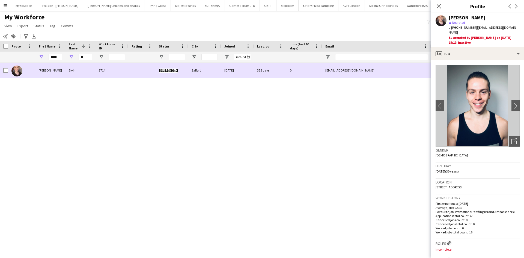
click at [28, 73] on div at bounding box center [21, 70] width 27 height 15
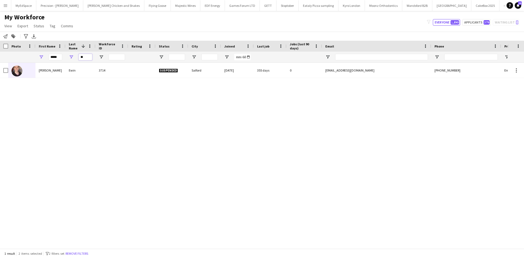
click at [86, 58] on input "**" at bounding box center [86, 57] width 14 height 7
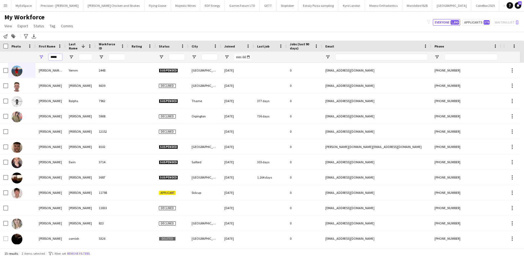
click at [57, 56] on input "*****" at bounding box center [56, 57] width 14 height 7
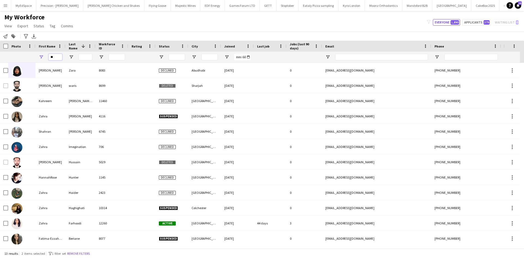
type input "*"
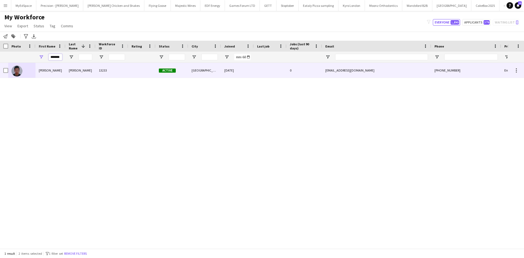
type input "*******"
click at [121, 67] on div "13233" at bounding box center [112, 70] width 33 height 15
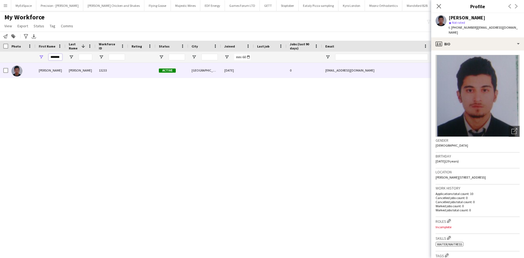
click at [57, 58] on input "*******" at bounding box center [56, 57] width 14 height 7
click at [57, 57] on input "*******" at bounding box center [56, 57] width 14 height 7
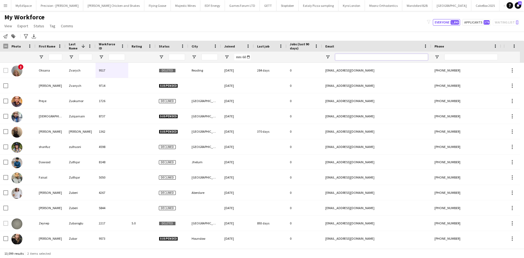
click at [365, 58] on input "Email Filter Input" at bounding box center [381, 57] width 93 height 7
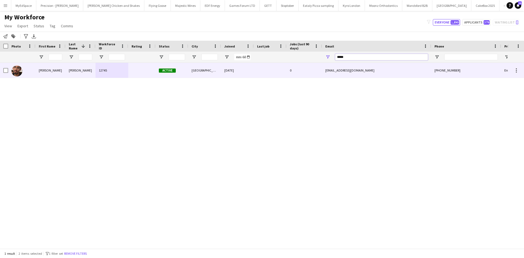
type input "*****"
click at [67, 69] on div "Ahmed" at bounding box center [81, 70] width 30 height 15
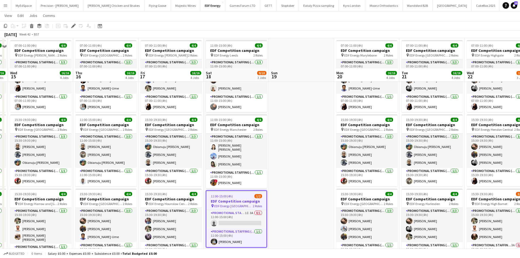
scroll to position [55, 0]
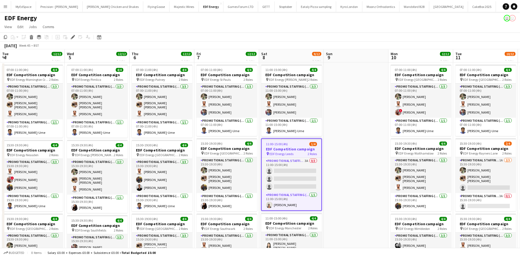
scroll to position [0, 188]
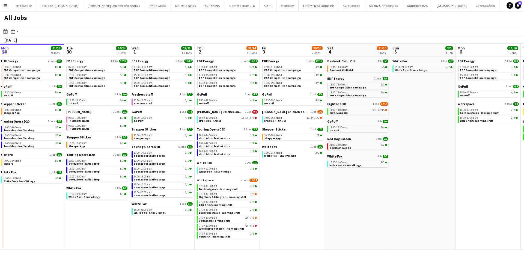
scroll to position [0, 200]
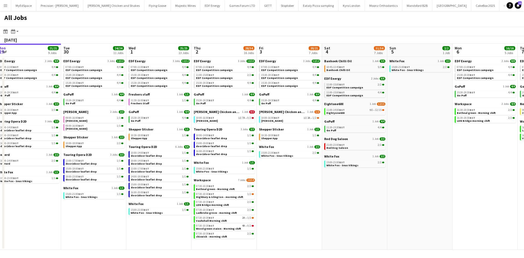
drag, startPoint x: 385, startPoint y: 112, endPoint x: 347, endPoint y: 117, distance: 38.6
click at [347, 117] on app-calendar-viewport "Fri 26 24/24 8 Jobs Sat 27 25/29 9 Jobs Sun 28 11/12 4 Jobs Mon 29 21/21 9 Jobs…" at bounding box center [262, 147] width 524 height 206
click at [347, 113] on link "11:00-14:00 BST 9I • 12/15 Eightyone600" at bounding box center [356, 111] width 58 height 6
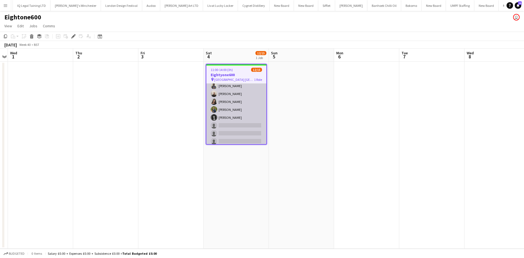
scroll to position [69, 0]
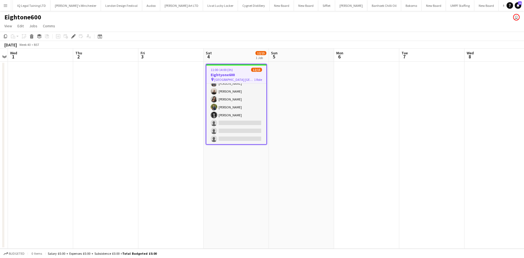
drag, startPoint x: 229, startPoint y: 120, endPoint x: 334, endPoint y: 112, distance: 105.7
click at [229, 120] on app-card-role "Promotional Staffing (Brand Ambassadors) 9I [DATE] 11:00-14:00 (3h) [PERSON_NAM…" at bounding box center [236, 79] width 60 height 129
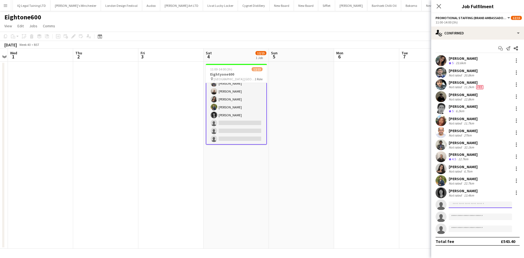
click at [460, 206] on input at bounding box center [480, 205] width 63 height 7
type input "******"
click at [487, 212] on span "Mahima Begum Active" at bounding box center [480, 212] width 55 height 5
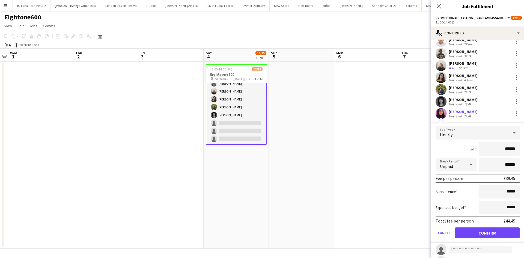
scroll to position [116, 0]
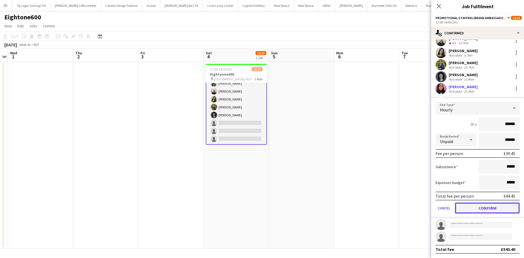
click at [488, 210] on button "Confirm" at bounding box center [487, 208] width 65 height 11
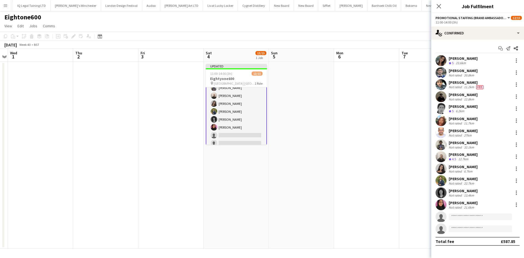
scroll to position [0, 0]
click at [363, 160] on app-date-cell at bounding box center [366, 155] width 65 height 187
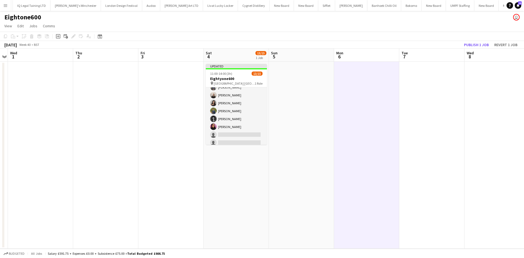
scroll to position [68, 0]
click at [478, 46] on button "Publish 1 job" at bounding box center [476, 44] width 29 height 7
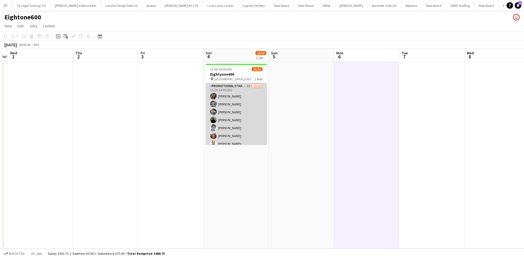
scroll to position [68, 0]
click at [239, 134] on app-card-role "Promotional Staffing (Brand Ambassadors) 9I 13/15 11:00-14:00 (3h) Mariia Kopti…" at bounding box center [236, 79] width 61 height 129
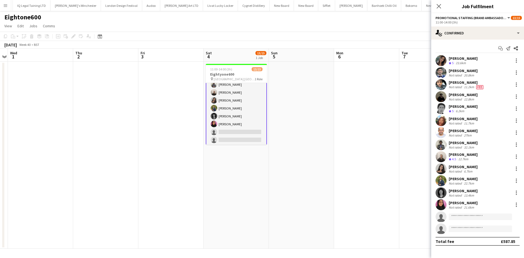
scroll to position [68, 0]
click at [461, 220] on body "Menu Boards Boards Boards All jobs Status Workforce Workforce My Workforce Recr…" at bounding box center [262, 129] width 524 height 258
type input "*******"
click at [464, 226] on span "Shirish Paudel" at bounding box center [468, 224] width 31 height 5
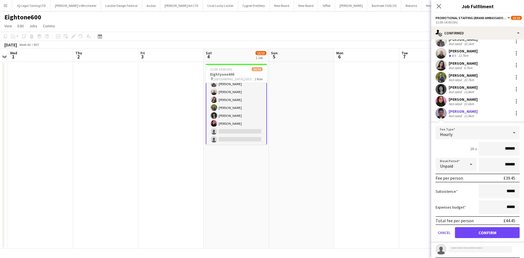
scroll to position [116, 0]
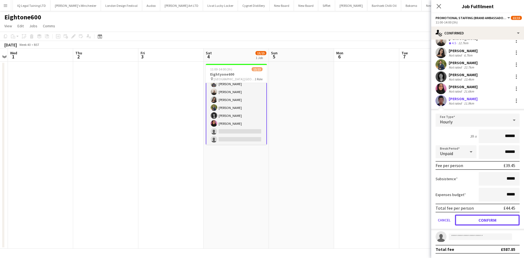
drag, startPoint x: 490, startPoint y: 221, endPoint x: 428, endPoint y: 193, distance: 67.9
click at [490, 220] on button "Confirm" at bounding box center [487, 220] width 65 height 11
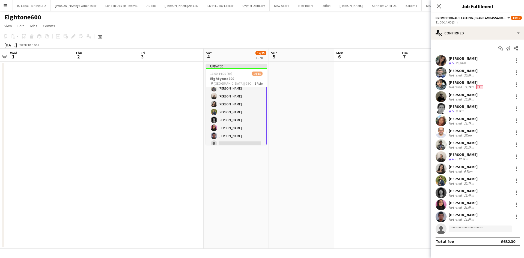
click at [351, 147] on app-date-cell at bounding box center [366, 155] width 65 height 187
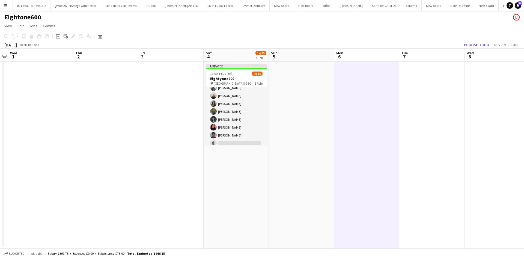
scroll to position [68, 0]
click at [477, 45] on button "Publish 1 job" at bounding box center [476, 44] width 29 height 7
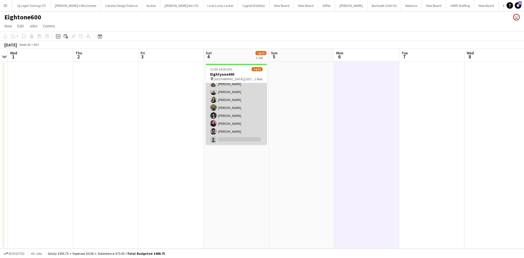
click at [239, 142] on app-card-role "Promotional Staffing (Brand Ambassadors) 9I 14/15 11:00-14:00 (3h) Mariia Kopti…" at bounding box center [236, 79] width 61 height 129
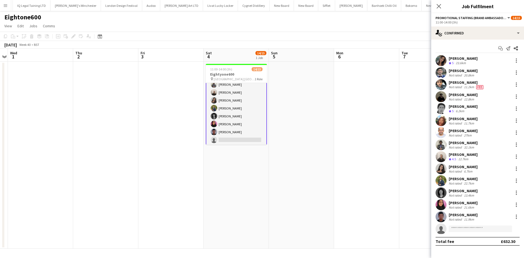
scroll to position [68, 0]
click at [470, 230] on input at bounding box center [480, 229] width 63 height 7
type input "*****"
click at [473, 246] on span "+4407493081321" at bounding box center [480, 245] width 55 height 4
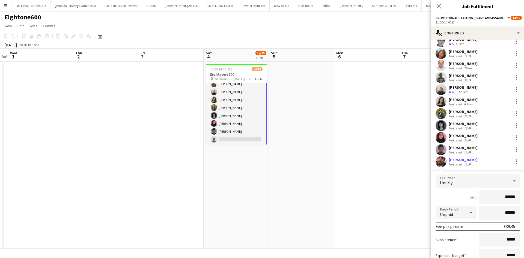
scroll to position [116, 0]
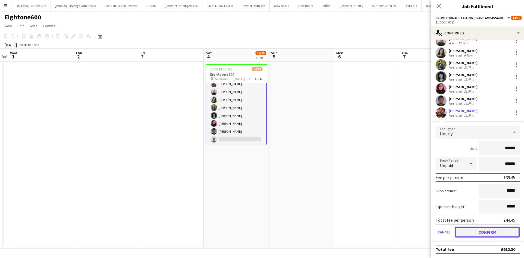
click at [488, 229] on button "Confirm" at bounding box center [487, 232] width 65 height 11
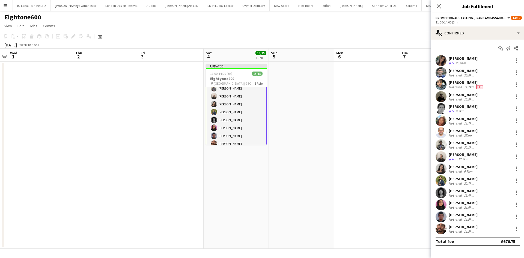
click at [413, 221] on app-date-cell at bounding box center [431, 155] width 65 height 187
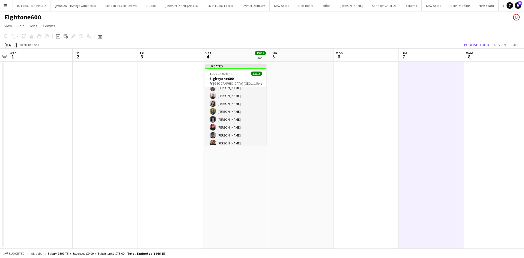
scroll to position [68, 0]
click at [476, 44] on button "Publish 1 job" at bounding box center [476, 44] width 29 height 7
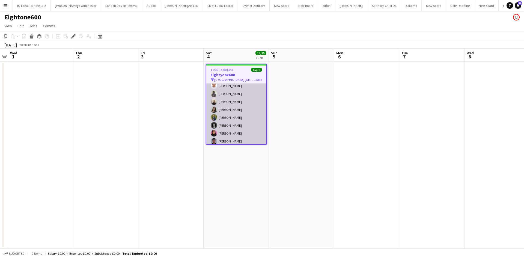
scroll to position [69, 0]
drag, startPoint x: 226, startPoint y: 139, endPoint x: 223, endPoint y: 139, distance: 3.6
click at [226, 139] on app-card-role "Promotional Staffing (Brand Ambassadors) 15/15 11:00-14:00 (3h) [PERSON_NAME] […" at bounding box center [236, 79] width 60 height 129
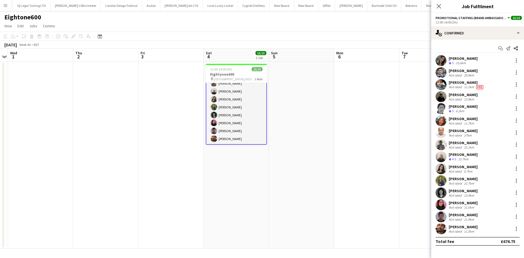
click at [457, 232] on div "Not rated" at bounding box center [456, 231] width 14 height 4
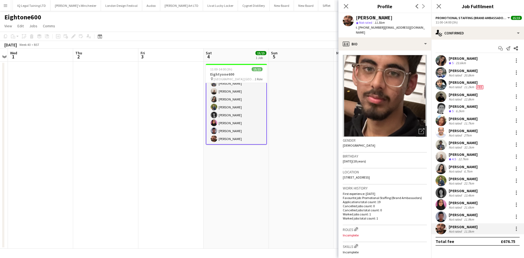
drag, startPoint x: 366, startPoint y: 28, endPoint x: 381, endPoint y: 28, distance: 15.8
click at [381, 28] on span "t. [PHONE_NUMBER]" at bounding box center [370, 27] width 28 height 4
copy span "7493081321"
click at [465, 217] on div "11.9km" at bounding box center [469, 219] width 12 height 4
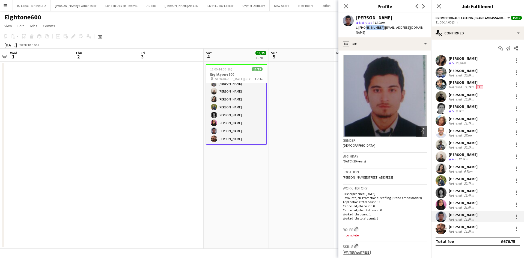
drag, startPoint x: 364, startPoint y: 27, endPoint x: 380, endPoint y: 29, distance: 15.9
click at [380, 29] on span "t. [PHONE_NUMBER]" at bounding box center [370, 27] width 28 height 4
copy span "7775772919"
click at [464, 184] on div "22.7km" at bounding box center [469, 183] width 12 height 4
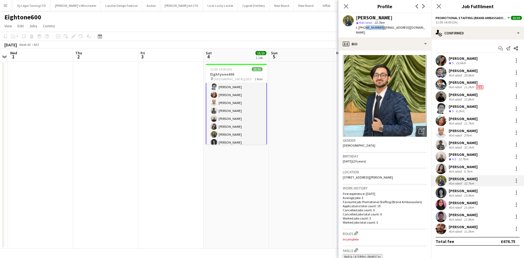
drag, startPoint x: 364, startPoint y: 27, endPoint x: 379, endPoint y: 28, distance: 15.3
click at [380, 28] on span "t. +447983786684" at bounding box center [370, 27] width 28 height 4
copy span "7983786684"
drag, startPoint x: 467, startPoint y: 135, endPoint x: 471, endPoint y: 134, distance: 3.7
click at [467, 135] on div "27km" at bounding box center [468, 135] width 10 height 4
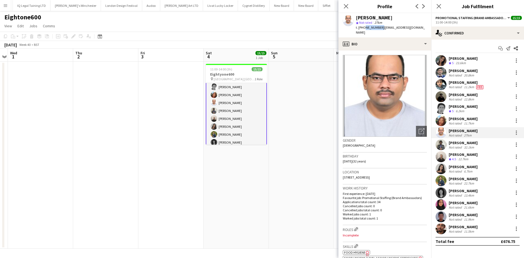
drag, startPoint x: 363, startPoint y: 28, endPoint x: 380, endPoint y: 28, distance: 16.7
click at [380, 28] on span "t. +447553991063" at bounding box center [370, 27] width 28 height 4
copy span "7553991063"
drag, startPoint x: 239, startPoint y: 76, endPoint x: 241, endPoint y: 80, distance: 3.5
click at [239, 76] on h3 "Eightyone600" at bounding box center [236, 74] width 61 height 5
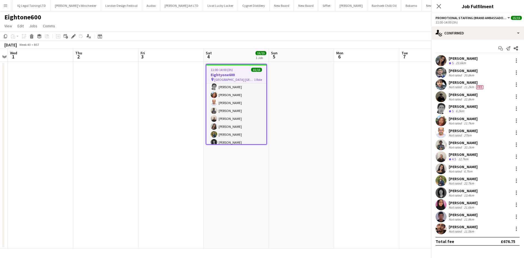
scroll to position [41, 0]
click at [73, 37] on icon at bounding box center [73, 36] width 3 height 3
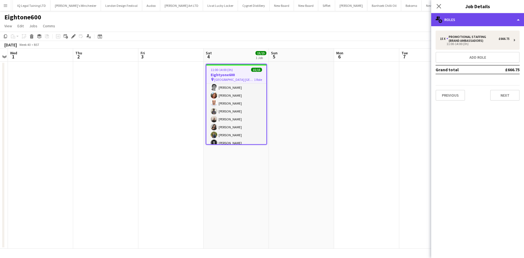
click at [459, 20] on div "multiple-users-add Roles" at bounding box center [477, 19] width 93 height 13
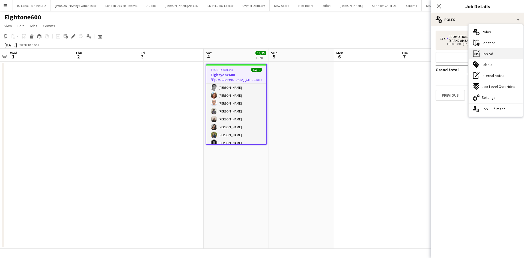
click at [492, 54] on span "Job Ad" at bounding box center [487, 53] width 11 height 5
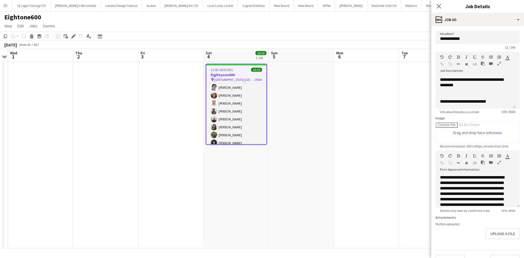
scroll to position [16, 0]
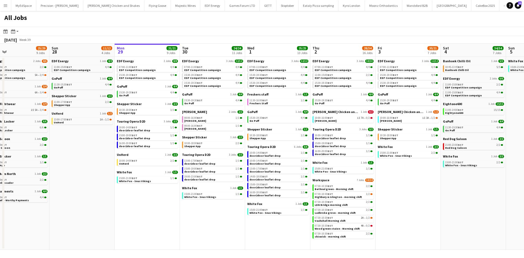
scroll to position [0, 144]
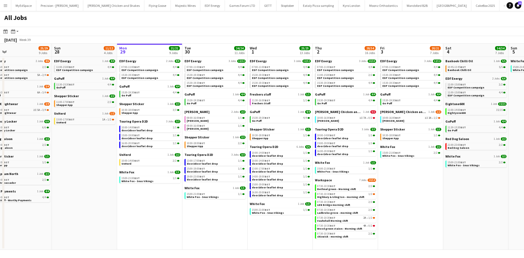
drag, startPoint x: 211, startPoint y: 230, endPoint x: 251, endPoint y: 229, distance: 40.7
click at [251, 229] on app-calendar-viewport "Thu 25 37/37 12 Jobs Fri 26 24/24 8 Jobs Sat 27 25/29 9 Jobs Sun 28 11/12 4 Job…" at bounding box center [262, 147] width 524 height 206
click at [359, 116] on app-calendar-brief-board "[PERSON_NAME] Chicken and Shakes 1 Job 0/2 10:00-16:00 BST 1I 7A • 0/2 [PERSON_…" at bounding box center [345, 116] width 61 height 13
click at [362, 118] on span "1I" at bounding box center [361, 118] width 3 height 3
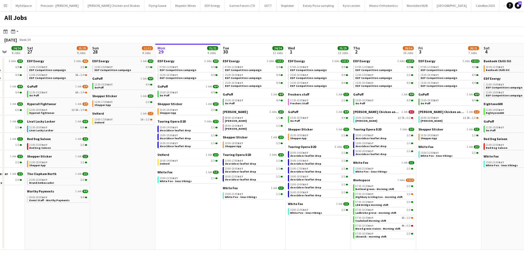
drag, startPoint x: 205, startPoint y: 228, endPoint x: 312, endPoint y: 219, distance: 107.6
click at [318, 222] on app-calendar-viewport "Thu 25 37/37 12 Jobs Fri 26 24/24 8 Jobs Sat 27 25/29 9 Jobs Sun 28 11/12 4 Job…" at bounding box center [262, 147] width 524 height 206
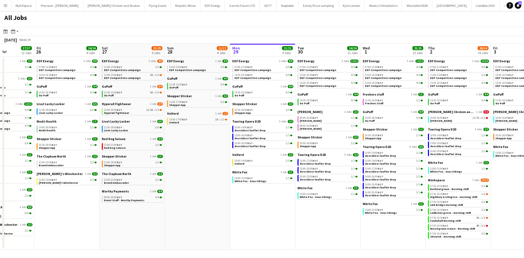
scroll to position [0, 168]
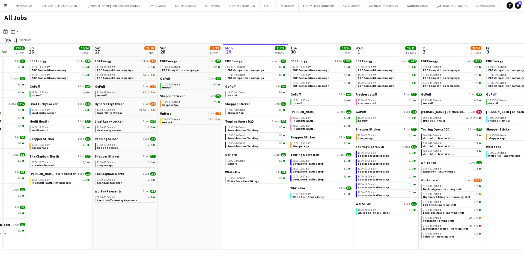
click at [311, 213] on app-all-jobs "All Jobs Date picker [DATE] [DATE] [DATE] M [DATE] T [DATE] W [DATE] T [DATE] F…" at bounding box center [262, 130] width 524 height 239
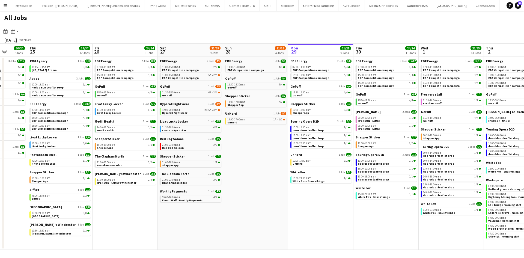
scroll to position [0, 174]
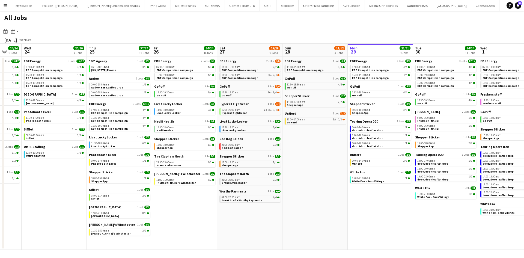
drag, startPoint x: 269, startPoint y: 203, endPoint x: 329, endPoint y: 208, distance: 59.7
click at [329, 208] on app-calendar-viewport "Sun 21 2/2 1 Job Mon 22 12/12 3 Jobs Tue 23 24/24 9 Jobs Wed 24 20/20 7 Jobs Th…" at bounding box center [262, 147] width 524 height 206
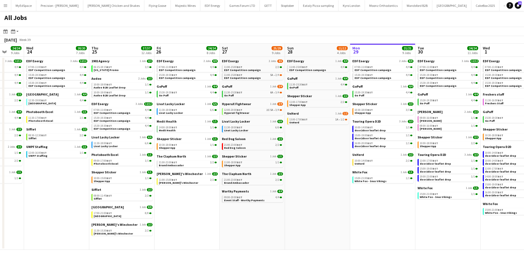
drag, startPoint x: 407, startPoint y: 194, endPoint x: 279, endPoint y: 165, distance: 131.0
click at [278, 165] on app-calendar-viewport "Sun 21 2/2 1 Job Mon 22 12/12 3 Jobs Tue 23 24/24 9 Jobs Wed 24 20/20 7 Jobs Th…" at bounding box center [262, 147] width 524 height 206
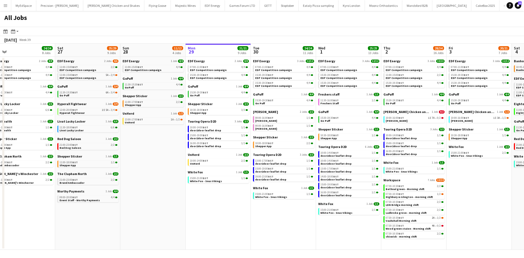
scroll to position [0, 216]
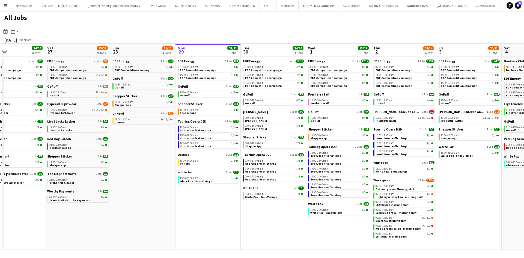
drag, startPoint x: 516, startPoint y: 191, endPoint x: 472, endPoint y: 187, distance: 44.4
click at [472, 187] on app-calendar-viewport "Tue 23 24/24 9 Jobs Wed 24 20/20 7 Jobs Thu 25 37/37 12 Jobs Fri 26 24/24 8 Job…" at bounding box center [262, 147] width 524 height 206
click at [218, 89] on app-calendar-brief-board "GoPuff 1 Job 4/4 15:30-19:30 BST 4/4 Go Puff" at bounding box center [208, 90] width 61 height 13
click at [221, 92] on div "15:30-19:30 BST 4/4" at bounding box center [208, 92] width 58 height 3
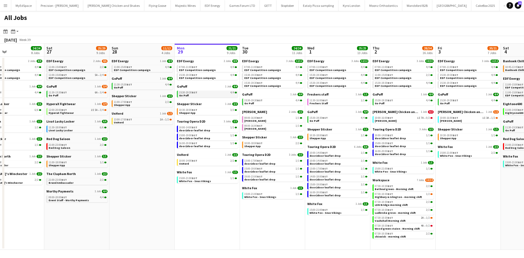
scroll to position [0, 216]
drag, startPoint x: 494, startPoint y: 218, endPoint x: 422, endPoint y: 211, distance: 71.9
click at [423, 209] on app-calendar-viewport "Tue 23 24/24 9 Jobs Wed 24 20/20 7 Jobs Thu 25 37/37 12 Jobs Fri 26 24/24 8 Job…" at bounding box center [262, 147] width 524 height 206
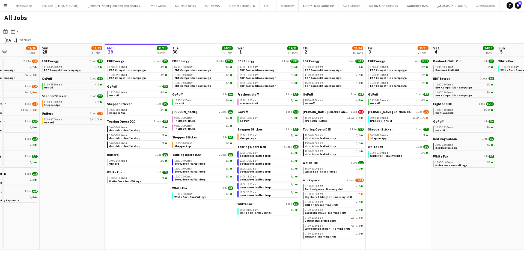
scroll to position [0, 203]
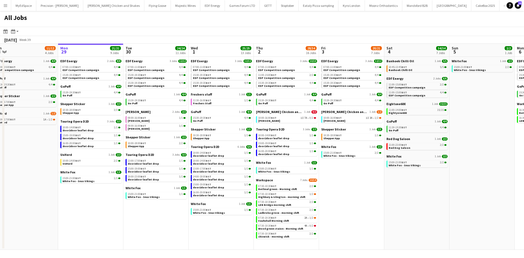
drag, startPoint x: 385, startPoint y: 207, endPoint x: 360, endPoint y: 203, distance: 24.6
click at [360, 203] on app-calendar-viewport "Thu 25 37/37 12 Jobs Fri 26 24/24 8 Jobs Sat 27 25/29 9 Jobs Sun 28 11/12 4 Job…" at bounding box center [262, 147] width 524 height 206
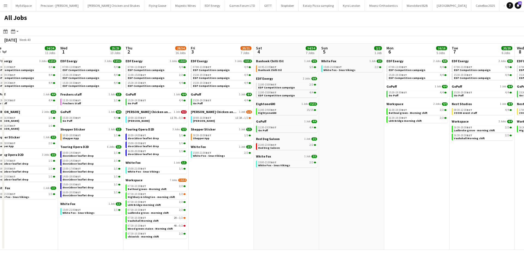
drag, startPoint x: 318, startPoint y: 182, endPoint x: 511, endPoint y: 203, distance: 193.9
click at [315, 182] on app-calendar-viewport "Sat 27 25/29 9 Jobs Sun 28 11/12 4 Jobs Mon 29 21/21 9 Jobs Tue 30 24/24 11 Job…" at bounding box center [262, 147] width 524 height 206
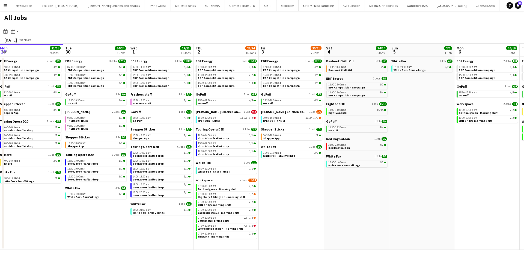
click at [332, 165] on app-all-jobs "All Jobs Date picker SEP 2025 SEP 2025 Monday M Tuesday T Wednesday W Thursday …" at bounding box center [262, 130] width 524 height 239
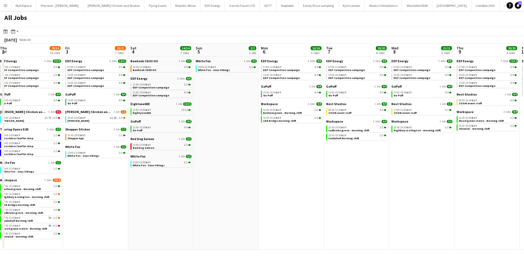
drag, startPoint x: 409, startPoint y: 176, endPoint x: 323, endPoint y: 159, distance: 87.8
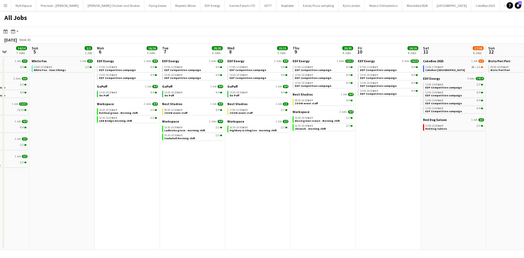
drag, startPoint x: 398, startPoint y: 161, endPoint x: 292, endPoint y: 152, distance: 105.9
click at [300, 154] on app-calendar-viewport "Tue 30 24/24 11 Jobs Wed 1 25/25 13 Jobs Thu 2 28/34 16 Jobs Fri 3 20/21 7 Jobs…" at bounding box center [262, 147] width 524 height 206
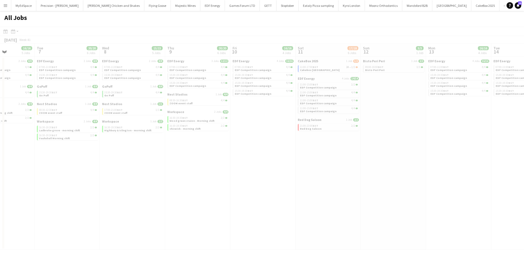
drag, startPoint x: 370, startPoint y: 153, endPoint x: 344, endPoint y: 150, distance: 26.1
click at [344, 150] on app-calendar-viewport "Sat 4 34/34 7 Jobs Sun 5 2/2 1 Job Mon 6 16/16 5 Jobs Tue 7 20/20 6 Jobs Wed 8 …" at bounding box center [262, 147] width 524 height 206
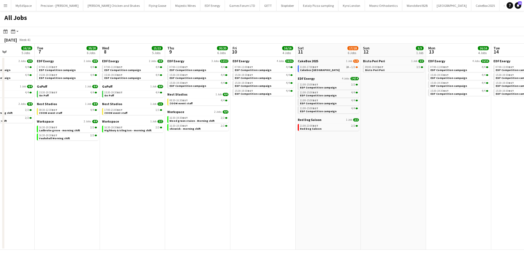
drag, startPoint x: 380, startPoint y: 149, endPoint x: 367, endPoint y: 145, distance: 13.9
click at [367, 147] on app-calendar-viewport "Sat 4 34/34 7 Jobs Sun 5 2/2 1 Job Mon 6 16/16 5 Jobs Tue 7 20/20 6 Jobs Wed 8 …" at bounding box center [262, 147] width 524 height 206
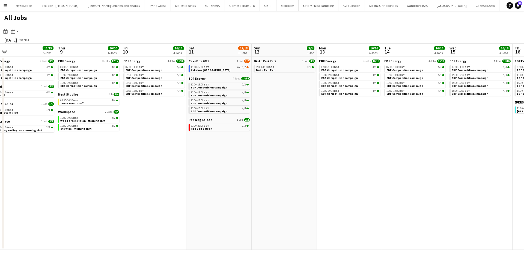
click at [307, 109] on app-calendar-viewport "Sat 4 34/34 7 Jobs Sun 5 2/2 1 Job Mon 6 16/16 5 Jobs Tue 7 20/20 6 Jobs Wed 8 …" at bounding box center [262, 147] width 524 height 206
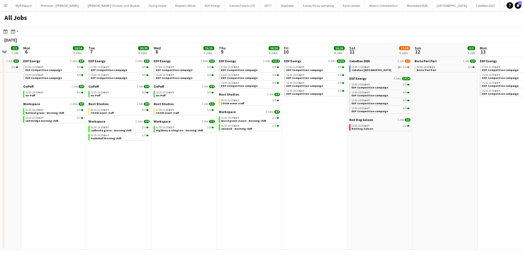
drag, startPoint x: 356, startPoint y: 165, endPoint x: 372, endPoint y: 171, distance: 17.0
click at [457, 171] on app-calendar-viewport "Sat 4 34/34 7 Jobs Sun 5 2/2 1 Job Mon 6 16/16 5 Jobs Tue 7 20/20 6 Jobs Wed 8 …" at bounding box center [262, 147] width 524 height 206
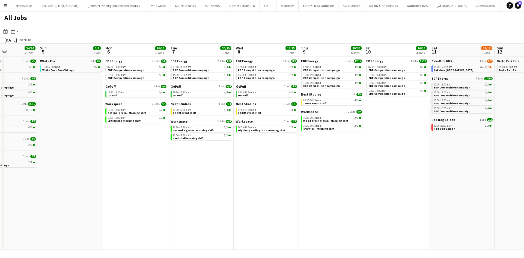
drag, startPoint x: 365, startPoint y: 171, endPoint x: 238, endPoint y: 177, distance: 127.1
click at [433, 171] on app-calendar-viewport "Thu 2 28/34 16 Jobs Fri 3 20/21 7 Jobs Sat 4 34/34 7 Jobs Sun 5 2/2 1 Job Mon 6…" at bounding box center [262, 147] width 524 height 206
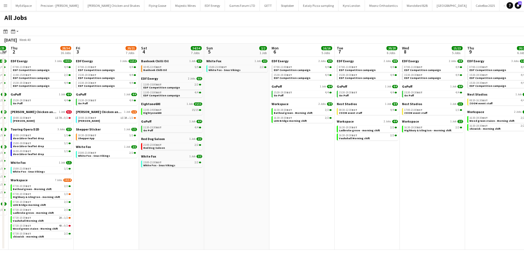
drag, startPoint x: 245, startPoint y: 179, endPoint x: 395, endPoint y: 180, distance: 150.4
click at [389, 179] on app-calendar-viewport "Tue 30 24/24 11 Jobs Wed 1 25/25 13 Jobs Thu 2 28/34 16 Jobs Fri 3 20/21 7 Jobs…" at bounding box center [262, 147] width 524 height 206
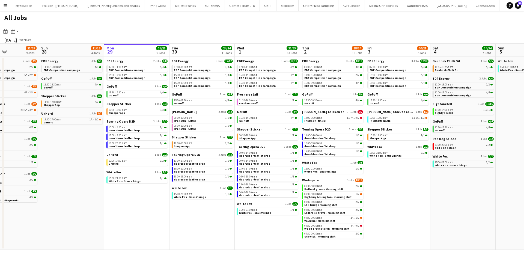
scroll to position [0, 165]
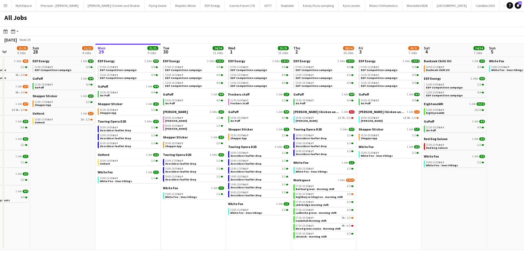
drag, startPoint x: 374, startPoint y: 189, endPoint x: 382, endPoint y: 186, distance: 8.6
click at [382, 186] on app-calendar-viewport "Thu 25 37/37 12 Jobs Fri 26 24/24 8 Jobs Sat 27 25/29 9 Jobs Sun 28 11/12 4 Job…" at bounding box center [262, 147] width 524 height 206
click at [198, 161] on div "13:00-17:00 BST 1/1" at bounding box center [194, 160] width 58 height 3
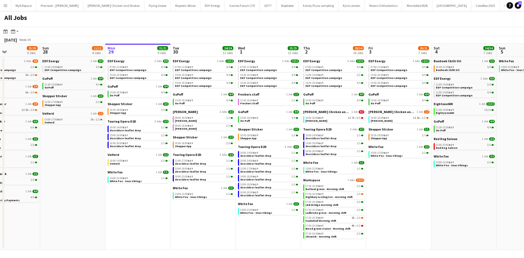
scroll to position [0, 151]
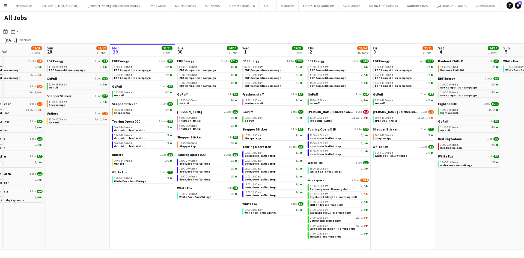
drag, startPoint x: 412, startPoint y: 227, endPoint x: 419, endPoint y: 225, distance: 8.0
click at [419, 225] on app-calendar-viewport "Thu 25 37/37 12 Jobs Fri 26 24/24 8 Jobs Sat 27 25/29 9 Jobs Sun 28 11/12 4 Job…" at bounding box center [262, 147] width 524 height 206
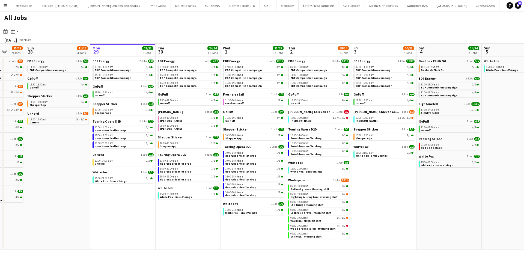
drag, startPoint x: 449, startPoint y: 210, endPoint x: 430, endPoint y: 206, distance: 19.7
click at [430, 206] on app-calendar-viewport "Thu 25 37/37 12 Jobs Fri 26 24/24 8 Jobs Sat 27 25/29 9 Jobs Sun 28 11/12 4 Job…" at bounding box center [262, 147] width 524 height 206
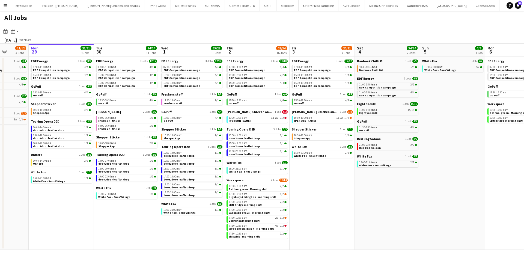
drag, startPoint x: 449, startPoint y: 201, endPoint x: 385, endPoint y: 185, distance: 66.8
click at [379, 186] on app-calendar-viewport "Thu 25 37/37 12 Jobs Fri 26 24/24 8 Jobs Sat 27 25/29 9 Jobs Sun 28 11/12 4 Job…" at bounding box center [262, 147] width 524 height 206
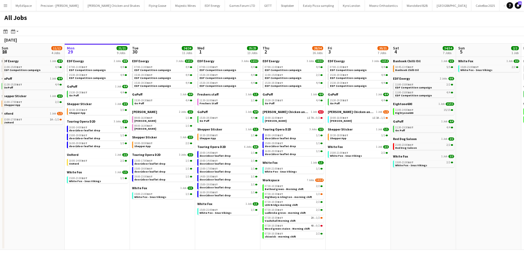
drag, startPoint x: 460, startPoint y: 168, endPoint x: 383, endPoint y: 150, distance: 78.5
click at [385, 150] on app-calendar-viewport "Thu 25 37/37 12 Jobs Fri 26 24/24 8 Jobs Sat 27 25/29 9 Jobs Sun 28 11/12 4 Job…" at bounding box center [262, 147] width 524 height 206
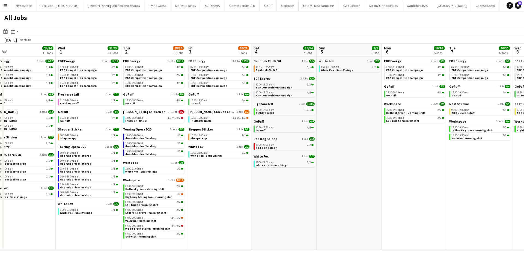
drag, startPoint x: 523, startPoint y: 185, endPoint x: 360, endPoint y: 185, distance: 162.7
click at [360, 185] on app-calendar-viewport "Sat 27 25/29 9 Jobs Sun 28 11/12 4 Jobs Mon 29 21/21 9 Jobs Tue 30 24/24 11 Job…" at bounding box center [262, 147] width 524 height 206
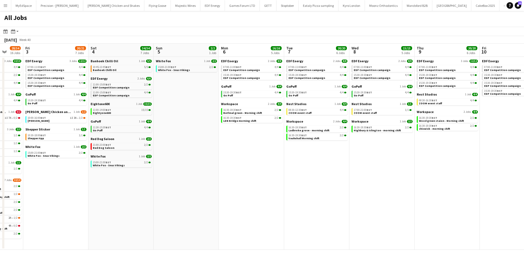
drag, startPoint x: 447, startPoint y: 181, endPoint x: 356, endPoint y: 154, distance: 95.2
click at [367, 158] on app-calendar-viewport "Mon 29 21/21 9 Jobs Tue 30 24/24 11 Jobs Wed 1 25/25 13 Jobs Thu 2 28/34 16 Job…" at bounding box center [262, 147] width 524 height 206
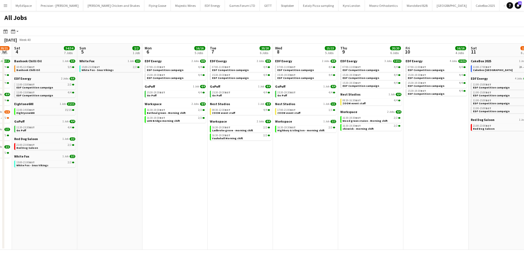
drag, startPoint x: 446, startPoint y: 135, endPoint x: 382, endPoint y: 129, distance: 64.7
click at [384, 129] on app-calendar-viewport "Wed 1 25/25 13 Jobs Thu 2 28/34 16 Jobs Fri 3 20/21 7 Jobs Sat 4 34/34 7 Jobs S…" at bounding box center [262, 147] width 524 height 206
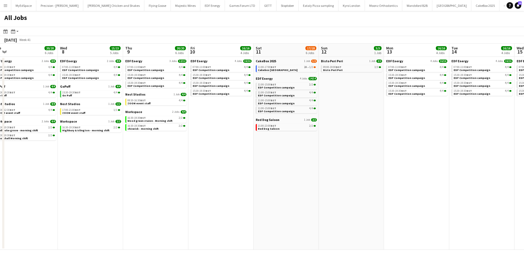
drag, startPoint x: 440, startPoint y: 95, endPoint x: 348, endPoint y: 97, distance: 92.3
click at [350, 96] on app-calendar-viewport "Fri 3 20/21 7 Jobs Sat 4 34/34 7 Jobs Sun 5 2/2 1 Job Mon 6 16/16 5 Jobs Tue 7 …" at bounding box center [262, 147] width 524 height 206
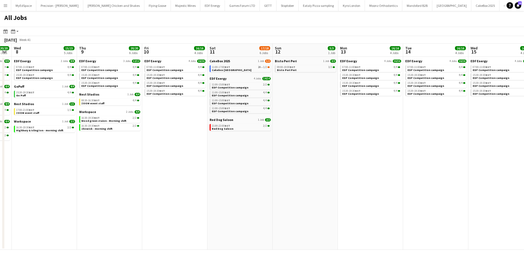
drag, startPoint x: 345, startPoint y: 155, endPoint x: 285, endPoint y: 159, distance: 60.2
click at [271, 158] on app-calendar-viewport "Sun 5 2/2 1 Job Mon 6 16/16 5 Jobs Tue 7 20/20 6 Jobs Wed 8 15/15 5 Jobs Thu 9 …" at bounding box center [262, 147] width 524 height 206
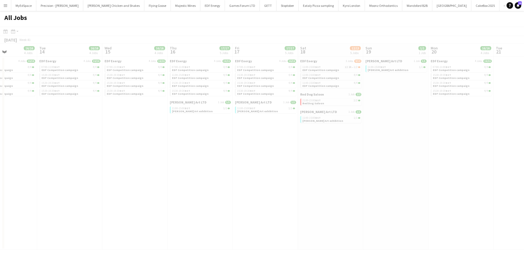
drag, startPoint x: 344, startPoint y: 166, endPoint x: 181, endPoint y: 161, distance: 163.1
click at [216, 166] on app-all-jobs "All Jobs Date picker SEP 2025 SEP 2025 Monday M Tuesday T Wednesday W Thursday …" at bounding box center [262, 130] width 524 height 239
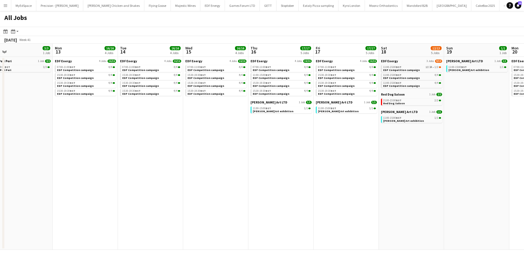
drag, startPoint x: 340, startPoint y: 192, endPoint x: 201, endPoint y: 155, distance: 143.3
click at [252, 171] on app-calendar-viewport "Thu 9 20/20 6 Jobs Fri 10 16/16 4 Jobs Sat 11 17/18 6 Jobs Sun 12 3/3 1 Job Mon…" at bounding box center [262, 147] width 524 height 206
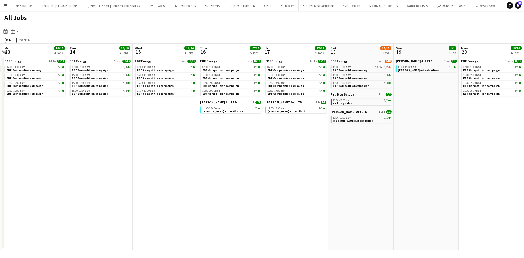
drag, startPoint x: 425, startPoint y: 106, endPoint x: 297, endPoint y: 90, distance: 129.3
click at [295, 91] on app-calendar-viewport "Thu 9 20/20 6 Jobs Fri 10 16/16 4 Jobs Sat 11 17/18 6 Jobs Sun 12 3/3 1 Job Mon…" at bounding box center [262, 147] width 524 height 206
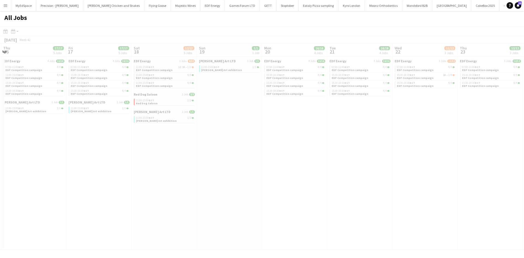
drag, startPoint x: 381, startPoint y: 140, endPoint x: 286, endPoint y: 137, distance: 95.3
click at [250, 139] on app-all-jobs "All Jobs Date picker SEP 2025 SEP 2025 Monday M Tuesday T Wednesday W Thursday …" at bounding box center [262, 130] width 524 height 239
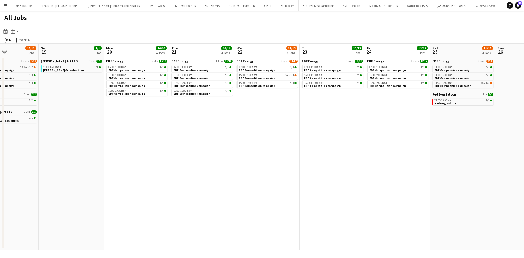
drag, startPoint x: 473, startPoint y: 180, endPoint x: 321, endPoint y: 165, distance: 152.6
click at [322, 165] on app-calendar-viewport "Wed 15 16/16 4 Jobs Thu 16 17/17 5 Jobs Fri 17 17/17 5 Jobs Sat 18 12/13 5 Jobs…" at bounding box center [262, 147] width 524 height 206
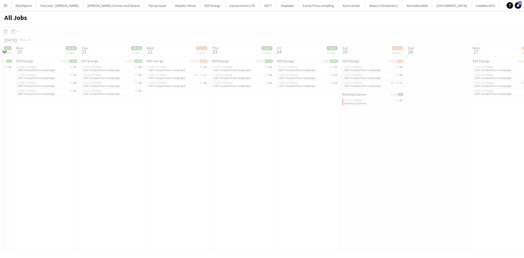
drag, startPoint x: 329, startPoint y: 143, endPoint x: 264, endPoint y: 141, distance: 64.5
click at [247, 141] on app-all-jobs "All Jobs Date picker SEP 2025 SEP 2025 Monday M Tuesday T Wednesday W Thursday …" at bounding box center [262, 130] width 524 height 239
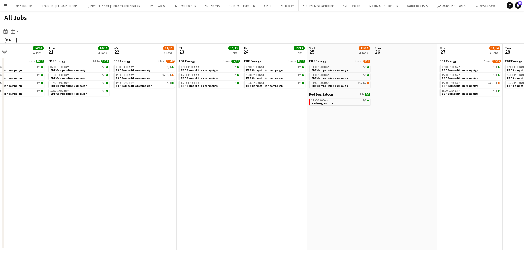
drag, startPoint x: 312, startPoint y: 151, endPoint x: 276, endPoint y: 152, distance: 36.1
click at [267, 151] on app-calendar-viewport "Fri 17 17/17 5 Jobs Sat 18 12/13 5 Jobs Sun 19 1/1 1 Job Mon 20 16/16 4 Jobs Tu…" at bounding box center [262, 147] width 524 height 206
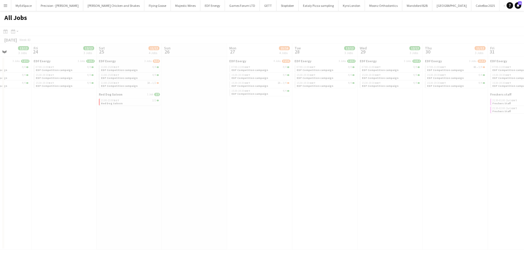
drag, startPoint x: 357, startPoint y: 158, endPoint x: 240, endPoint y: 161, distance: 117.5
click at [233, 161] on app-all-jobs "All Jobs Date picker SEP 2025 SEP 2025 Monday M Tuesday T Wednesday W Thursday …" at bounding box center [262, 130] width 524 height 239
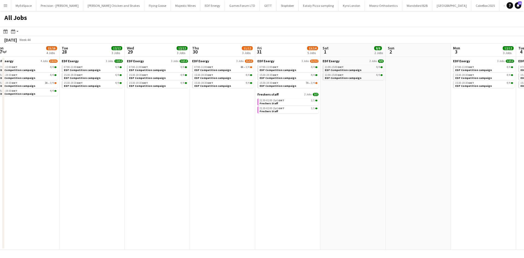
scroll to position [0, 278]
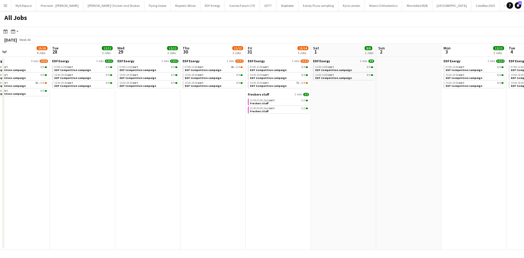
drag, startPoint x: 456, startPoint y: 158, endPoint x: 260, endPoint y: 132, distance: 197.1
click at [263, 133] on app-calendar-viewport "Thu 23 12/12 3 Jobs Fri 24 12/12 3 Jobs Sat 25 11/12 4 Jobs Sun 26 Mon 27 15/16…" at bounding box center [262, 147] width 524 height 206
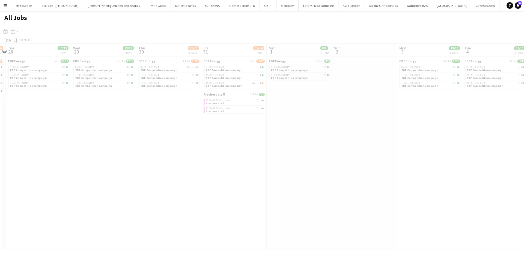
drag, startPoint x: 383, startPoint y: 173, endPoint x: 165, endPoint y: 145, distance: 220.5
click at [169, 144] on app-all-jobs "All Jobs Date picker SEP 2025 SEP 2025 Monday M Tuesday T Wednesday W Thursday …" at bounding box center [262, 130] width 524 height 239
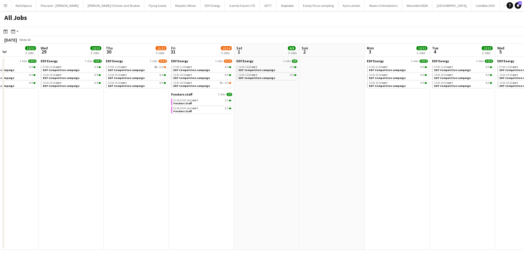
click at [158, 143] on app-all-jobs "All Jobs Date picker SEP 2025 SEP 2025 Monday M Tuesday T Wednesday W Thursday …" at bounding box center [262, 130] width 524 height 239
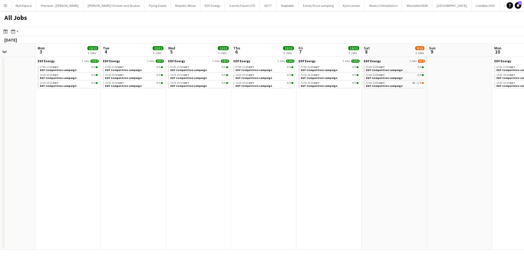
drag, startPoint x: 384, startPoint y: 148, endPoint x: 253, endPoint y: 143, distance: 131.4
click at [254, 144] on app-calendar-viewport "Thu 30 11/12 3 Jobs Fri 31 13/14 5 Jobs Sat 1 8/8 2 Jobs Sun 2 Mon 3 12/12 3 Jo…" at bounding box center [262, 147] width 524 height 206
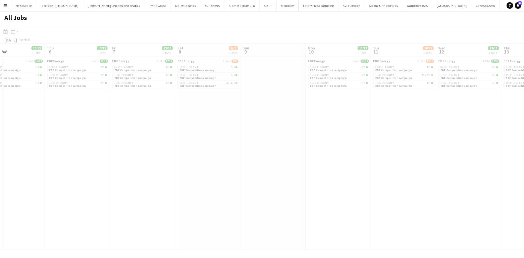
drag, startPoint x: 342, startPoint y: 135, endPoint x: 88, endPoint y: 100, distance: 256.4
click at [81, 102] on app-all-jobs "All Jobs Date picker SEP 2025 SEP 2025 Monday M Tuesday T Wednesday W Thursday …" at bounding box center [262, 130] width 524 height 239
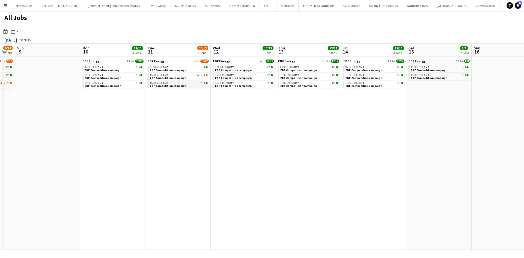
drag, startPoint x: 244, startPoint y: 91, endPoint x: 175, endPoint y: 82, distance: 69.7
click at [169, 80] on app-calendar-viewport "Thu 6 12/12 3 Jobs Fri 7 12/12 3 Jobs Sat 8 9/12 3 Jobs Sun 9 Mon 10 12/12 3 Jo…" at bounding box center [262, 147] width 524 height 206
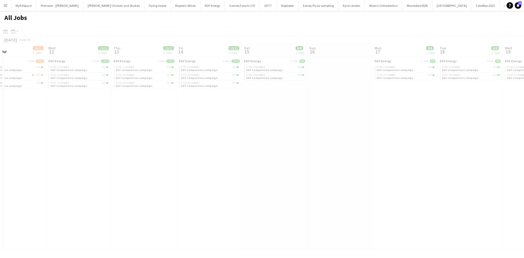
drag, startPoint x: 362, startPoint y: 123, endPoint x: 172, endPoint y: 117, distance: 189.9
click at [172, 117] on app-all-jobs "All Jobs Date picker SEP 2025 SEP 2025 Monday M Tuesday T Wednesday W Thursday …" at bounding box center [262, 130] width 524 height 239
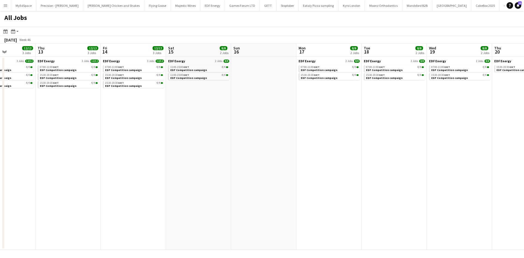
drag, startPoint x: 388, startPoint y: 129, endPoint x: 180, endPoint y: 80, distance: 213.5
click at [180, 77] on app-calendar-viewport "Sun 9 Mon 10 12/12 3 Jobs Tue 11 10/12 3 Jobs Wed 12 12/12 3 Jobs Thu 13 12/12 …" at bounding box center [262, 147] width 524 height 206
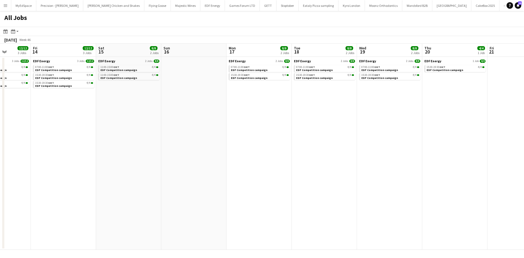
click at [302, 112] on app-all-jobs "All Jobs Date picker SEP 2025 SEP 2025 Monday M Tuesday T Wednesday W Thursday …" at bounding box center [262, 130] width 524 height 239
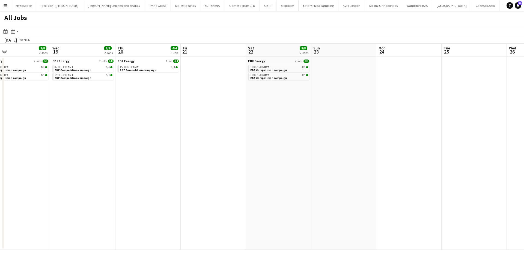
drag, startPoint x: 425, startPoint y: 122, endPoint x: 264, endPoint y: 107, distance: 162.1
click at [264, 107] on app-calendar-viewport "Sat 15 8/8 2 Jobs Sun 16 Mon 17 8/8 2 Jobs Tue 18 8/8 2 Jobs Wed 19 8/8 2 Jobs …" at bounding box center [262, 147] width 524 height 206
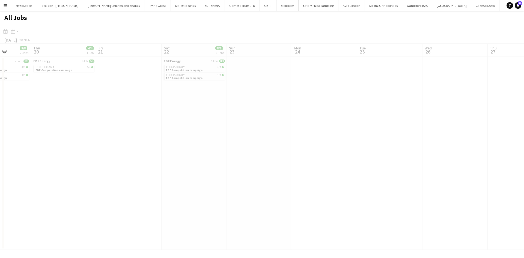
drag, startPoint x: 329, startPoint y: 114, endPoint x: 275, endPoint y: 106, distance: 54.4
click at [275, 106] on app-all-jobs "All Jobs Date picker SEP 2025 SEP 2025 Monday M Tuesday T Wednesday W Thursday …" at bounding box center [262, 130] width 524 height 239
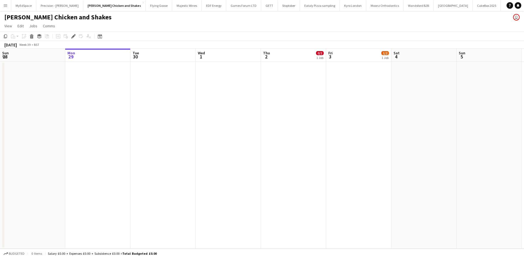
scroll to position [0, 188]
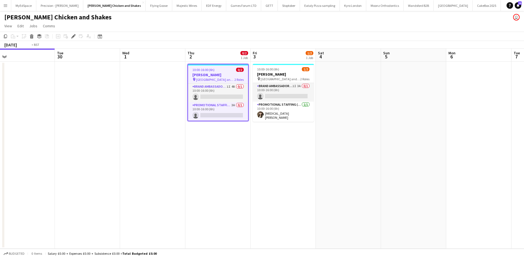
drag, startPoint x: 266, startPoint y: 148, endPoint x: 247, endPoint y: 147, distance: 18.9
click at [247, 147] on app-calendar-viewport "Fri 26 Sat 27 Sun 28 Mon 29 Tue 30 Wed 1 Thu 2 0/2 1 Job Fri 3 1/2 1 Job Sat 4 …" at bounding box center [262, 149] width 524 height 200
click at [229, 90] on app-card-role "Brand Ambassador (Pick up) 1I 4A 0/1 10:00-16:00 (6h) single-neutral-actions" at bounding box center [218, 93] width 60 height 19
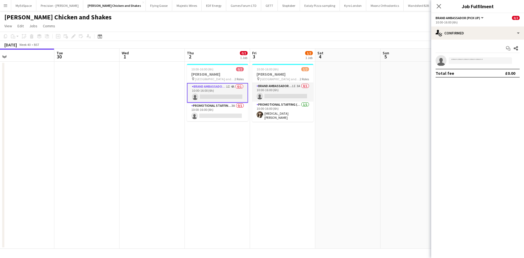
click at [494, 41] on div "Start chat Share single-neutral-actions Total fee £0.00" at bounding box center [477, 61] width 93 height 42
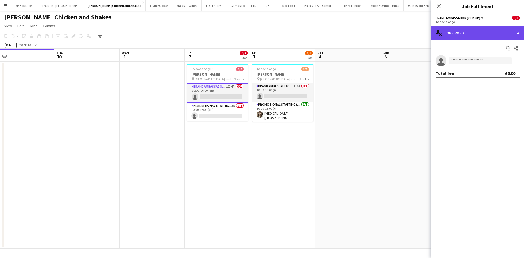
click at [492, 34] on div "single-neutral-actions-check-2 Confirmed" at bounding box center [477, 32] width 93 height 13
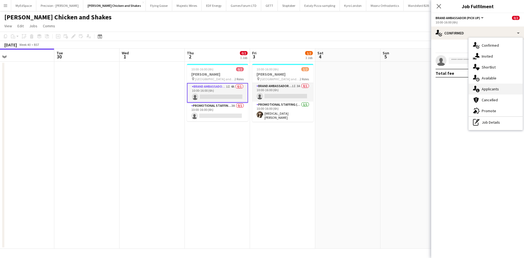
click at [503, 87] on div "single-neutral-actions-information Applicants" at bounding box center [496, 89] width 54 height 11
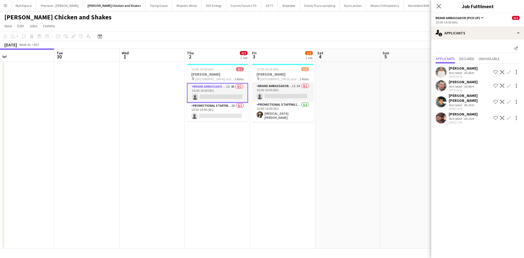
click at [447, 113] on div "Aprill Olaleye Not rated 64.1km 22-09-2025 11:49 Shortlist crew Decline Confirm" at bounding box center [477, 118] width 93 height 13
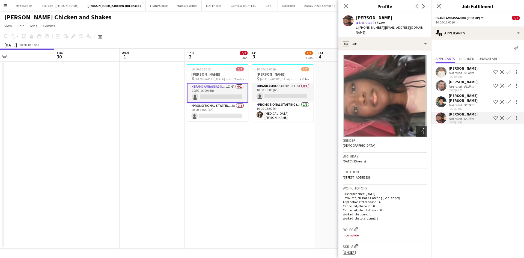
click at [454, 103] on div "Not rated" at bounding box center [456, 105] width 14 height 4
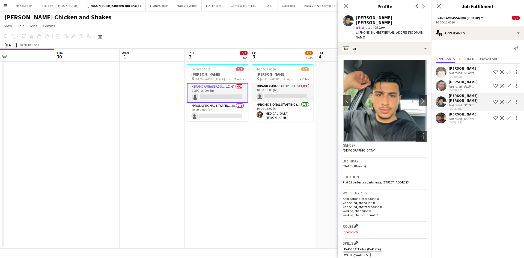
drag, startPoint x: 381, startPoint y: 26, endPoint x: 415, endPoint y: 26, distance: 33.9
click at [415, 26] on div "Sayed mohsen Alavi star Not rated 96.2km t. +447311755913 | moalavi313@gmail.com" at bounding box center [385, 27] width 93 height 29
click at [383, 25] on span "96.2km" at bounding box center [380, 27] width 12 height 4
click at [306, 86] on app-card-role "Brand Ambassador (Pick up) 1I 3A 0/1 10:00-16:00 (6h) single-neutral-actions" at bounding box center [282, 92] width 61 height 19
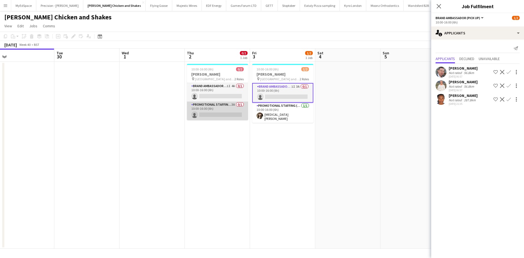
click at [239, 105] on app-card-role "Promotional Staffing (Brand Ambassadors) 3A 0/1 10:00-16:00 (6h) single-neutral…" at bounding box center [217, 111] width 61 height 19
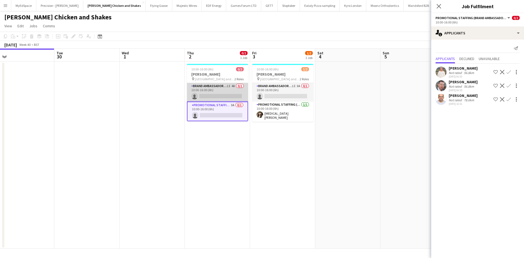
click at [233, 87] on app-card-role "Brand Ambassador (Pick up) 1I 4A 0/1 10:00-16:00 (6h) single-neutral-actions" at bounding box center [217, 92] width 61 height 19
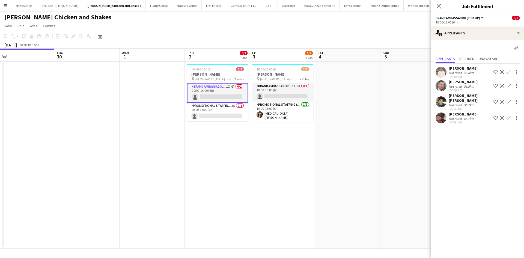
click at [456, 94] on div "Sayed mohsen Alavi" at bounding box center [470, 98] width 43 height 10
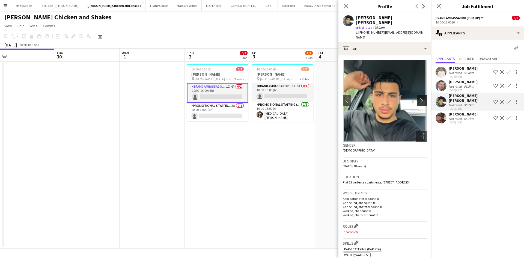
click at [419, 98] on app-icon "chevron-right" at bounding box center [423, 101] width 8 height 6
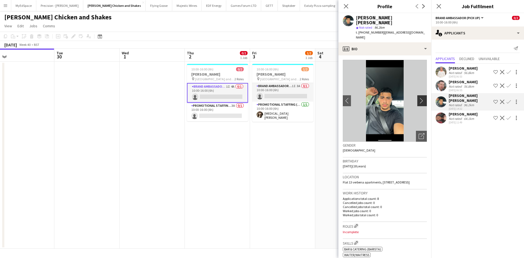
click at [419, 98] on app-icon "chevron-right" at bounding box center [423, 101] width 8 height 6
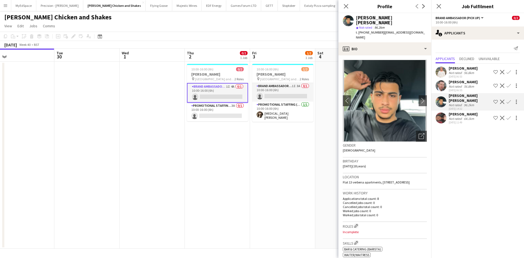
click at [456, 121] on div "22-09-2025 11:49" at bounding box center [463, 123] width 29 height 4
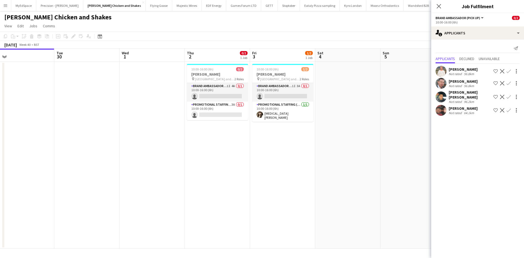
click at [455, 95] on div "Sayed mohsen Alavi" at bounding box center [470, 95] width 43 height 10
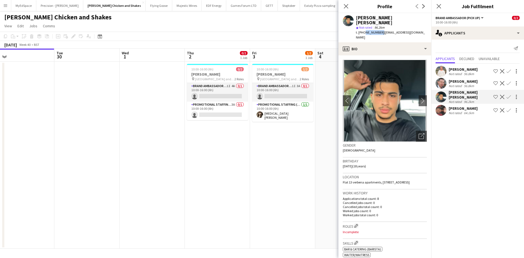
drag, startPoint x: 363, startPoint y: 28, endPoint x: 380, endPoint y: 29, distance: 16.9
click at [380, 30] on span "t. +447311755913" at bounding box center [370, 32] width 28 height 4
copy span "7311755913"
drag, startPoint x: 248, startPoint y: 221, endPoint x: 253, endPoint y: 217, distance: 7.0
click at [250, 220] on app-calendar-viewport "Fri 26 Sat 27 Sun 28 Mon 29 Tue 30 Wed 1 Thu 2 0/2 1 Job Fri 3 1/2 1 Job Sat 4 …" at bounding box center [262, 149] width 524 height 200
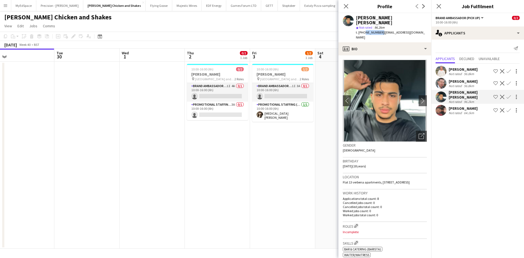
scroll to position [0, 205]
drag, startPoint x: 260, startPoint y: 203, endPoint x: 260, endPoint y: 184, distance: 18.6
click at [260, 202] on app-date-cell "10:00-16:00 (6h) 1/2 Miss Millies pin University of Kent - The Plaza and Eliot …" at bounding box center [284, 155] width 65 height 187
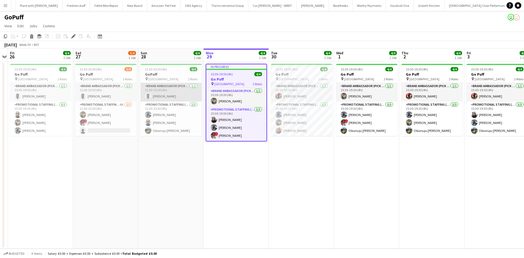
scroll to position [0, 708]
drag, startPoint x: 304, startPoint y: 192, endPoint x: 302, endPoint y: 185, distance: 7.6
click at [304, 191] on app-date-cell "15:30-19:30 (4h) 4/4 Go Puff pin Birmingham 2 Roles Brand Ambassador (Pick up) …" at bounding box center [301, 155] width 65 height 187
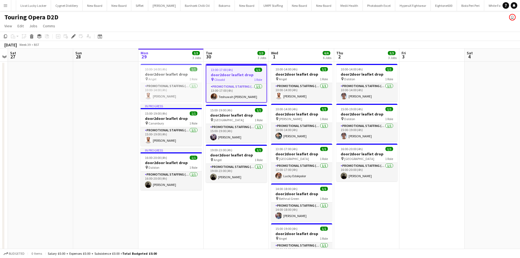
scroll to position [0, 182]
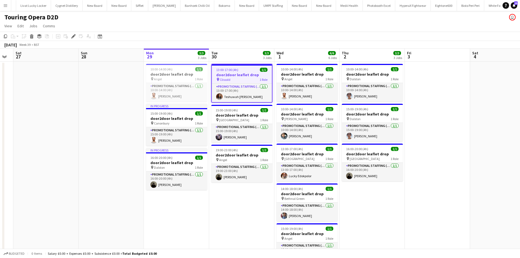
drag, startPoint x: 235, startPoint y: 215, endPoint x: 241, endPoint y: 215, distance: 5.5
click at [241, 215] on app-calendar-viewport "Wed 24 Thu 25 Fri 26 Sat 27 Sun 28 Mon 29 3/3 3 Jobs Tue 30 3/3 3 Jobs Wed 1 6/…" at bounding box center [260, 196] width 520 height 295
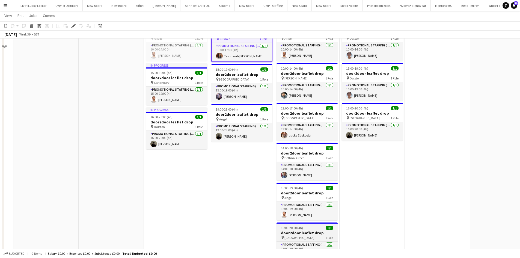
scroll to position [0, 0]
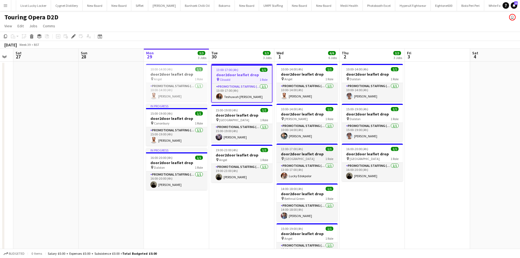
click at [311, 154] on h3 "door2door leaflet drop" at bounding box center [307, 154] width 61 height 5
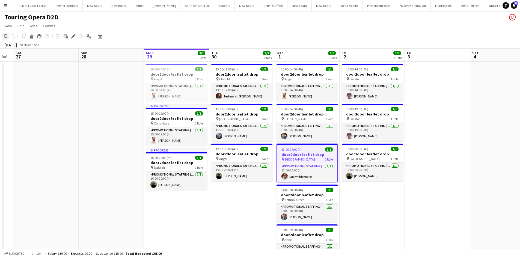
click at [5, 37] on icon at bounding box center [5, 36] width 3 height 4
click at [223, 194] on app-date-cell "13:00-17:00 (4h) 1/1 door2door leaflet drop pin Clissold 1 Role Promotional Sta…" at bounding box center [241, 203] width 65 height 282
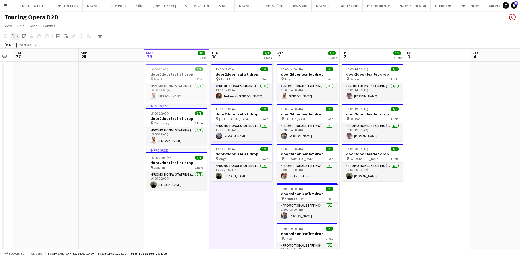
click at [11, 35] on div "Paste" at bounding box center [13, 36] width 7 height 7
click at [41, 59] on div "Paste Ctrl+V Paste with crew Ctrl+Shift+V" at bounding box center [40, 51] width 60 height 23
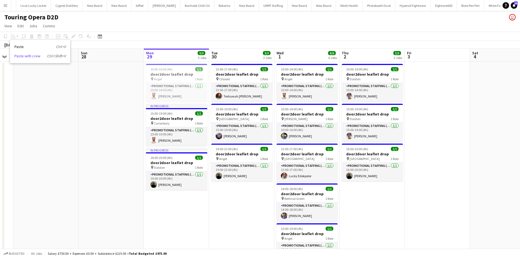
click at [38, 58] on link "Paste with crew Ctrl+Shift+V" at bounding box center [39, 56] width 51 height 5
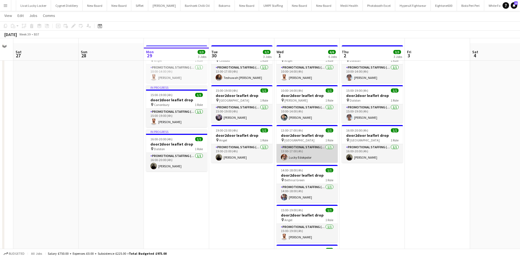
scroll to position [27, 0]
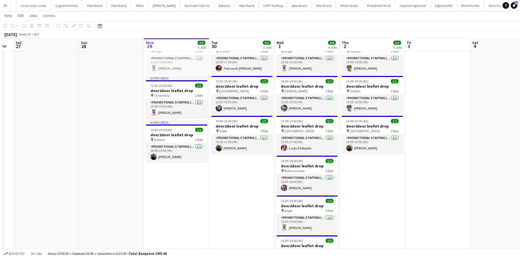
click at [301, 133] on app-job-card "13:00-17:00 (4h) 1/1 door2door leaflet drop pin Islington 1 Role Promotional St…" at bounding box center [307, 135] width 61 height 38
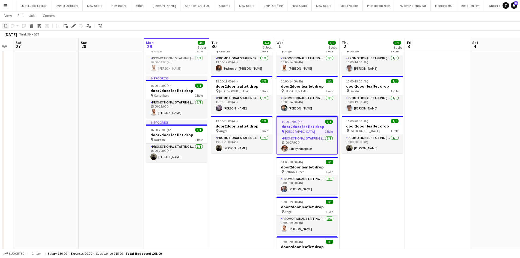
click at [7, 26] on icon at bounding box center [5, 26] width 3 height 4
click at [241, 165] on app-date-cell "13:00-17:00 (4h) 1/1 door2door leaflet drop pin Clissold 1 Role Promotional Sta…" at bounding box center [241, 175] width 65 height 282
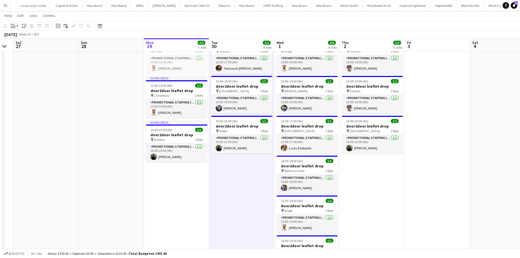
click at [16, 25] on div "Paste" at bounding box center [13, 26] width 7 height 7
click at [25, 46] on link "Paste with crew Ctrl+Shift+V" at bounding box center [39, 45] width 51 height 5
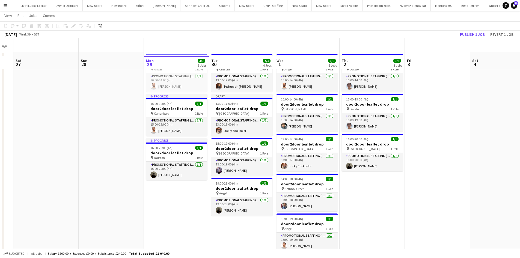
scroll to position [0, 0]
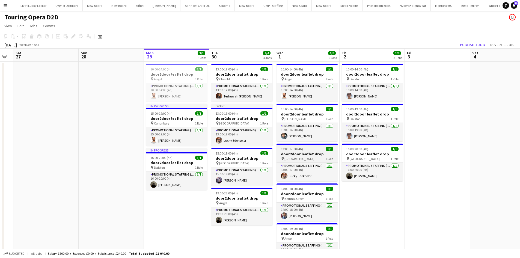
click at [311, 156] on h3 "door2door leaflet drop" at bounding box center [307, 154] width 61 height 5
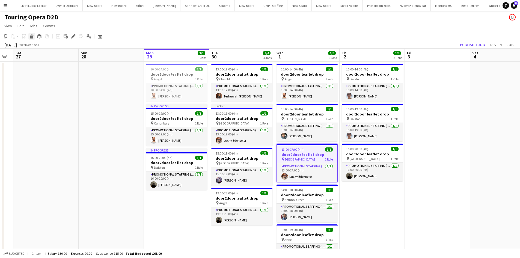
click at [32, 35] on icon at bounding box center [32, 34] width 4 height 1
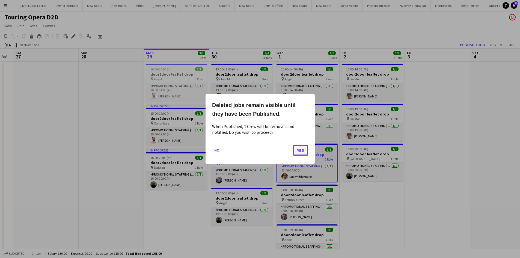
click at [306, 154] on button "Yes" at bounding box center [300, 150] width 15 height 11
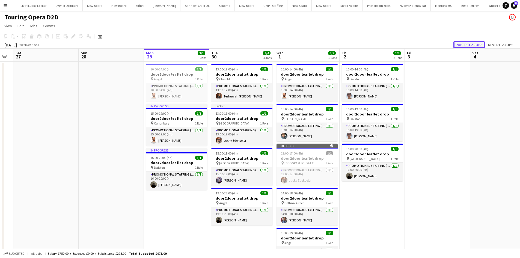
click at [475, 46] on button "Publish 2 jobs" at bounding box center [469, 44] width 31 height 7
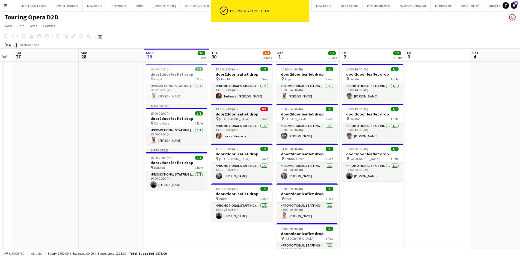
click at [238, 114] on h3 "door2door leaflet drop" at bounding box center [241, 114] width 61 height 5
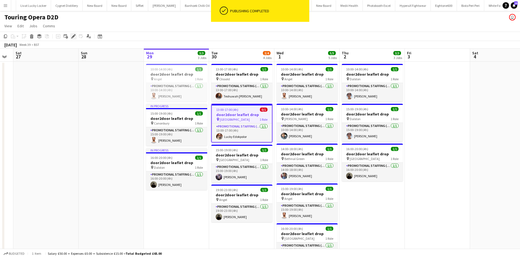
click at [72, 35] on icon "Edit" at bounding box center [73, 36] width 4 height 4
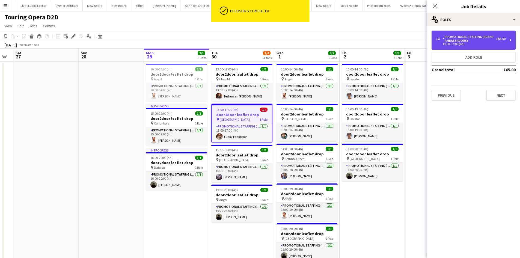
click at [476, 36] on div "Promotional Staffing (Brand Ambassadors)" at bounding box center [470, 39] width 54 height 8
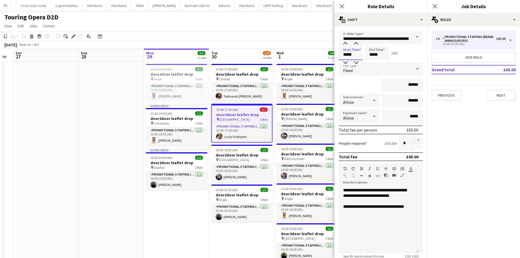
click at [347, 51] on input "*****" at bounding box center [351, 53] width 24 height 14
click at [344, 41] on input "**********" at bounding box center [381, 38] width 84 height 14
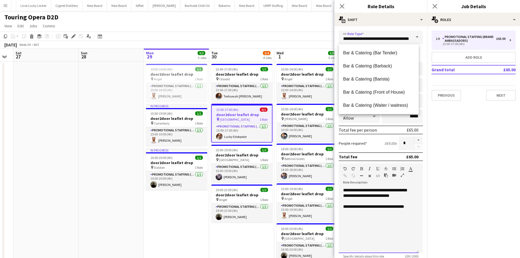
click at [392, 232] on div "**********" at bounding box center [379, 221] width 80 height 66
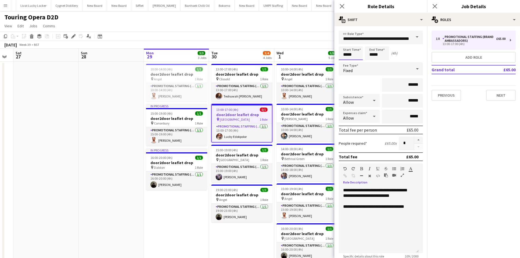
click at [350, 55] on input "*****" at bounding box center [351, 53] width 24 height 14
type input "*****"
click at [346, 45] on div at bounding box center [345, 43] width 11 height 5
click at [374, 55] on input "*****" at bounding box center [377, 53] width 24 height 14
type input "*****"
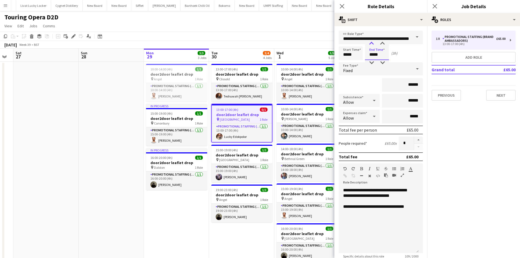
click at [371, 45] on div at bounding box center [371, 43] width 11 height 5
click at [313, 24] on app-page-menu "View Day view expanded Day view collapsed Month view Date picker Jump to today …" at bounding box center [260, 26] width 520 height 10
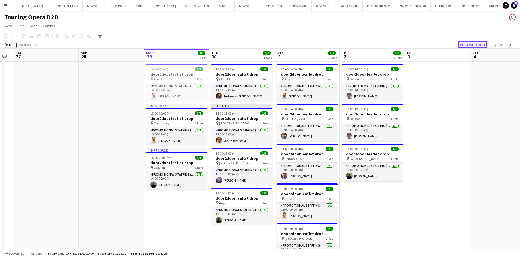
click at [466, 42] on button "Publish 1 job" at bounding box center [472, 44] width 29 height 7
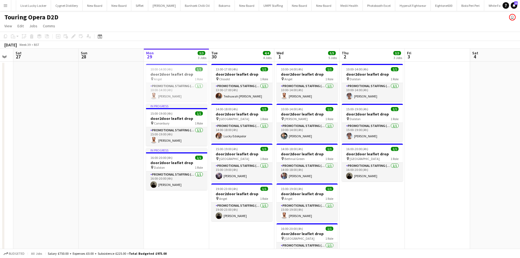
scroll to position [0, 143]
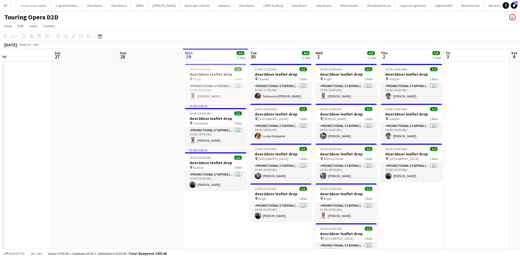
drag, startPoint x: 92, startPoint y: 154, endPoint x: 131, endPoint y: 153, distance: 39.1
click at [131, 153] on app-calendar-viewport "Wed 24 Thu 25 Fri 26 Sat 27 Sun 28 Mon 29 3/3 3 Jobs Tue 30 4/4 4 Jobs Wed 1 5/…" at bounding box center [260, 174] width 520 height 250
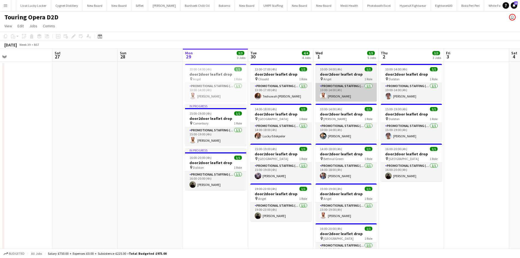
drag, startPoint x: 276, startPoint y: 95, endPoint x: 348, endPoint y: 91, distance: 72.7
click at [276, 95] on app-card-role "Promotional Staffing (Brand Ambassadors) 1/1 13:00-17:00 (4h) Teshuwah STOTT" at bounding box center [280, 92] width 61 height 19
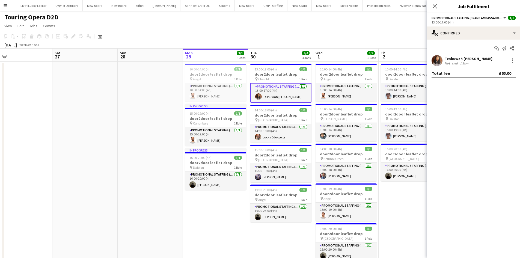
click at [454, 66] on app-confirmed-crew "Teshuwah STOTT Not rated 1.2km Total fee £65.00" at bounding box center [473, 66] width 93 height 22
click at [458, 63] on div "Not rated" at bounding box center [452, 63] width 14 height 4
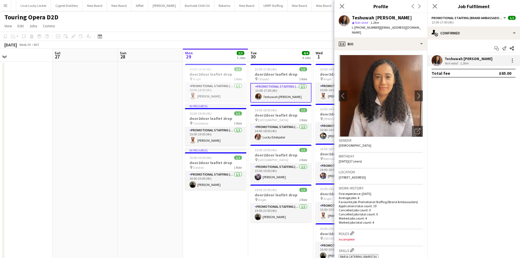
click at [414, 77] on img at bounding box center [381, 96] width 84 height 82
click at [415, 93] on app-icon "chevron-right" at bounding box center [419, 96] width 8 height 6
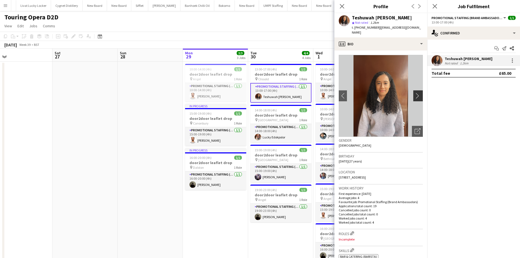
click at [416, 90] on button "chevron-right" at bounding box center [418, 95] width 11 height 11
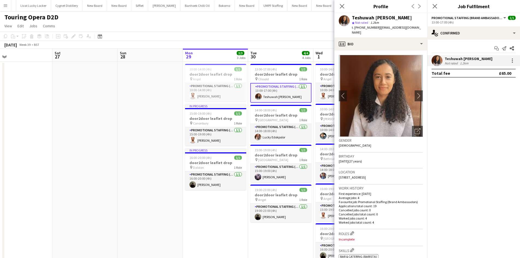
click at [156, 112] on app-calendar-viewport "Wed 24 Thu 25 Fri 26 Sat 27 Sun 28 Mon 29 3/3 3 Jobs Tue 30 4/4 4 Jobs Wed 1 5/…" at bounding box center [260, 174] width 520 height 250
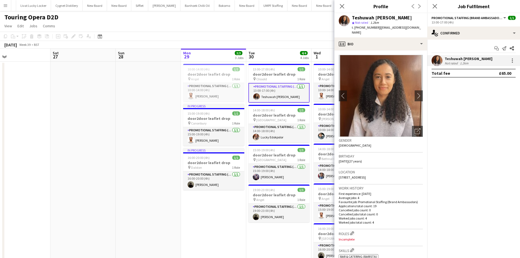
click at [199, 240] on app-date-cell "10:00-14:00 (4h) 1/1 door2door leaflet drop pin Angel 1 Role Promotional Staffi…" at bounding box center [213, 180] width 65 height 237
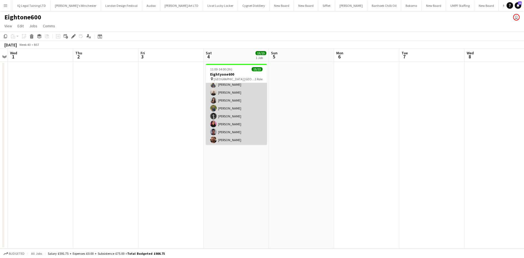
scroll to position [68, 0]
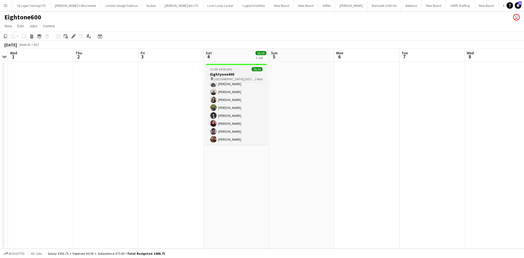
click at [230, 77] on span "[GEOGRAPHIC_DATA] [GEOGRAPHIC_DATA]" at bounding box center [234, 79] width 41 height 4
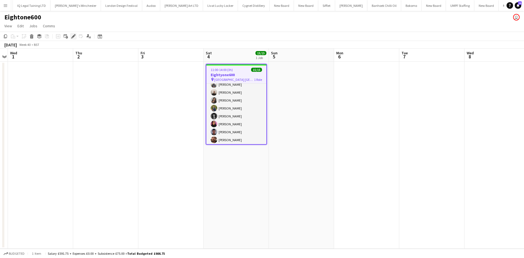
click at [76, 38] on div "Edit" at bounding box center [73, 36] width 7 height 7
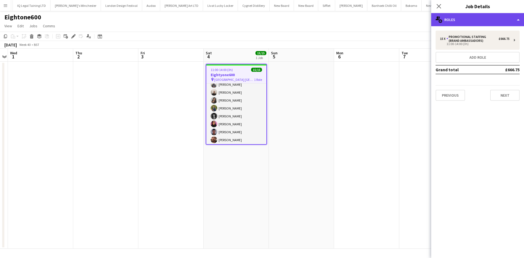
click at [468, 25] on div "multiple-users-add Roles" at bounding box center [477, 19] width 93 height 13
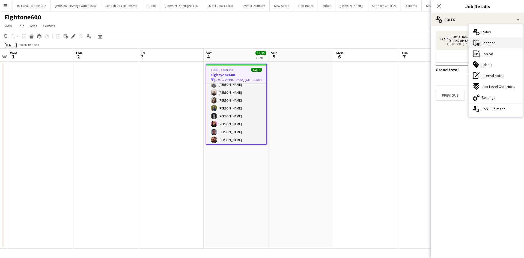
click at [492, 44] on span "Location" at bounding box center [489, 42] width 14 height 5
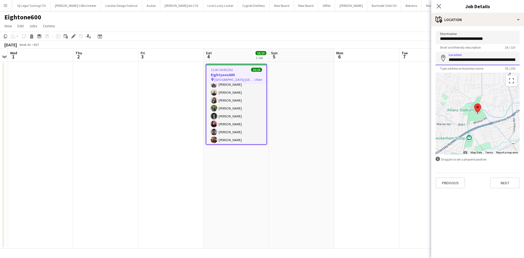
scroll to position [0, 41]
drag, startPoint x: 449, startPoint y: 60, endPoint x: 509, endPoint y: 61, distance: 59.3
click at [509, 61] on input "**********" at bounding box center [478, 59] width 84 height 14
drag, startPoint x: 330, startPoint y: 126, endPoint x: 315, endPoint y: 108, distance: 22.8
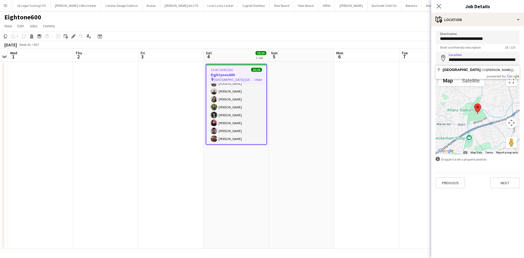
click at [329, 125] on app-date-cell at bounding box center [301, 155] width 65 height 187
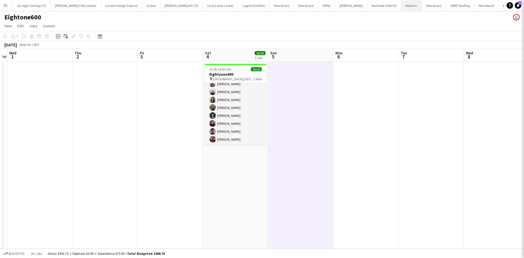
scroll to position [68, 0]
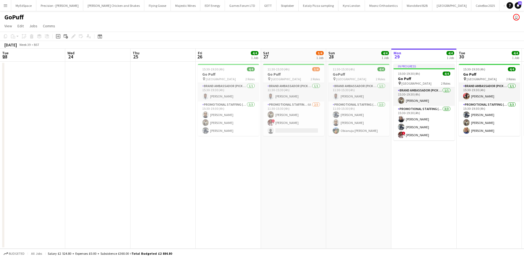
scroll to position [0, 188]
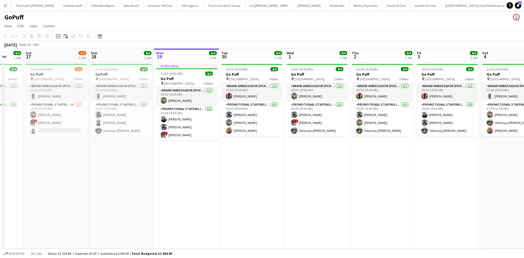
drag, startPoint x: 430, startPoint y: 187, endPoint x: 350, endPoint y: 189, distance: 79.8
click at [348, 187] on app-calendar-viewport "Tue 23 Wed 24 Thu 25 Fri 26 4/4 1 Job Sat 27 3/4 1 Job Sun 28 4/4 1 Job Mon 29 …" at bounding box center [262, 149] width 524 height 200
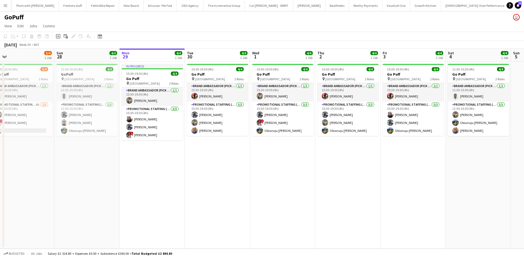
drag, startPoint x: 321, startPoint y: 192, endPoint x: 211, endPoint y: 168, distance: 113.2
click at [206, 174] on app-calendar-viewport "Tue 23 Wed 24 Thu 25 Fri 26 4/4 1 Job Sat 27 3/4 1 Job Sun 28 4/4 1 Job Mon 29 …" at bounding box center [262, 149] width 524 height 200
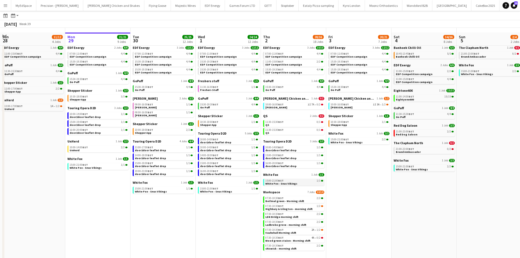
scroll to position [17, 0]
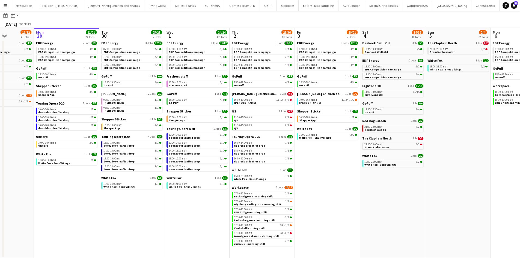
drag, startPoint x: 492, startPoint y: 118, endPoint x: 455, endPoint y: 111, distance: 37.7
click at [456, 112] on app-calendar-viewport "Fri 26 24/24 8 Jobs Sat 27 25/29 9 Jobs Sun 28 11/12 4 Jobs Mon 29 21/21 9 Jobs…" at bounding box center [260, 133] width 520 height 249
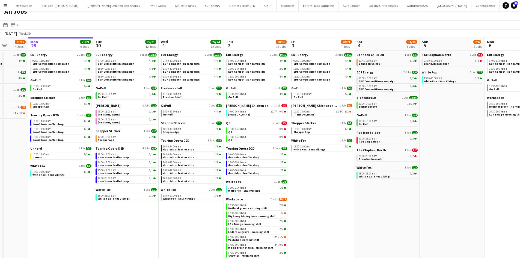
scroll to position [0, 0]
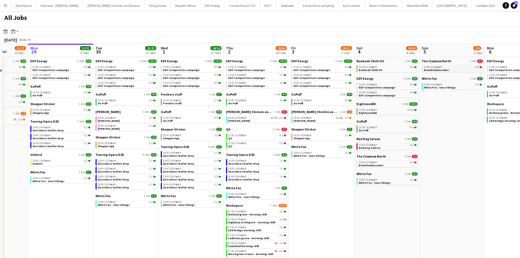
click at [455, 67] on div "21:00-23:00 BST 0/2" at bounding box center [453, 67] width 58 height 3
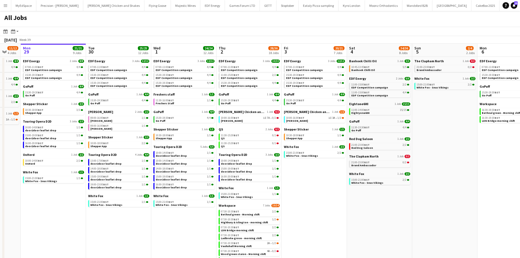
click at [448, 206] on app-calendar-viewport "Fri 26 24/24 8 Jobs Sat 27 25/29 9 Jobs Sun 28 11/12 4 Jobs Mon 29 21/21 9 Jobs…" at bounding box center [260, 160] width 520 height 232
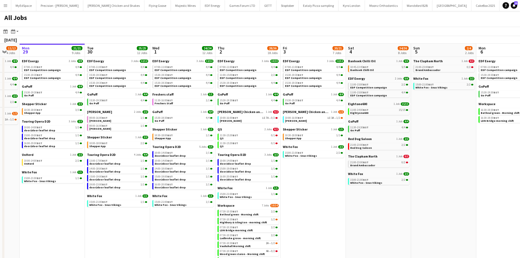
drag, startPoint x: 442, startPoint y: 155, endPoint x: 403, endPoint y: 155, distance: 39.3
click at [407, 155] on app-calendar-viewport "Fri 26 24/24 8 Jobs Sat 27 25/29 9 Jobs Sun 28 11/12 4 Jobs Mon 29 21/21 9 Jobs…" at bounding box center [260, 160] width 520 height 232
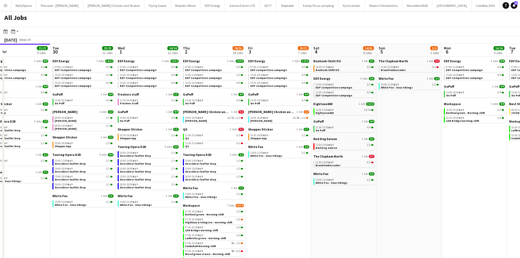
drag, startPoint x: 301, startPoint y: 237, endPoint x: 426, endPoint y: 235, distance: 124.8
click at [427, 236] on app-calendar-viewport "Fri 26 24/24 8 Jobs Sat 27 25/29 9 Jobs Sun 28 11/12 4 Jobs Mon 29 21/21 9 Jobs…" at bounding box center [260, 160] width 520 height 232
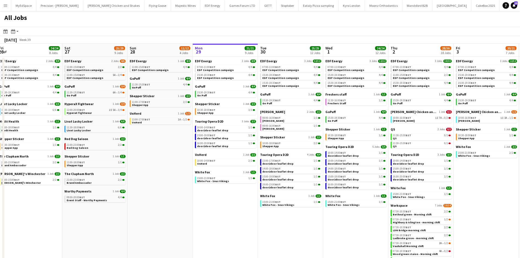
drag, startPoint x: 264, startPoint y: 244, endPoint x: 306, endPoint y: 229, distance: 45.2
click at [306, 229] on app-calendar-viewport "Wed 24 20/20 7 Jobs Thu 25 37/37 12 Jobs Fri 26 24/24 8 Jobs Sat 27 25/29 9 Job…" at bounding box center [260, 160] width 520 height 232
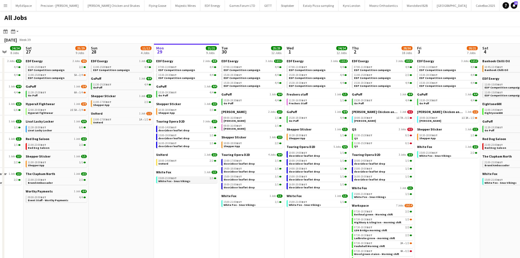
click at [195, 183] on app-brief-job-card "15:00-21:00 BST 1/1 White Fox - Snus Vikings" at bounding box center [186, 179] width 61 height 7
click at [195, 179] on div "15:00-21:00 BST 1/1" at bounding box center [187, 178] width 58 height 3
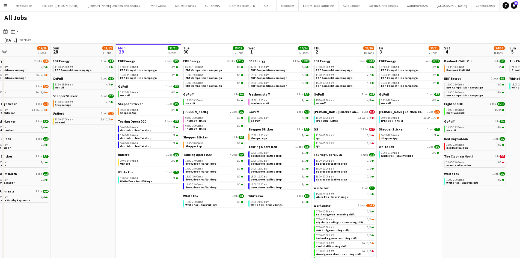
drag, startPoint x: 452, startPoint y: 183, endPoint x: 427, endPoint y: 180, distance: 25.6
click at [427, 180] on app-calendar-viewport "Wed 24 20/20 7 Jobs Thu 25 37/37 12 Jobs Fri 26 24/24 8 Jobs Sat 27 25/29 9 Job…" at bounding box center [260, 160] width 520 height 232
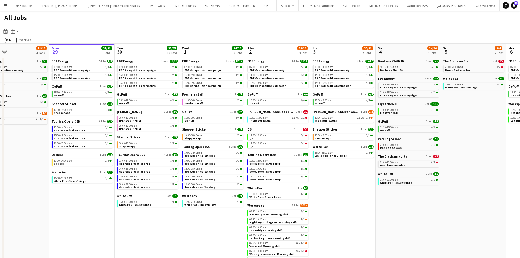
drag, startPoint x: 456, startPoint y: 192, endPoint x: 406, endPoint y: 184, distance: 51.0
click at [406, 184] on app-calendar-viewport "Wed 24 20/20 7 Jobs Thu 25 37/37 12 Jobs Fri 26 24/24 8 Jobs Sat 27 25/29 9 Job…" at bounding box center [260, 160] width 520 height 232
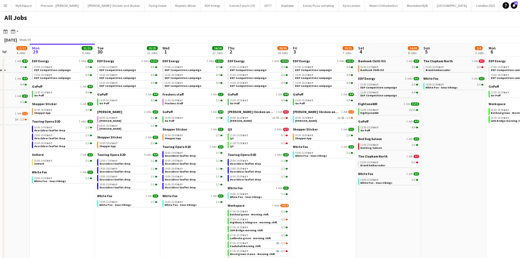
drag, startPoint x: 456, startPoint y: 183, endPoint x: 440, endPoint y: 182, distance: 16.1
click at [440, 182] on app-calendar-viewport "Fri 26 24/24 8 Jobs Sat 27 25/29 9 Jobs Sun 28 11/12 4 Jobs Mon 29 21/21 9 Jobs…" at bounding box center [260, 160] width 520 height 232
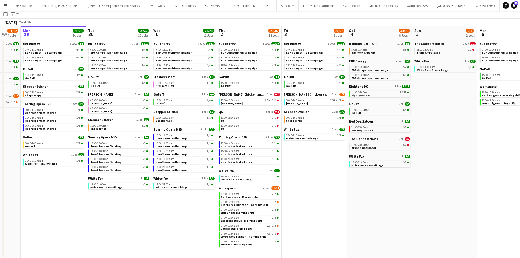
scroll to position [0, 0]
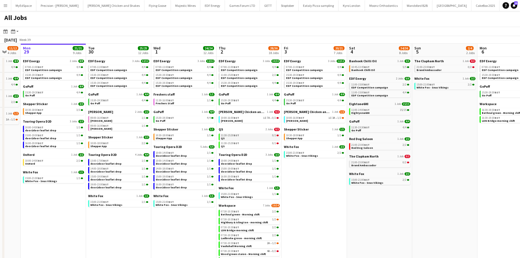
click at [261, 138] on link "11:30-15:30 BST 0/1 QS" at bounding box center [250, 137] width 58 height 6
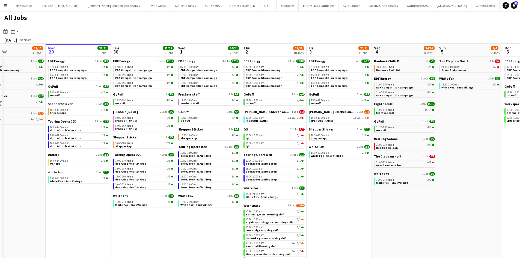
scroll to position [0, 147]
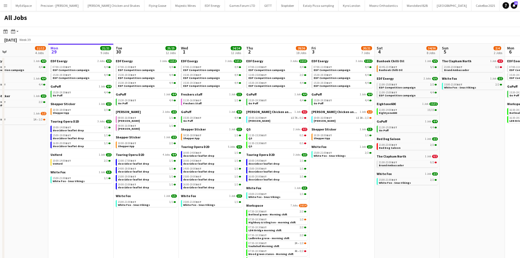
drag, startPoint x: 353, startPoint y: 210, endPoint x: 358, endPoint y: 209, distance: 4.4
click at [358, 209] on app-calendar-viewport "Fri 26 24/24 8 Jobs Sat 27 25/29 9 Jobs Sun 28 11/12 4 Jobs Mon 29 21/21 9 Jobs…" at bounding box center [260, 160] width 520 height 232
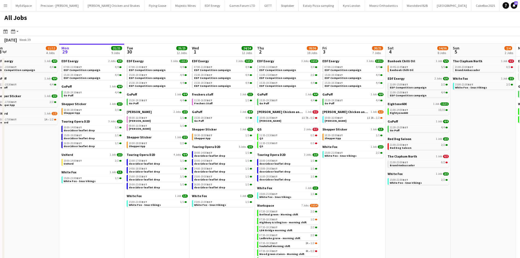
scroll to position [0, 136]
drag, startPoint x: 333, startPoint y: 183, endPoint x: 345, endPoint y: 183, distance: 11.5
click at [345, 183] on app-calendar-viewport "Fri 26 24/24 8 Jobs Sat 27 25/29 9 Jobs Sun 28 11/12 4 Jobs Mon 29 21/21 9 Jobs…" at bounding box center [260, 160] width 520 height 232
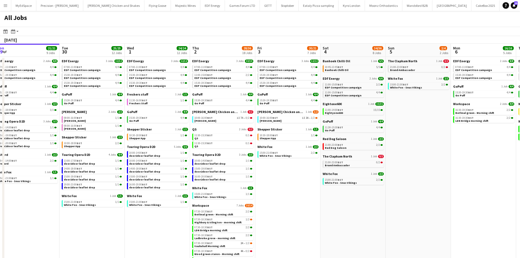
scroll to position [0, 202]
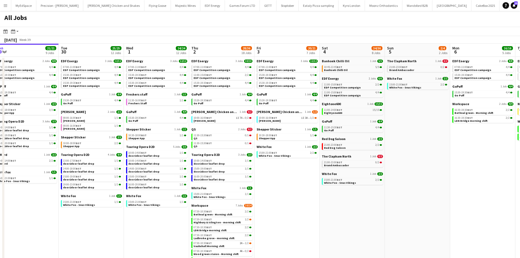
drag, startPoint x: 371, startPoint y: 203, endPoint x: 333, endPoint y: 204, distance: 37.1
click at [333, 204] on app-calendar-viewport "Fri 26 24/24 8 Jobs Sat 27 25/29 9 Jobs Sun 28 11/12 4 Jobs Mon 29 21/21 9 Jobs…" at bounding box center [260, 160] width 520 height 232
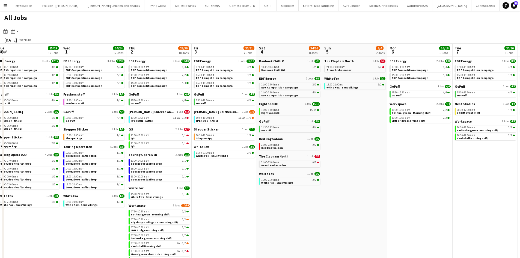
drag, startPoint x: 350, startPoint y: 199, endPoint x: 260, endPoint y: 192, distance: 90.4
click at [275, 198] on app-calendar-viewport "Fri 26 24/24 8 Jobs Sat 27 25/29 9 Jobs Sun 28 11/12 4 Jobs Mon 29 21/21 9 Jobs…" at bounding box center [260, 160] width 520 height 232
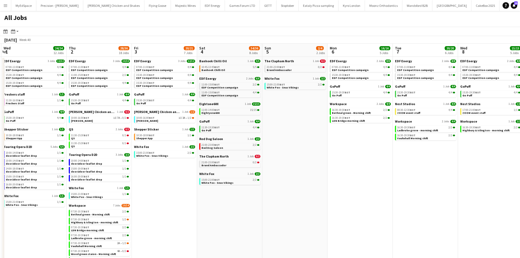
scroll to position [0, 200]
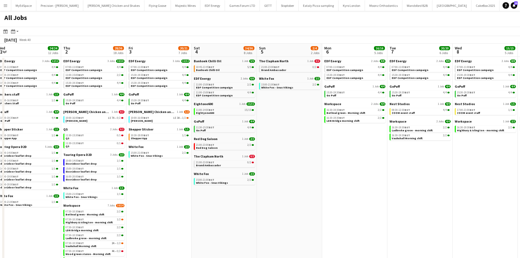
drag, startPoint x: 392, startPoint y: 202, endPoint x: 360, endPoint y: 198, distance: 31.3
click at [360, 198] on app-calendar-viewport "Sun 28 11/12 4 Jobs Mon 29 21/21 9 Jobs Tue 30 25/25 12 Jobs Wed 1 24/24 12 Job…" at bounding box center [260, 160] width 520 height 232
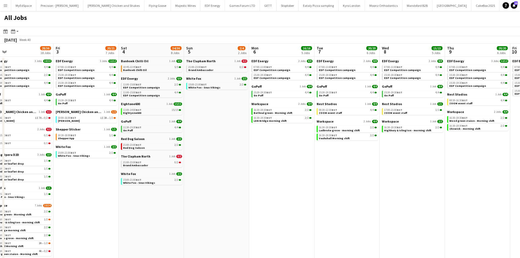
scroll to position [0, 156]
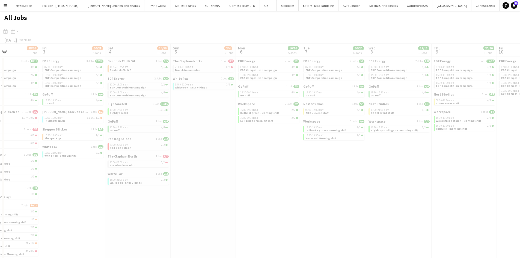
drag, startPoint x: 424, startPoint y: 206, endPoint x: 309, endPoint y: 208, distance: 115.0
click at [309, 208] on app-all-jobs "All Jobs Date picker SEP 2025 SEP 2025 Monday M Tuesday T Wednesday W Thursday …" at bounding box center [260, 143] width 520 height 265
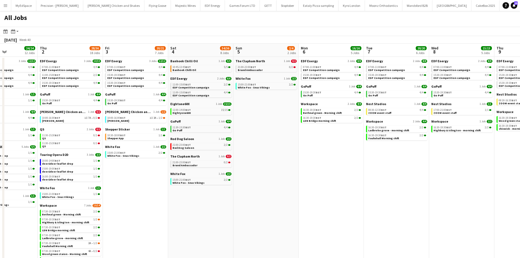
drag, startPoint x: 269, startPoint y: 204, endPoint x: 443, endPoint y: 204, distance: 173.1
click at [442, 204] on app-calendar-viewport "Tue 30 25/25 12 Jobs Wed 1 24/24 12 Jobs Thu 2 28/36 18 Jobs Fri 3 20/21 7 Jobs…" at bounding box center [260, 160] width 520 height 232
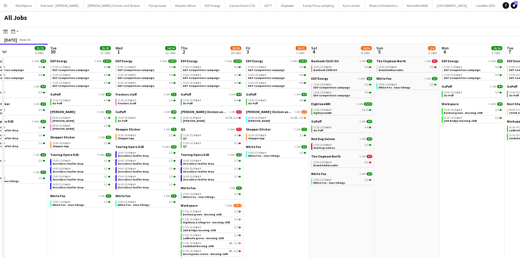
drag, startPoint x: 287, startPoint y: 208, endPoint x: 326, endPoint y: 206, distance: 39.1
click at [322, 207] on app-calendar-viewport "Sat 27 25/29 9 Jobs Sun 28 11/12 4 Jobs Mon 29 21/21 9 Jobs Tue 30 25/25 12 Job…" at bounding box center [260, 160] width 520 height 232
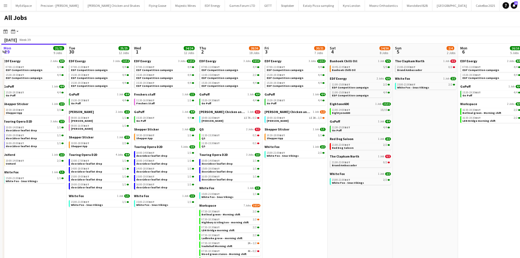
scroll to position [0, 124]
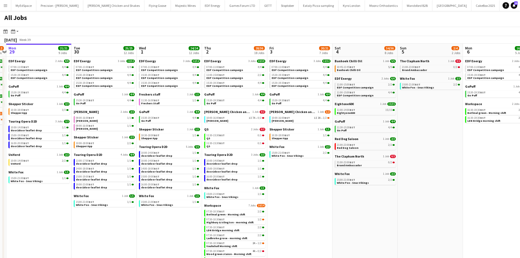
drag, startPoint x: 275, startPoint y: 196, endPoint x: 290, endPoint y: 203, distance: 16.6
click at [296, 200] on app-calendar-viewport "Sat 27 25/29 9 Jobs Sun 28 11/12 4 Jobs Mon 29 21/21 9 Jobs Tue 30 25/25 12 Job…" at bounding box center [260, 160] width 520 height 232
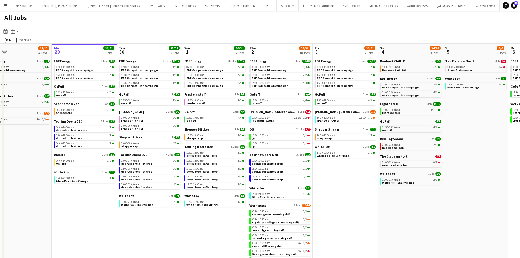
scroll to position [0, 144]
drag, startPoint x: 331, startPoint y: 220, endPoint x: 377, endPoint y: 210, distance: 46.9
click at [377, 210] on app-calendar-viewport "Fri 26 24/24 8 Jobs Sat 27 25/29 9 Jobs Sun 28 11/12 4 Jobs Mon 29 21/21 9 Jobs…" at bounding box center [260, 160] width 520 height 232
click at [169, 115] on app-calendar-brief-board "Knight Frank 2 Jobs 2/2 08:00-16:00 BST 1/1 Knight Frank 08:00-16:00 BST 1/1 Kn…" at bounding box center [150, 120] width 61 height 21
click at [172, 120] on link "08:00-16:00 BST 1/1 Knight Frank" at bounding box center [151, 119] width 58 height 6
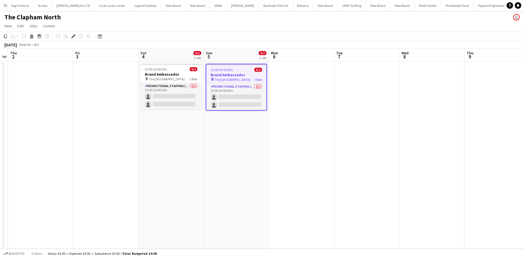
scroll to position [0, 1434]
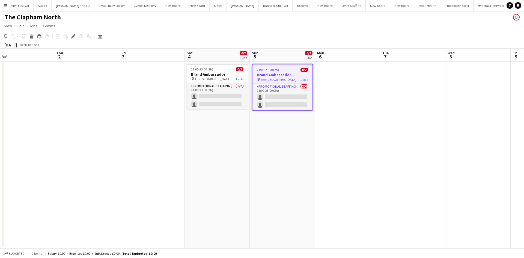
click at [180, 125] on app-calendar-viewport "Mon 29 Tue 30 Wed 1 Thu 2 Fri 3 Sat 4 0/2 1 Job Sun 5 0/2 1 Job Mon 6 Tue 7 Wed…" at bounding box center [262, 149] width 524 height 200
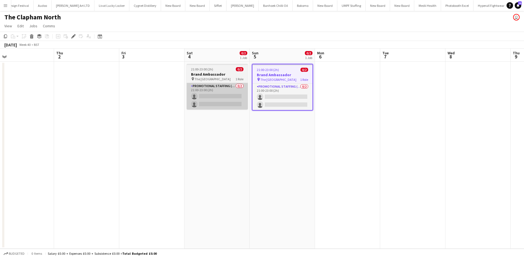
scroll to position [0, 140]
click at [227, 90] on app-card-role "Promotional Staffing (Brand Ambassadors) 0/2 21:00-23:00 (2h) single-neutral-ac…" at bounding box center [218, 96] width 61 height 26
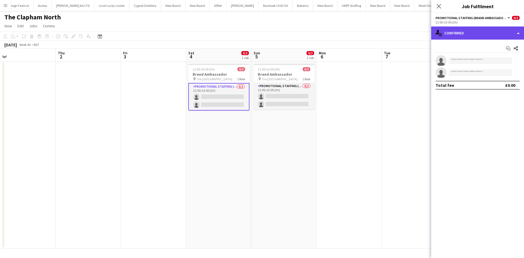
click at [456, 35] on div "single-neutral-actions-check-2 Confirmed" at bounding box center [477, 32] width 93 height 13
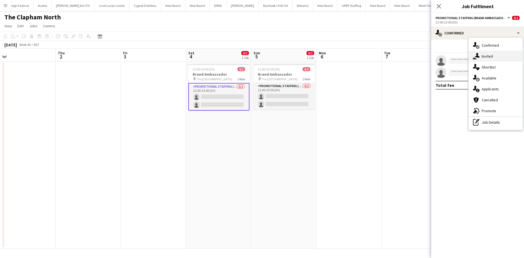
click at [488, 56] on span "Invited" at bounding box center [487, 56] width 11 height 5
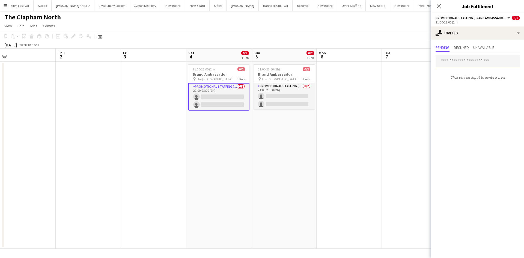
click at [475, 63] on input "text" at bounding box center [478, 62] width 84 height 14
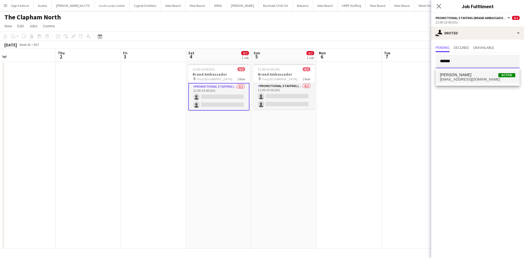
type input "******"
click at [488, 82] on mat-option "[PERSON_NAME] Active [EMAIL_ADDRESS][DOMAIN_NAME]" at bounding box center [478, 76] width 84 height 13
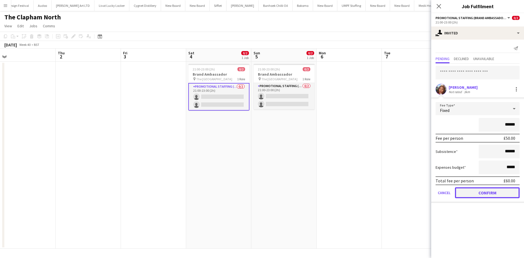
click at [495, 189] on button "Confirm" at bounding box center [487, 192] width 65 height 11
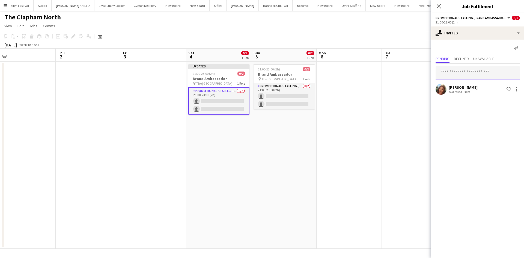
click at [480, 73] on input "text" at bounding box center [478, 73] width 84 height 14
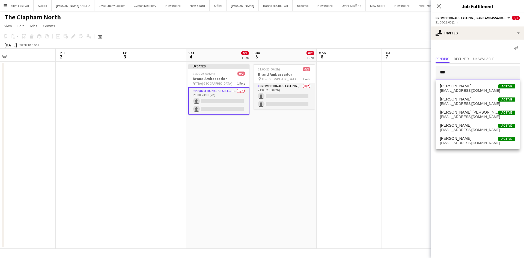
type input "***"
click at [471, 91] on span "[EMAIL_ADDRESS][DOMAIN_NAME]" at bounding box center [477, 90] width 75 height 4
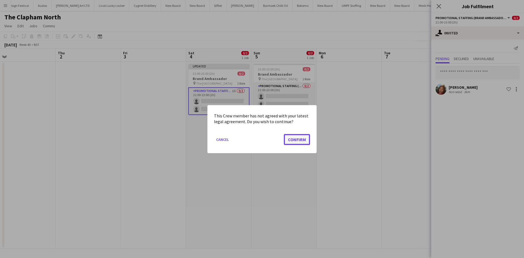
click at [303, 142] on button "Confirm" at bounding box center [297, 139] width 26 height 11
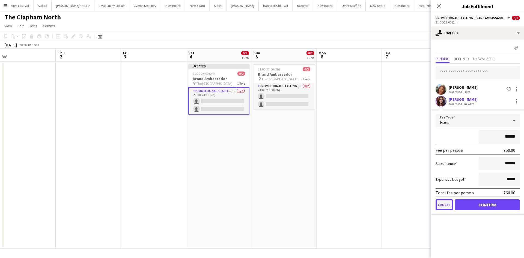
click at [443, 208] on button "Cancel" at bounding box center [444, 204] width 17 height 11
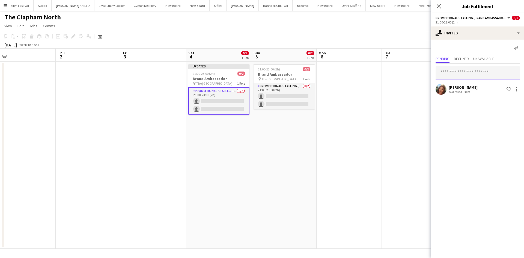
drag, startPoint x: 464, startPoint y: 67, endPoint x: 464, endPoint y: 70, distance: 3.3
click at [464, 70] on input "text" at bounding box center [478, 73] width 84 height 14
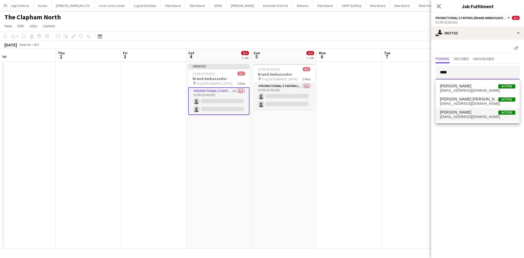
type input "****"
click at [464, 118] on span "[EMAIL_ADDRESS][DOMAIN_NAME]" at bounding box center [477, 117] width 75 height 4
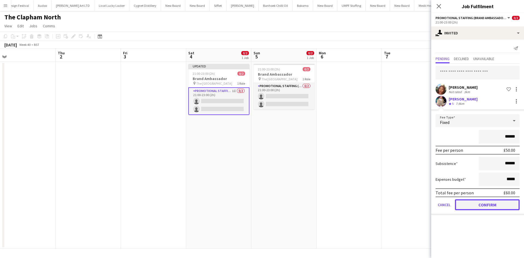
click at [487, 204] on button "Confirm" at bounding box center [487, 204] width 65 height 11
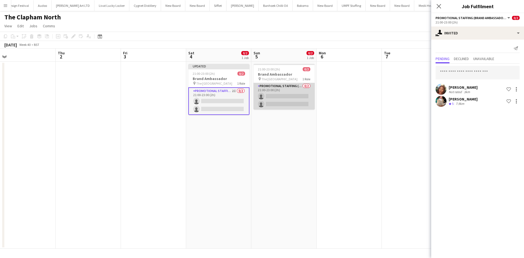
click at [280, 92] on app-card-role "Promotional Staffing (Brand Ambassadors) 0/2 21:00-23:00 (2h) single-neutral-ac…" at bounding box center [284, 96] width 61 height 26
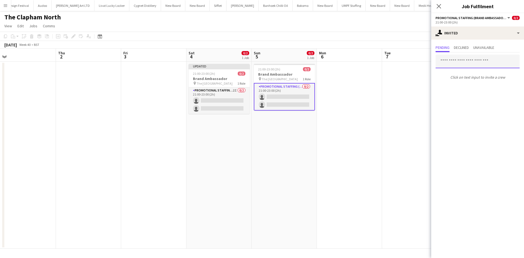
click at [462, 60] on input "text" at bounding box center [478, 62] width 84 height 14
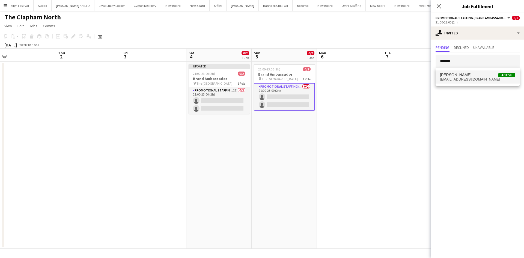
type input "******"
click at [460, 76] on span "[PERSON_NAME]" at bounding box center [455, 75] width 31 height 5
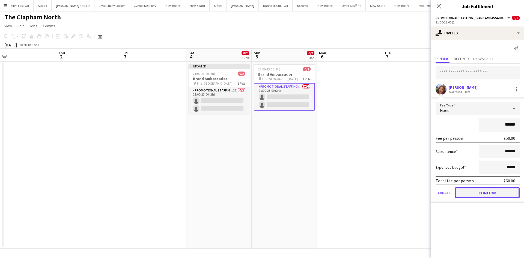
drag, startPoint x: 499, startPoint y: 196, endPoint x: 496, endPoint y: 186, distance: 10.5
click at [499, 196] on button "Confirm" at bounding box center [487, 192] width 65 height 11
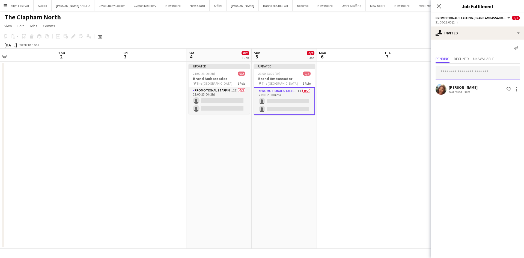
click at [454, 71] on input "text" at bounding box center [478, 73] width 84 height 14
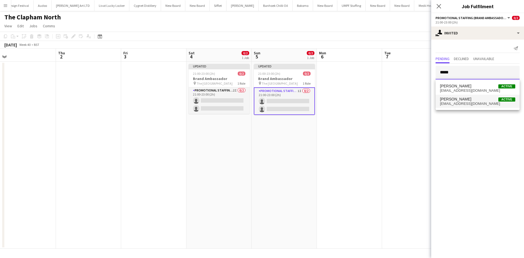
type input "*****"
click at [474, 102] on span "[EMAIL_ADDRESS][DOMAIN_NAME]" at bounding box center [477, 104] width 75 height 4
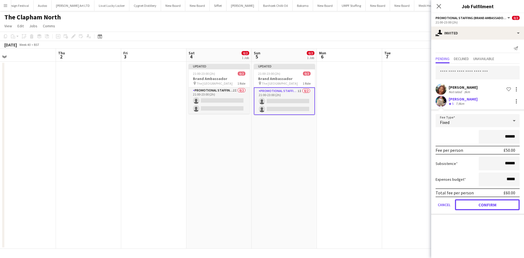
drag, startPoint x: 502, startPoint y: 207, endPoint x: 480, endPoint y: 192, distance: 26.8
click at [501, 207] on button "Confirm" at bounding box center [487, 204] width 65 height 11
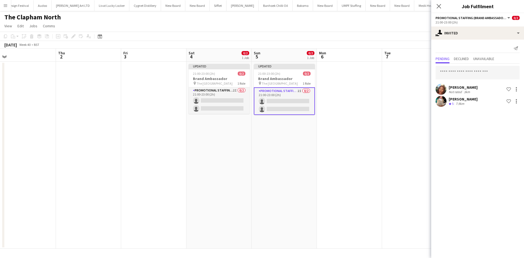
click at [366, 118] on app-date-cell at bounding box center [349, 155] width 65 height 187
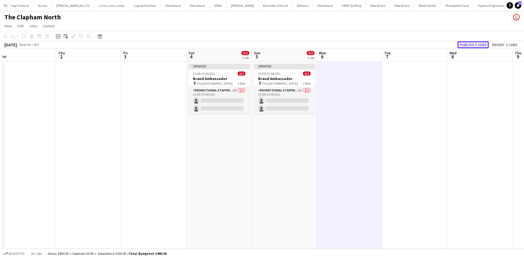
click at [477, 45] on button "Publish 2 jobs" at bounding box center [473, 44] width 31 height 7
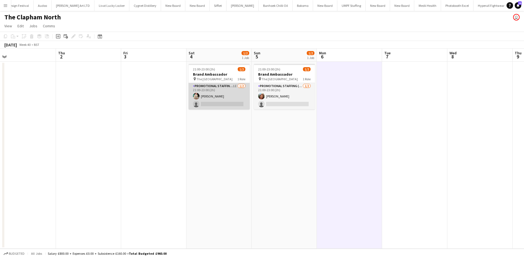
click at [235, 89] on app-card-role "Promotional Staffing (Brand Ambassadors) 1I [DATE] 21:00-23:00 (2h) [PERSON_NAM…" at bounding box center [219, 96] width 61 height 26
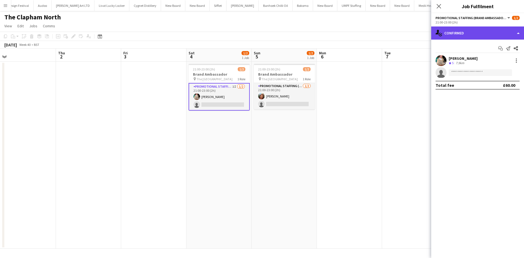
click at [480, 27] on div "single-neutral-actions-check-2 Confirmed" at bounding box center [477, 32] width 93 height 13
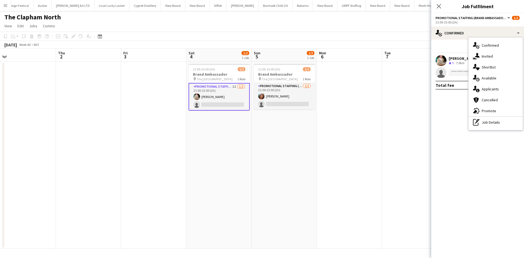
click at [499, 90] on span "Applicants" at bounding box center [490, 89] width 17 height 5
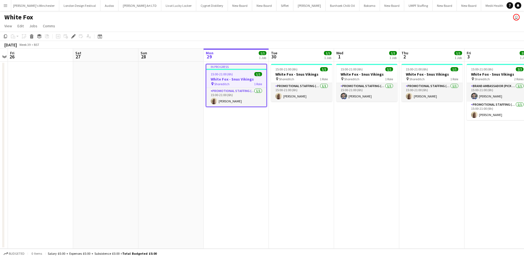
scroll to position [0, 1376]
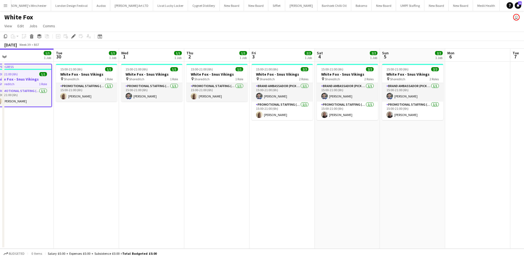
drag, startPoint x: 436, startPoint y: 208, endPoint x: 344, endPoint y: 202, distance: 91.7
click at [345, 201] on app-calendar-viewport "Thu 25 Fri 26 Sat 27 Sun 28 Mon 29 1/1 1 Job Tue 30 1/1 1 Job Wed 1 1/1 1 Job T…" at bounding box center [262, 149] width 524 height 200
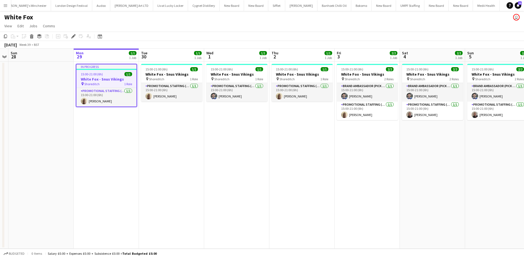
scroll to position [0, 156]
drag, startPoint x: 301, startPoint y: 205, endPoint x: 229, endPoint y: 198, distance: 72.7
click at [230, 198] on app-calendar-viewport "Thu 25 Fri 26 Sat 27 Sun 28 Mon 29 1/1 1 Job Tue 30 1/1 1 Job Wed 1 1/1 1 Job T…" at bounding box center [262, 149] width 524 height 200
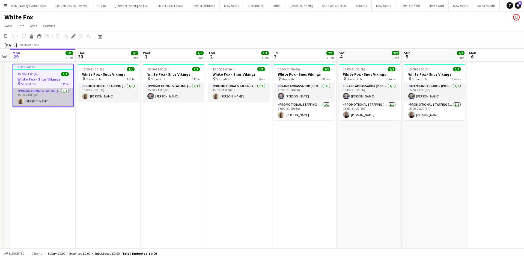
scroll to position [0, 185]
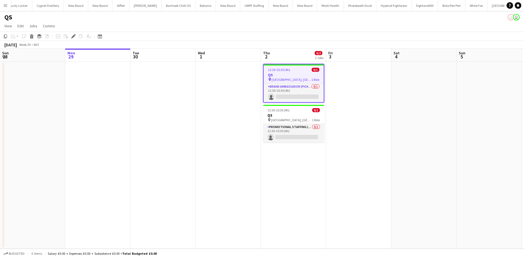
scroll to position [0, 188]
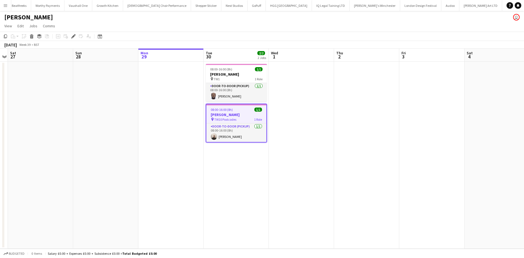
scroll to position [0, 1052]
click at [219, 93] on app-card-role "Door-to-Door (Pickup) [DATE] 08:00-16:00 (8h) [PERSON_NAME]" at bounding box center [236, 92] width 61 height 19
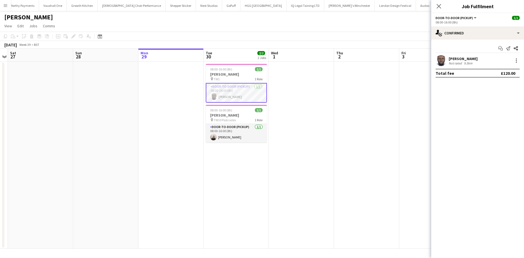
click at [473, 62] on div "9.5km" at bounding box center [468, 63] width 11 height 4
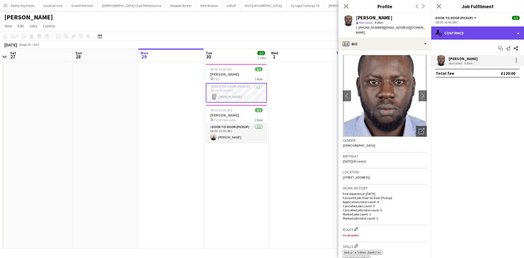
click at [473, 28] on div "single-neutral-actions-check-2 Confirmed" at bounding box center [477, 32] width 93 height 13
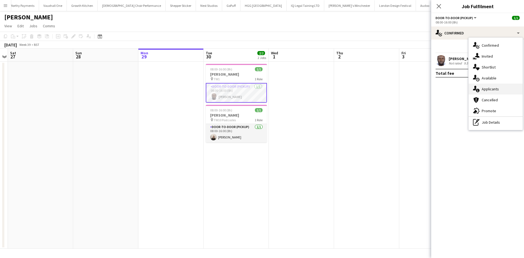
click at [496, 85] on div "single-neutral-actions-information Applicants" at bounding box center [496, 89] width 54 height 11
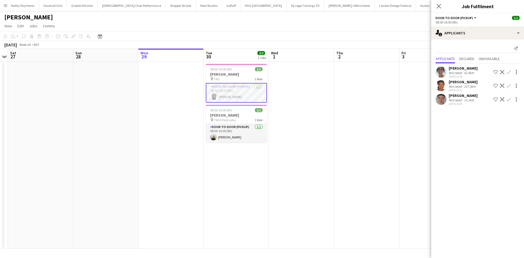
click at [451, 64] on div "[PERSON_NAME] Not rated 51.4km [DATE] 19:56 Shortlist crew Decline Confirm [PER…" at bounding box center [477, 85] width 93 height 43
click at [453, 69] on div "[PERSON_NAME]" at bounding box center [463, 68] width 29 height 5
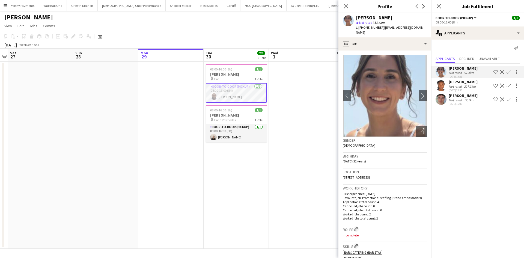
click at [457, 83] on div "[PERSON_NAME]" at bounding box center [463, 81] width 29 height 5
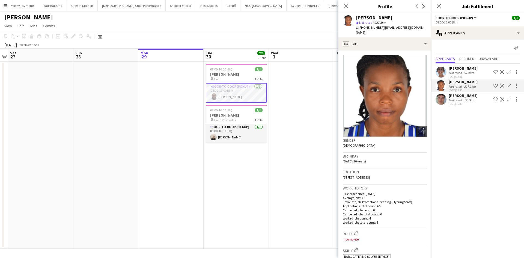
click at [470, 96] on div "[PERSON_NAME]" at bounding box center [463, 95] width 29 height 5
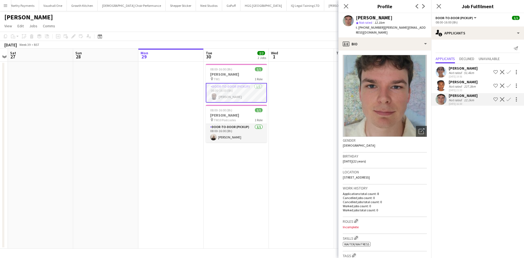
click at [455, 84] on div "[PERSON_NAME]" at bounding box center [463, 81] width 29 height 5
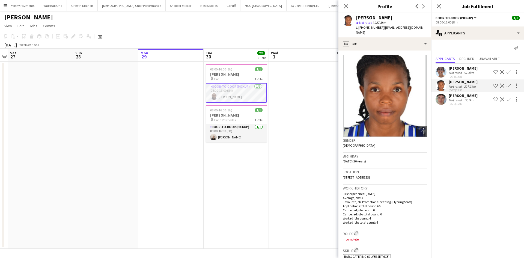
click at [233, 79] on div "pin TW1 1 Role" at bounding box center [236, 79] width 61 height 4
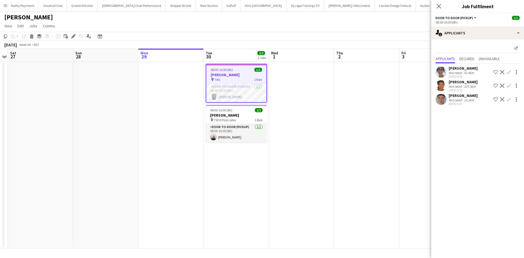
drag, startPoint x: 73, startPoint y: 38, endPoint x: 133, endPoint y: 46, distance: 60.6
click at [73, 38] on icon "Edit" at bounding box center [73, 36] width 4 height 4
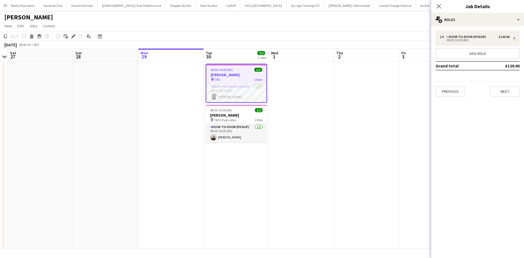
click at [470, 11] on div "Close pop-in Job Details" at bounding box center [477, 6] width 93 height 13
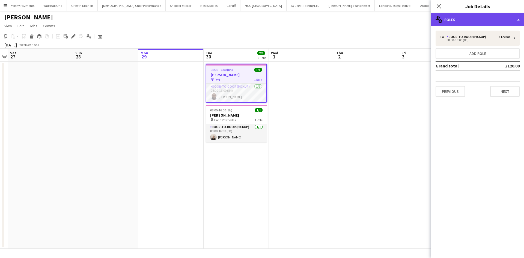
click at [485, 14] on div "multiple-users-add Roles" at bounding box center [477, 19] width 93 height 13
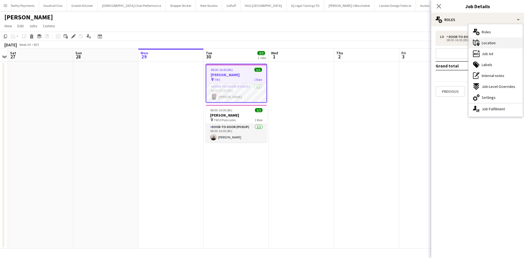
click at [496, 47] on div "maps-pin-1 Location" at bounding box center [496, 42] width 54 height 11
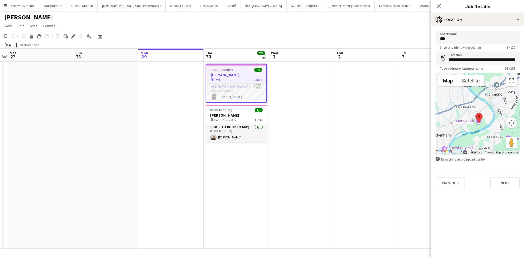
click at [231, 78] on div "pin TW1 1 Role" at bounding box center [236, 79] width 60 height 4
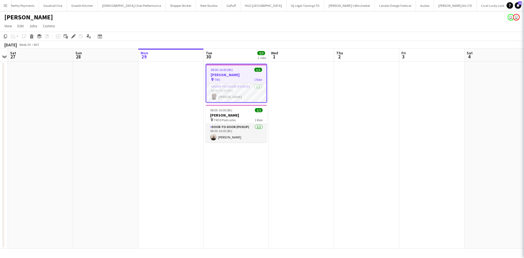
scroll to position [0, 188]
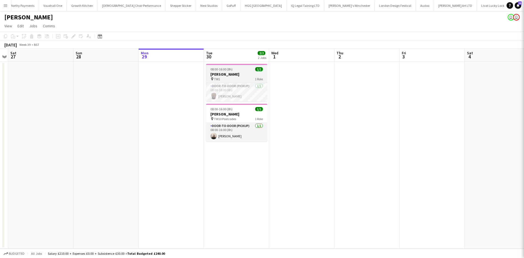
click at [230, 78] on div "pin TW1 1 Role" at bounding box center [236, 79] width 61 height 4
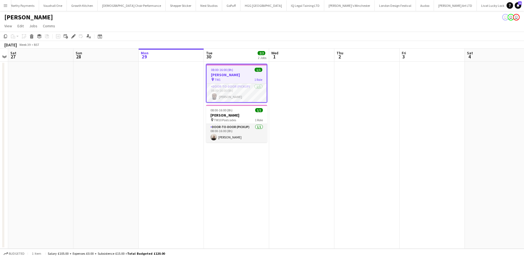
click at [247, 78] on div "pin TW1 1 Role" at bounding box center [237, 79] width 60 height 4
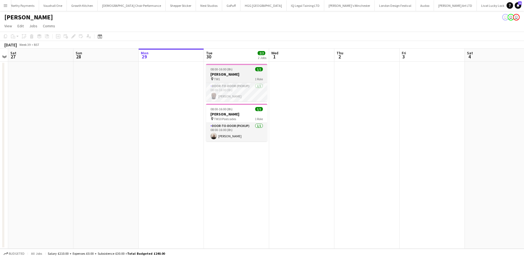
click at [245, 80] on div "pin TW1 1 Role" at bounding box center [236, 79] width 61 height 4
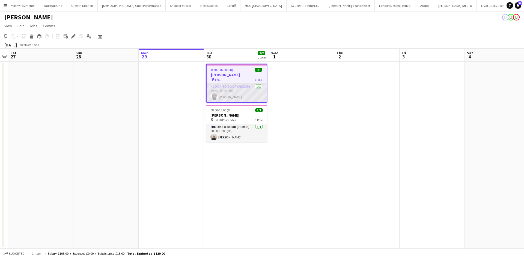
click at [230, 99] on app-card-role "Door-to-Door (Pickup) [DATE] 08:00-16:00 (8h) [PERSON_NAME]" at bounding box center [237, 93] width 60 height 19
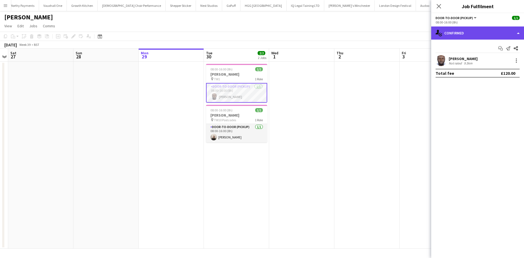
click at [452, 37] on div "single-neutral-actions-check-2 Confirmed" at bounding box center [477, 32] width 93 height 13
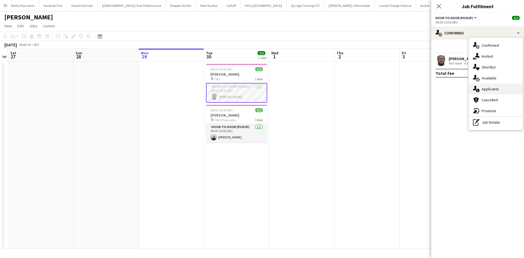
click at [473, 90] on icon at bounding box center [475, 88] width 4 height 5
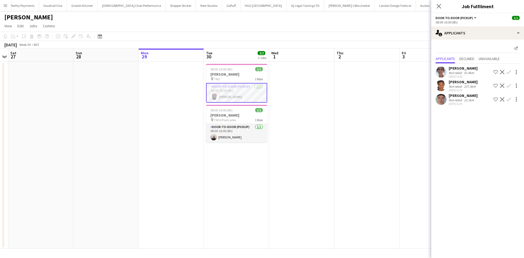
click at [239, 96] on app-card-role "Door-to-Door (Pickup) [DATE] 08:00-16:00 (8h) [PERSON_NAME]" at bounding box center [236, 93] width 61 height 20
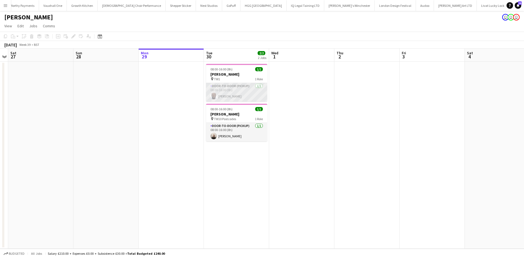
click at [239, 96] on app-card-role "Door-to-Door (Pickup) [DATE] 08:00-16:00 (8h) [PERSON_NAME]" at bounding box center [236, 92] width 61 height 19
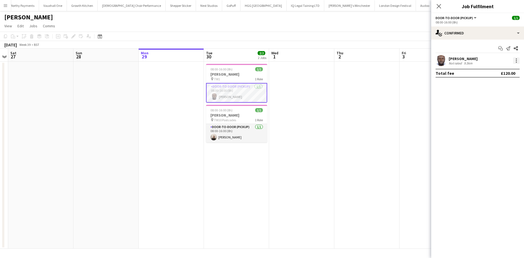
click at [515, 58] on div at bounding box center [516, 60] width 7 height 7
drag, startPoint x: 499, startPoint y: 123, endPoint x: 431, endPoint y: 111, distance: 69.3
click at [498, 123] on span "Remove" at bounding box center [499, 123] width 34 height 5
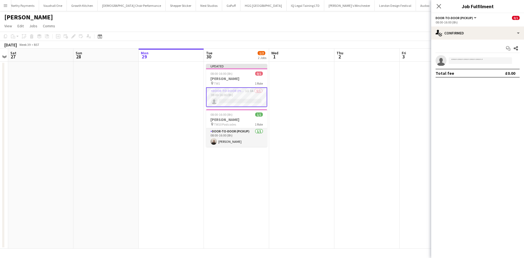
drag, startPoint x: 380, startPoint y: 91, endPoint x: 385, endPoint y: 87, distance: 5.7
click at [381, 91] on app-date-cell at bounding box center [366, 155] width 65 height 187
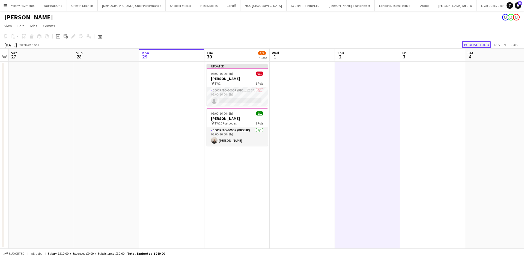
click at [482, 44] on button "Publish 1 job" at bounding box center [476, 44] width 29 height 7
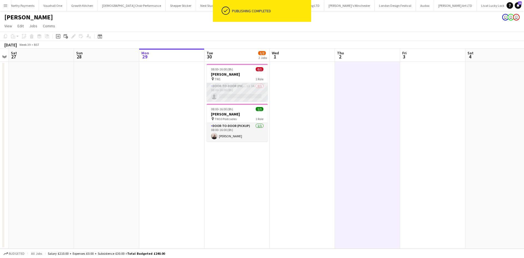
click at [250, 84] on app-card-role "Door-to-Door (Pickup) 1I 3A 0/1 08:00-16:00 (8h) single-neutral-actions" at bounding box center [237, 92] width 61 height 19
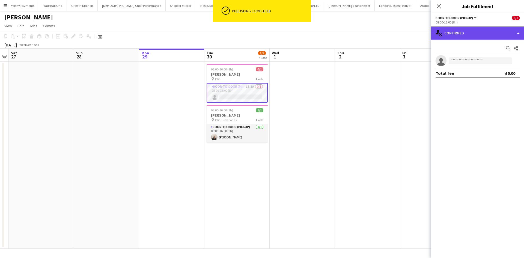
click at [454, 29] on div "single-neutral-actions-check-2 Confirmed" at bounding box center [477, 32] width 93 height 13
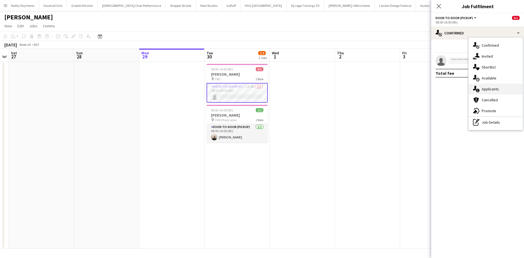
click at [494, 86] on div "single-neutral-actions-information Applicants" at bounding box center [496, 89] width 54 height 11
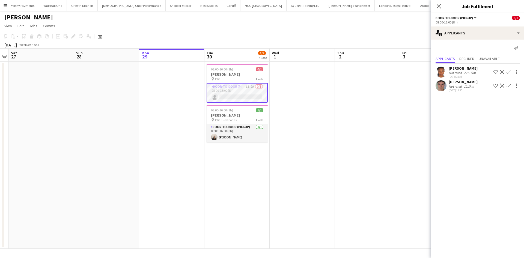
click at [509, 87] on app-icon "Confirm" at bounding box center [509, 86] width 4 height 4
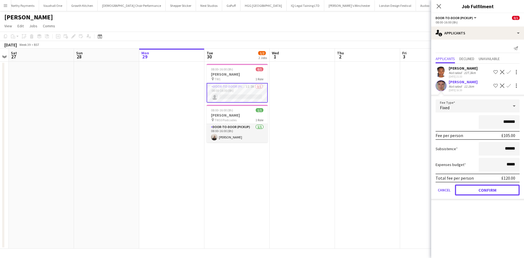
click at [496, 193] on button "Confirm" at bounding box center [487, 190] width 65 height 11
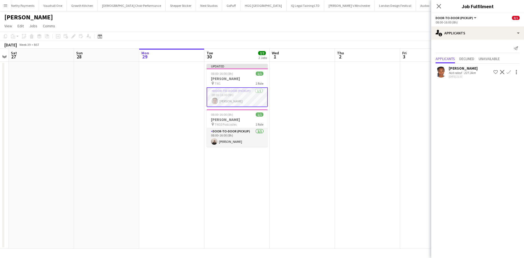
click at [397, 132] on app-date-cell at bounding box center [367, 155] width 65 height 187
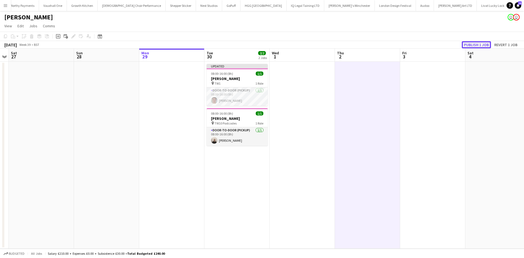
click at [471, 45] on button "Publish 1 job" at bounding box center [476, 44] width 29 height 7
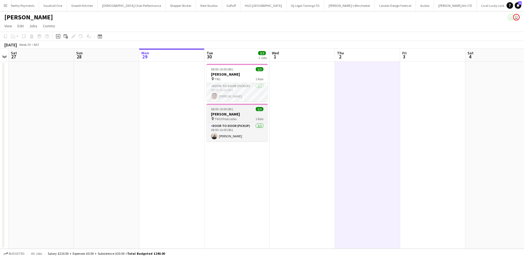
drag, startPoint x: 230, startPoint y: 97, endPoint x: 248, endPoint y: 105, distance: 20.0
click at [230, 97] on app-card-role "Door-to-Door (Pickup) [DATE] 08:00-16:00 (8h) [PERSON_NAME]" at bounding box center [237, 92] width 61 height 19
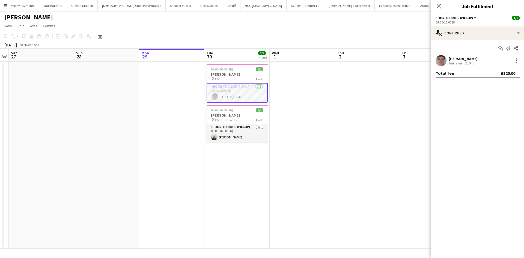
click at [521, 61] on div "[PERSON_NAME] Not rated 12.1km" at bounding box center [477, 60] width 93 height 11
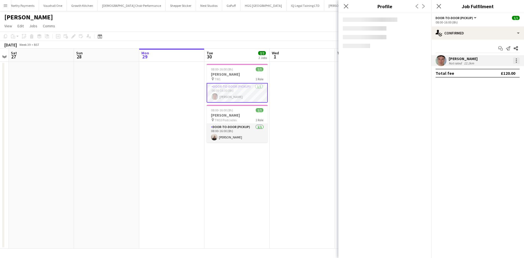
click at [516, 61] on div at bounding box center [516, 60] width 1 height 1
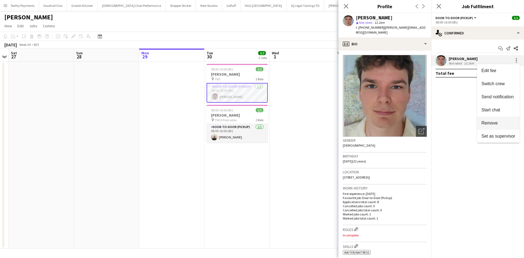
click at [503, 124] on span "Remove" at bounding box center [499, 123] width 34 height 5
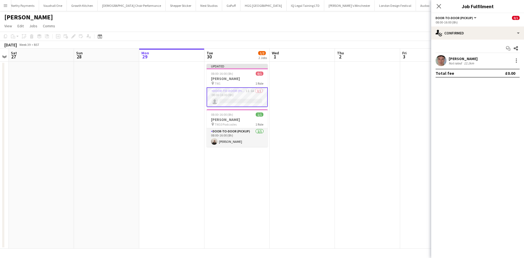
drag, startPoint x: 345, startPoint y: 134, endPoint x: 435, endPoint y: 73, distance: 107.8
click at [347, 132] on app-date-cell at bounding box center [367, 155] width 65 height 187
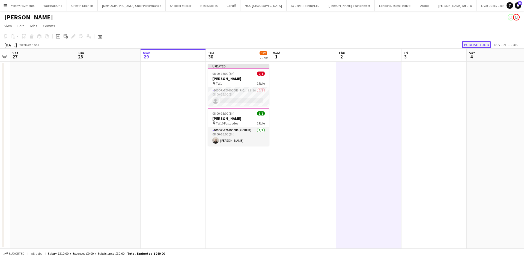
click at [478, 43] on button "Publish 1 job" at bounding box center [476, 44] width 29 height 7
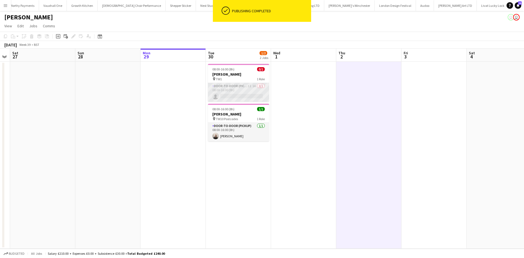
click at [254, 84] on app-card-role "Door-to-Door (Pickup) 1I 1A 0/1 08:00-16:00 (8h) single-neutral-actions" at bounding box center [238, 92] width 61 height 19
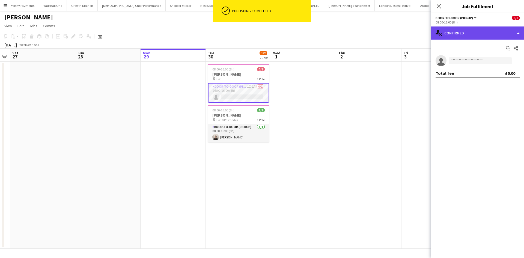
click at [488, 35] on div "single-neutral-actions-check-2 Confirmed" at bounding box center [477, 32] width 93 height 13
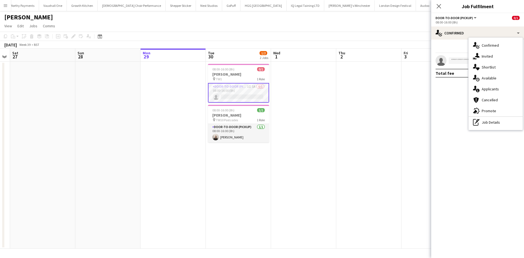
click at [502, 89] on div "single-neutral-actions-information Applicants" at bounding box center [496, 89] width 54 height 11
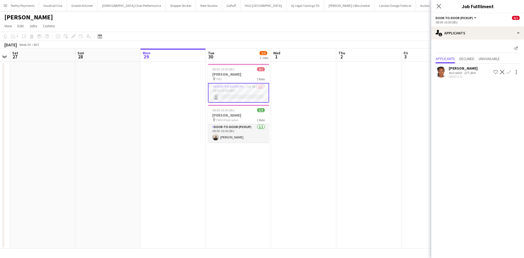
click at [469, 71] on div "227.3km" at bounding box center [470, 73] width 14 height 4
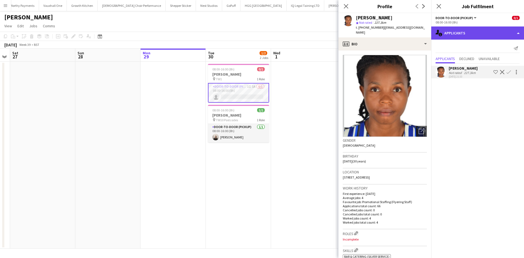
click at [461, 34] on div "single-neutral-actions-information Applicants" at bounding box center [477, 32] width 93 height 13
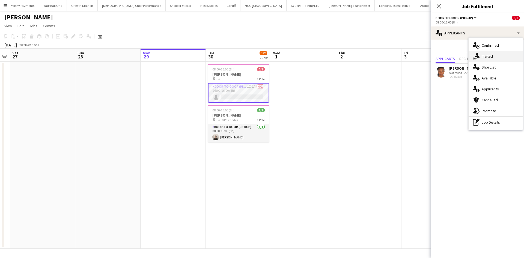
click at [485, 57] on span "Invited" at bounding box center [487, 56] width 11 height 5
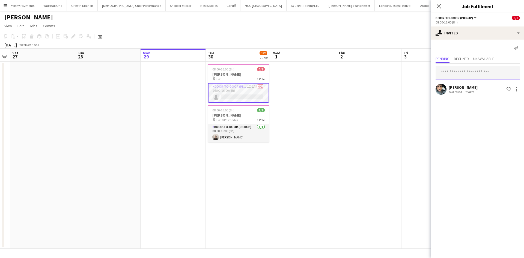
click at [475, 72] on input "text" at bounding box center [478, 73] width 84 height 14
drag, startPoint x: 469, startPoint y: 73, endPoint x: 429, endPoint y: 74, distance: 39.6
click at [429, 73] on body "Menu Boards Boards Boards All jobs Status Workforce Workforce My Workforce Recr…" at bounding box center [262, 129] width 524 height 258
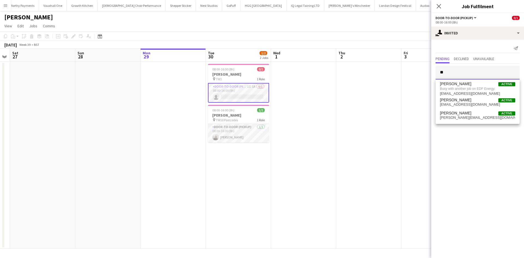
type input "*"
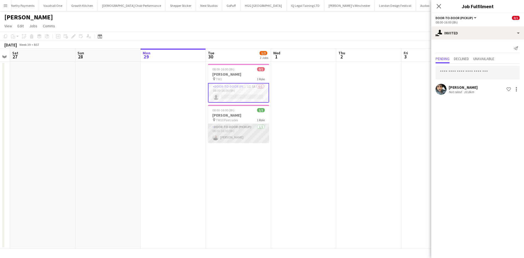
click at [252, 126] on app-card-role "Door-to-Door (Pickup) [DATE] 08:00-16:00 (8h) [PERSON_NAME]" at bounding box center [238, 133] width 61 height 19
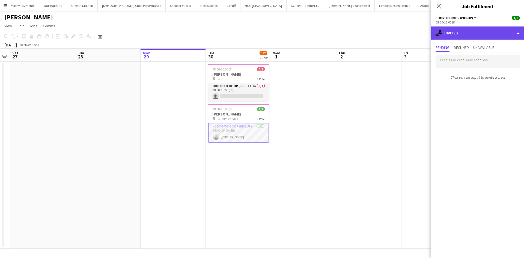
click at [461, 32] on div "single-neutral-actions-share-1 Invited" at bounding box center [477, 32] width 93 height 13
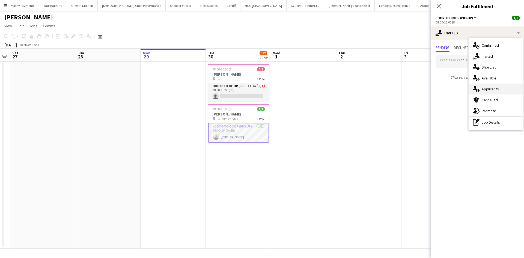
click at [486, 87] on span "Applicants" at bounding box center [490, 89] width 17 height 5
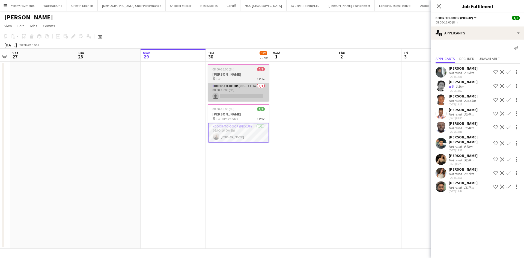
click at [249, 88] on app-card-role "Door-to-Door (Pickup) 1I 1A 0/1 08:00-16:00 (8h) single-neutral-actions" at bounding box center [238, 92] width 61 height 19
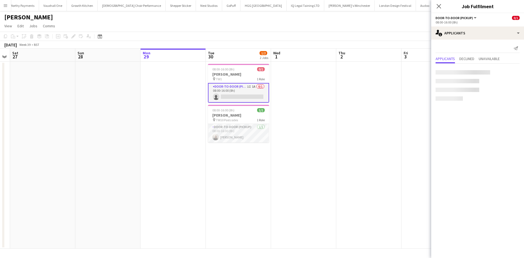
scroll to position [0, 185]
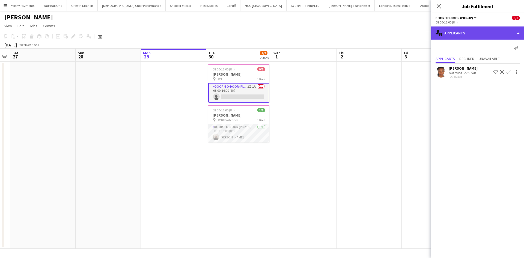
click at [446, 32] on div "single-neutral-actions-information Applicants" at bounding box center [477, 32] width 93 height 13
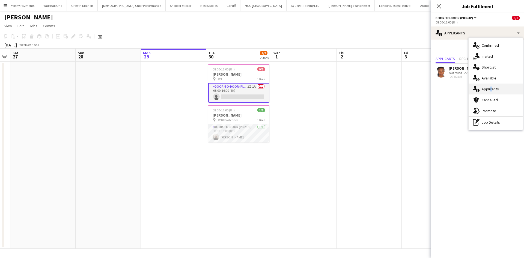
click at [490, 88] on span "Applicants" at bounding box center [490, 89] width 17 height 5
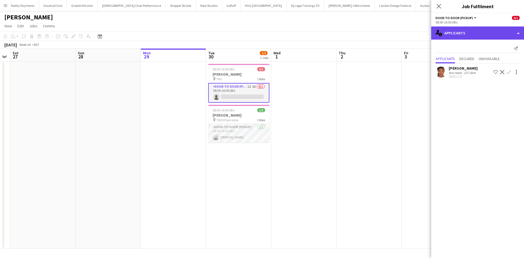
drag, startPoint x: 452, startPoint y: 31, endPoint x: 455, endPoint y: 36, distance: 5.3
click at [452, 31] on div "single-neutral-actions-information Applicants" at bounding box center [477, 32] width 93 height 13
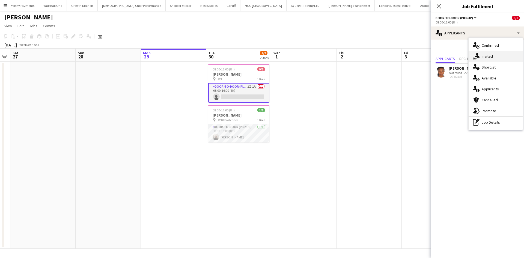
click at [488, 57] on span "Invited" at bounding box center [487, 56] width 11 height 5
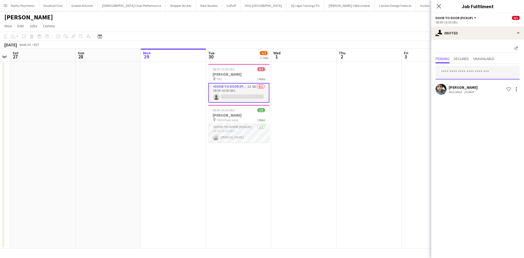
click at [449, 74] on input "text" at bounding box center [478, 73] width 84 height 14
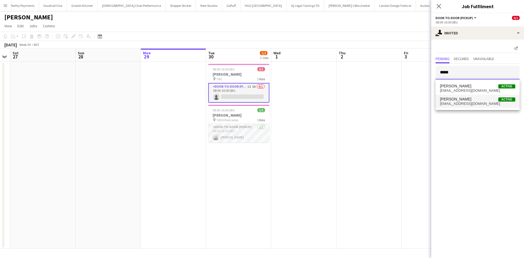
type input "*****"
click at [453, 100] on span "[PERSON_NAME]" at bounding box center [455, 99] width 31 height 5
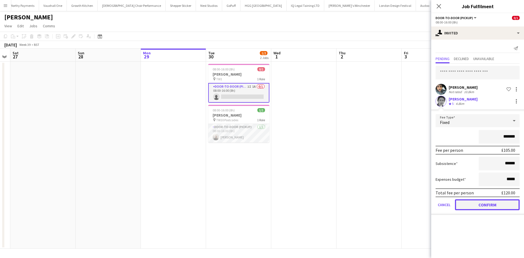
click at [479, 202] on button "Confirm" at bounding box center [487, 204] width 65 height 11
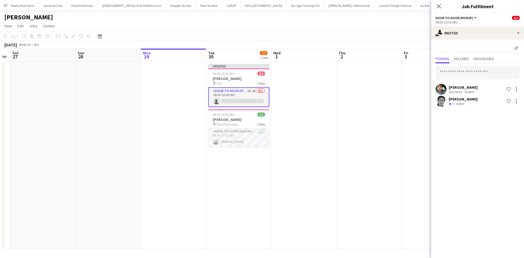
click at [349, 141] on app-date-cell at bounding box center [369, 155] width 65 height 187
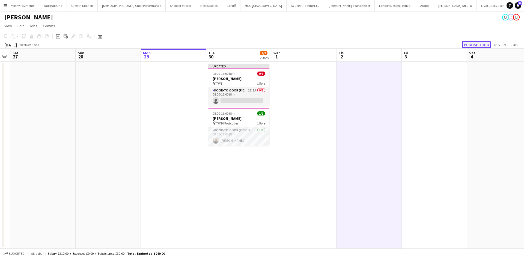
click at [476, 41] on button "Publish 1 job" at bounding box center [476, 44] width 29 height 7
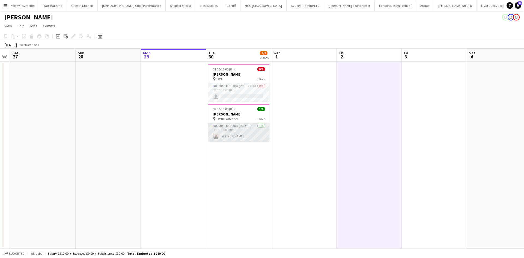
click at [252, 129] on app-card-role "Door-to-Door (Pickup) [DATE] 08:00-16:00 (8h) [PERSON_NAME]" at bounding box center [238, 132] width 61 height 19
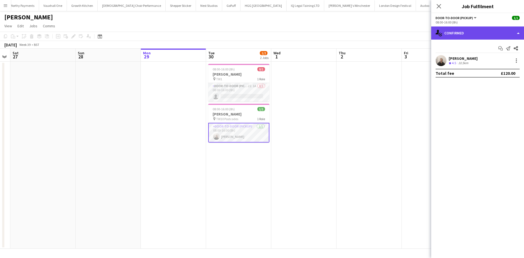
click at [463, 30] on div "single-neutral-actions-check-2 Confirmed" at bounding box center [477, 32] width 93 height 13
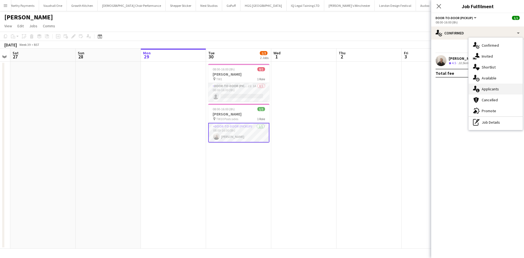
click at [506, 93] on div "single-neutral-actions-information Applicants" at bounding box center [496, 89] width 54 height 11
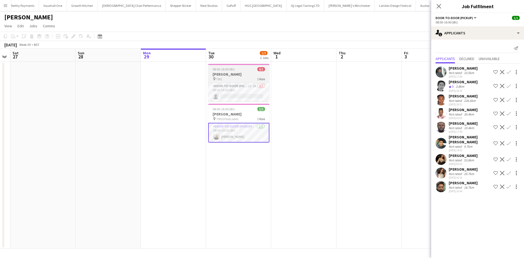
click at [231, 74] on h3 "[PERSON_NAME]" at bounding box center [238, 74] width 61 height 5
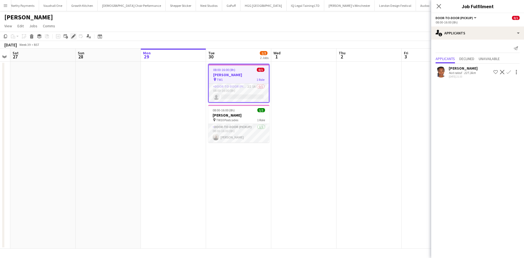
click at [73, 36] on icon "Edit" at bounding box center [73, 36] width 4 height 4
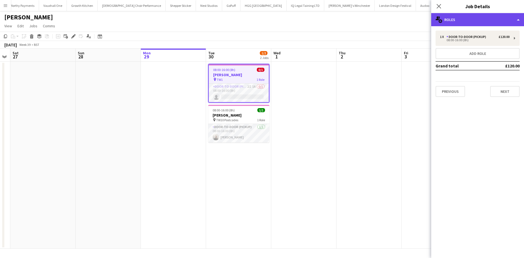
click at [461, 21] on div "multiple-users-add Roles" at bounding box center [477, 19] width 93 height 13
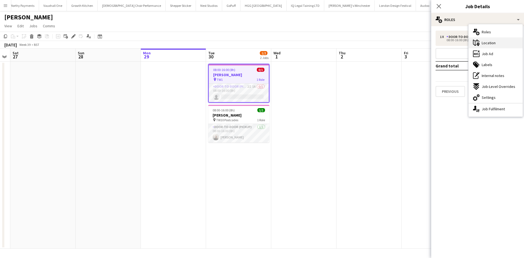
click at [504, 44] on div "maps-pin-1 Location" at bounding box center [496, 42] width 54 height 11
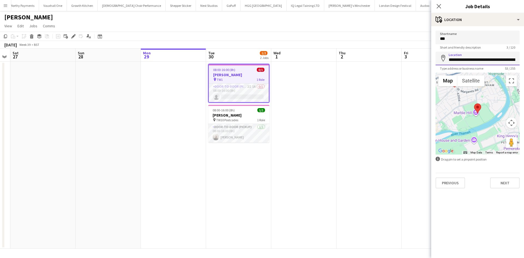
scroll to position [0, 38]
drag, startPoint x: 449, startPoint y: 62, endPoint x: 507, endPoint y: 72, distance: 59.3
click at [507, 72] on body "Menu Boards Boards Boards All jobs Status Workforce Workforce My Workforce Recr…" at bounding box center [262, 129] width 524 height 258
click at [240, 128] on app-card-role "Door-to-Door (Pickup) [DATE] 08:00-16:00 (8h) [PERSON_NAME]" at bounding box center [238, 133] width 61 height 19
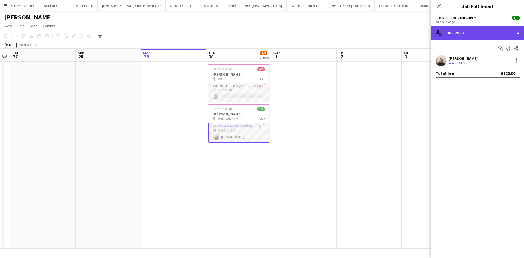
click at [475, 37] on div "single-neutral-actions-check-2 Confirmed" at bounding box center [477, 32] width 93 height 13
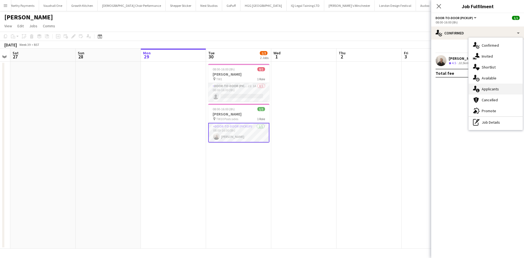
click at [511, 90] on div "single-neutral-actions-information Applicants" at bounding box center [496, 89] width 54 height 11
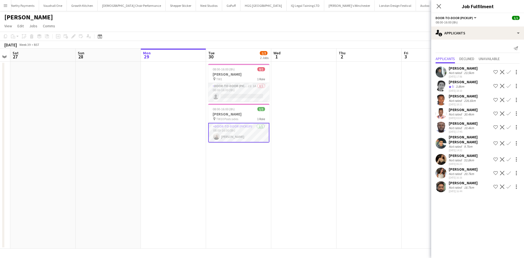
click at [460, 72] on div "Not rated" at bounding box center [456, 73] width 14 height 4
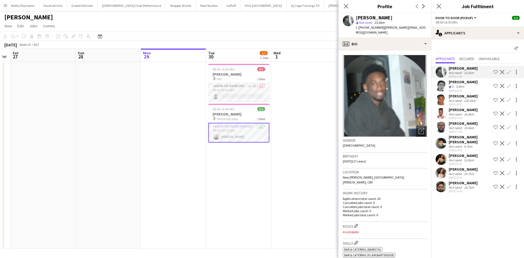
click at [468, 86] on div "Crew rating 5 3.8km" at bounding box center [463, 86] width 29 height 5
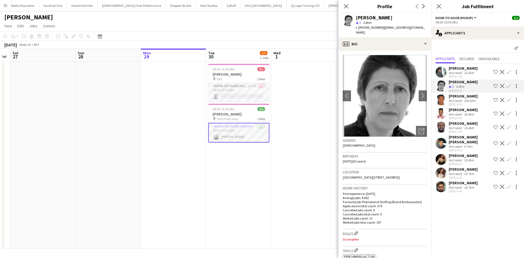
click at [470, 101] on div "226.6km" at bounding box center [470, 101] width 14 height 4
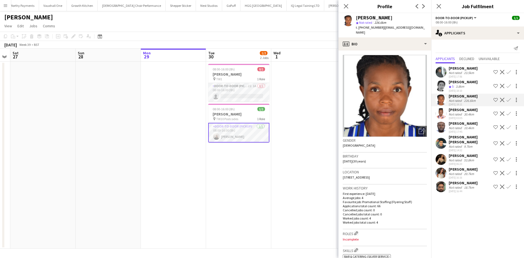
click at [468, 113] on div "30.4km" at bounding box center [469, 114] width 12 height 4
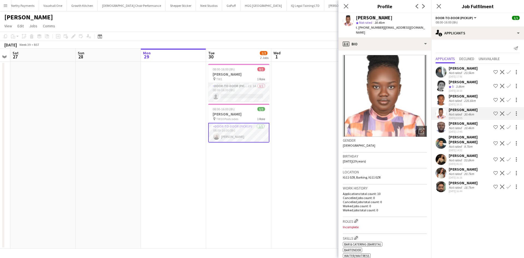
click at [473, 144] on div "9.7km" at bounding box center [468, 146] width 11 height 4
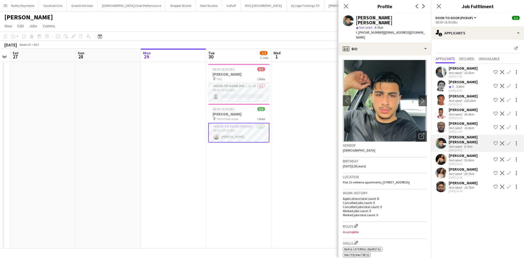
click at [472, 158] on div "53.8km" at bounding box center [469, 160] width 12 height 4
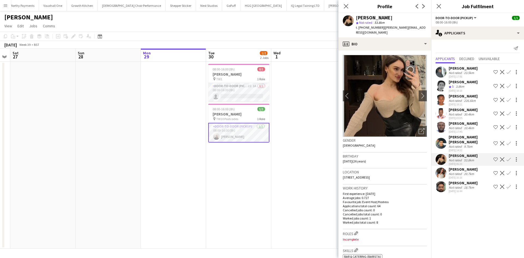
click at [474, 172] on div "20.7km" at bounding box center [469, 174] width 12 height 4
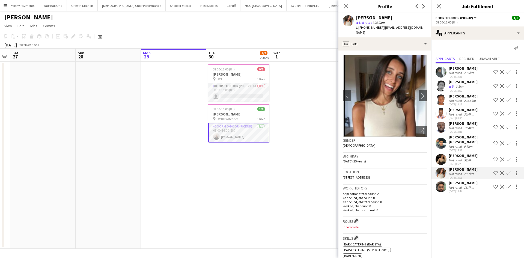
drag, startPoint x: 363, startPoint y: 27, endPoint x: 381, endPoint y: 28, distance: 18.1
click at [381, 28] on div "t. [PHONE_NUMBER] | [EMAIL_ADDRESS][DOMAIN_NAME]" at bounding box center [391, 30] width 71 height 10
copy div "7803721514 |"
drag, startPoint x: 234, startPoint y: 73, endPoint x: 209, endPoint y: 59, distance: 29.2
click at [234, 73] on h3 "[PERSON_NAME]" at bounding box center [238, 74] width 61 height 5
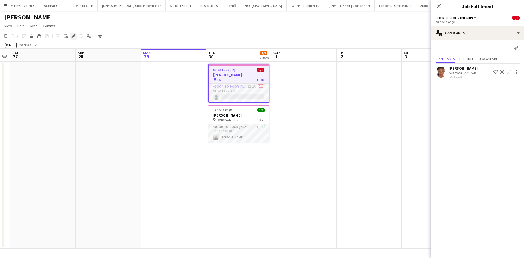
click at [76, 36] on div "Edit" at bounding box center [73, 36] width 7 height 7
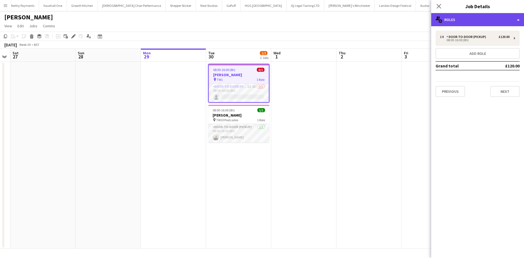
click at [450, 17] on div "multiple-users-add Roles" at bounding box center [477, 19] width 93 height 13
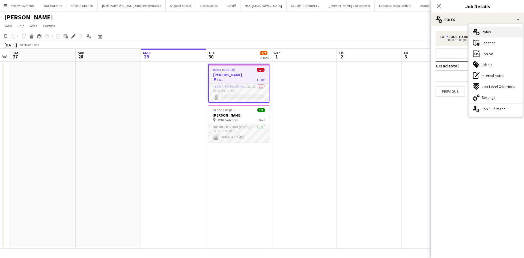
click at [488, 37] on div "multiple-users-add Roles" at bounding box center [496, 31] width 54 height 11
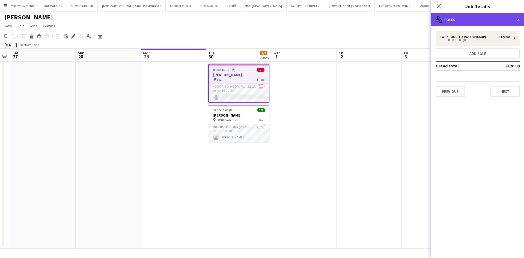
click at [475, 21] on div "multiple-users-add Roles" at bounding box center [477, 19] width 93 height 13
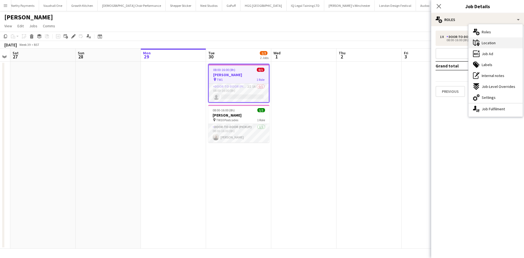
click at [490, 43] on span "Location" at bounding box center [489, 42] width 14 height 5
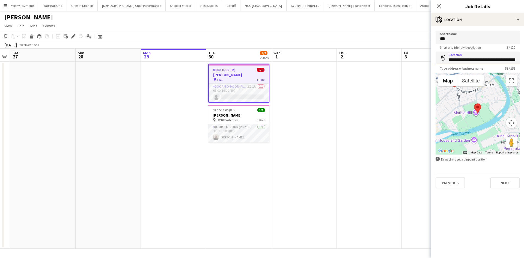
scroll to position [0, 38]
drag, startPoint x: 449, startPoint y: 61, endPoint x: 508, endPoint y: 66, distance: 58.6
click at [508, 66] on body "Menu Boards Boards Boards All jobs Status Workforce Workforce My Workforce Recr…" at bounding box center [262, 129] width 524 height 258
click at [378, 139] on app-date-cell at bounding box center [369, 155] width 65 height 187
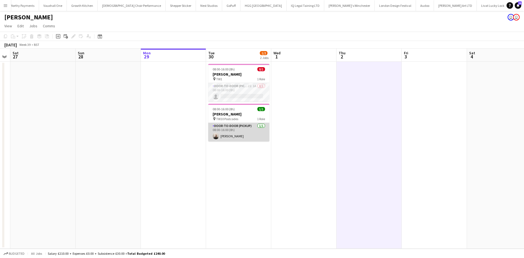
click at [250, 123] on app-card-role "Door-to-Door (Pickup) [DATE] 08:00-16:00 (8h) [PERSON_NAME]" at bounding box center [238, 132] width 61 height 19
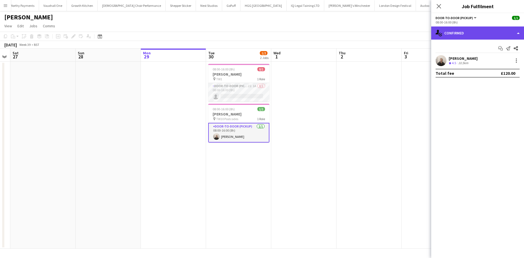
click at [461, 32] on div "single-neutral-actions-check-2 Confirmed" at bounding box center [477, 32] width 93 height 13
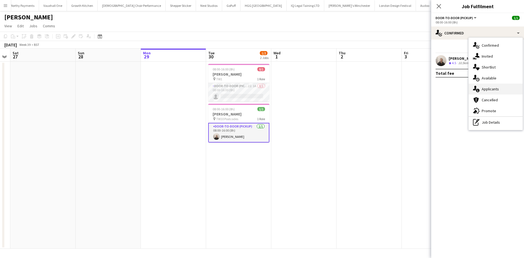
click at [505, 90] on div "single-neutral-actions-information Applicants" at bounding box center [496, 89] width 54 height 11
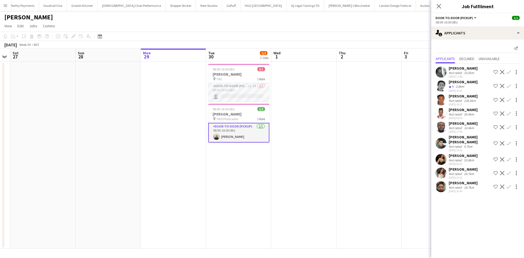
click at [458, 69] on div "[PERSON_NAME]" at bounding box center [463, 68] width 29 height 5
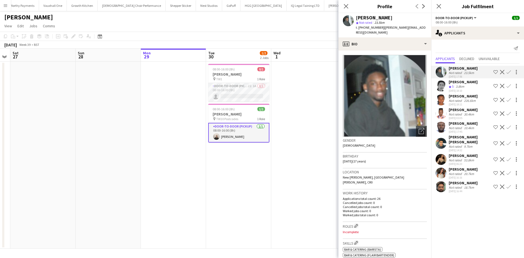
click at [457, 99] on div "Not rated" at bounding box center [456, 101] width 14 height 4
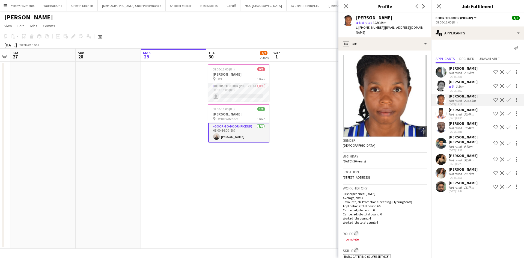
click at [472, 112] on div "[PERSON_NAME]" at bounding box center [463, 109] width 29 height 5
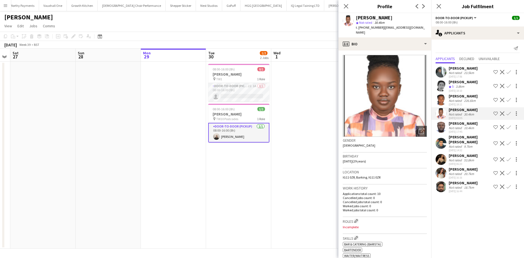
click at [468, 125] on div "[PERSON_NAME]" at bounding box center [463, 123] width 29 height 5
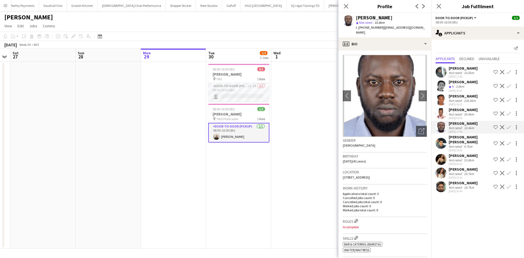
click at [471, 149] on div "[DATE] 14:32" at bounding box center [470, 151] width 43 height 4
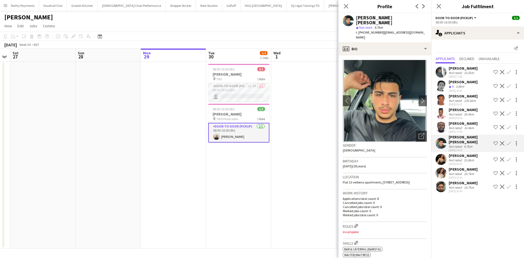
click at [470, 153] on div "[PERSON_NAME]" at bounding box center [463, 155] width 29 height 5
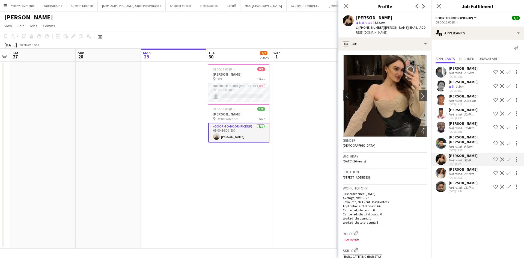
click at [478, 167] on div "[PERSON_NAME] Not rated 20.7km [DATE] 16:16 Shortlist crew Decline Confirm" at bounding box center [477, 173] width 93 height 13
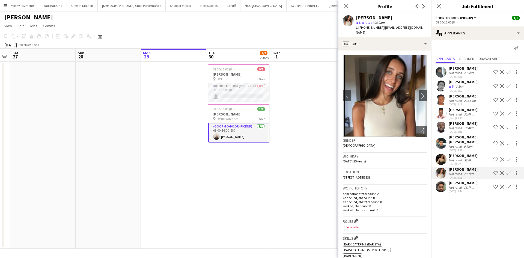
click at [464, 180] on div "[PERSON_NAME]" at bounding box center [463, 182] width 29 height 5
